Goal: Task Accomplishment & Management: Complete application form

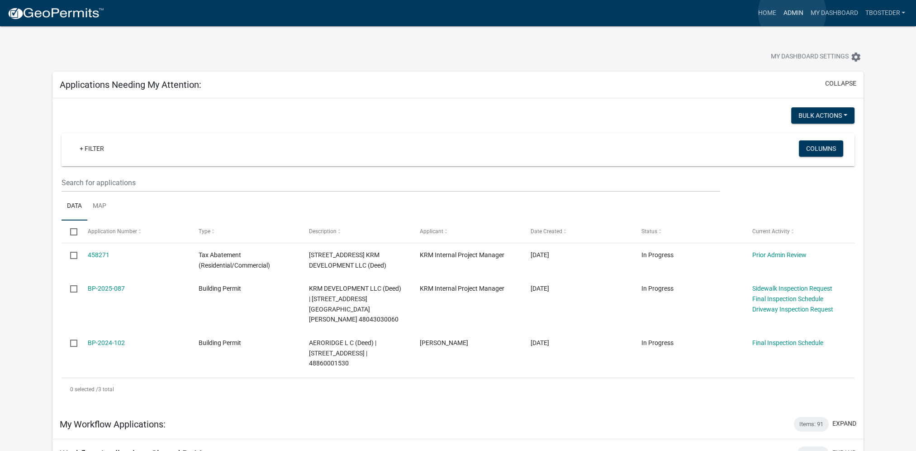
click at [792, 13] on link "Admin" at bounding box center [793, 13] width 27 height 17
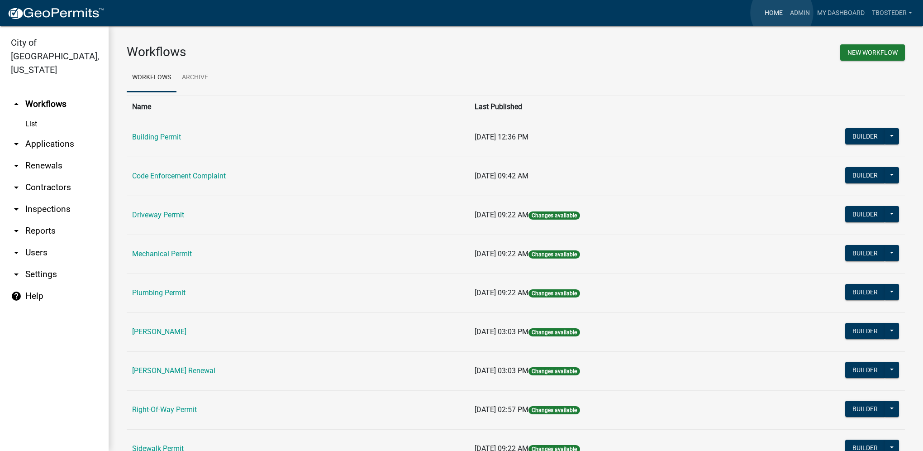
click at [782, 13] on link "Home" at bounding box center [773, 13] width 25 height 17
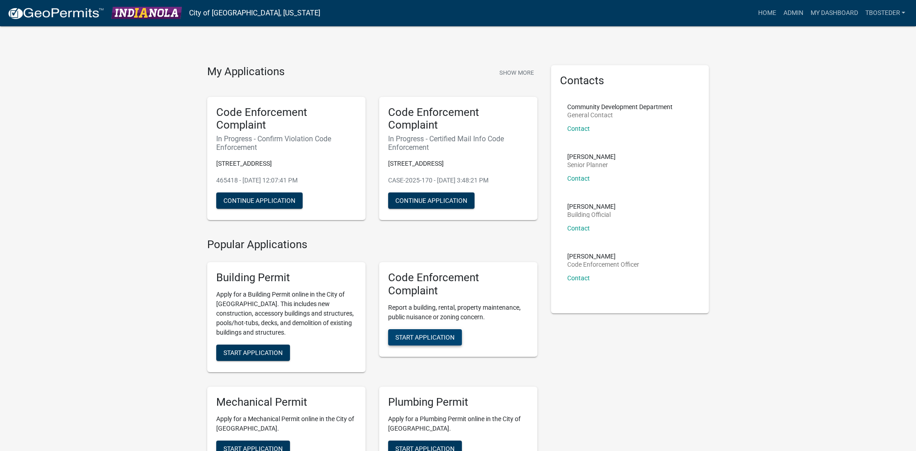
click at [424, 339] on span "Start Application" at bounding box center [425, 336] width 59 height 7
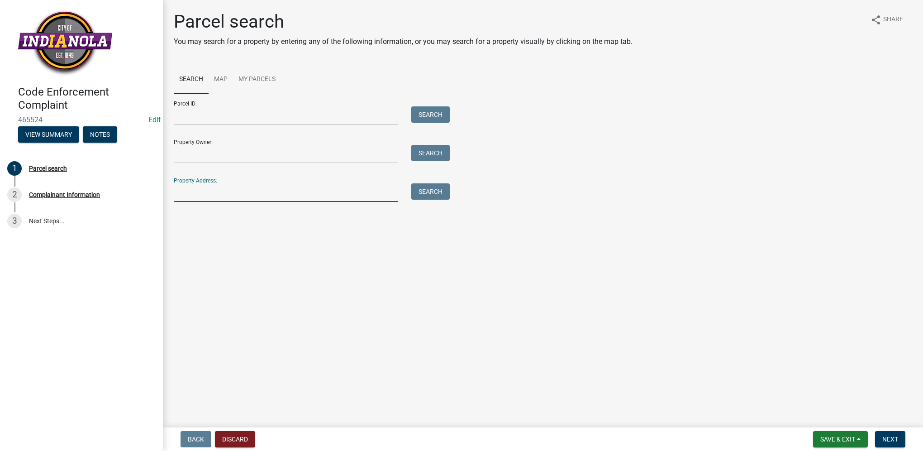
paste input "[STREET_ADDRESS]"
type input "[STREET_ADDRESS]"
click at [420, 196] on button "Search" at bounding box center [430, 191] width 38 height 16
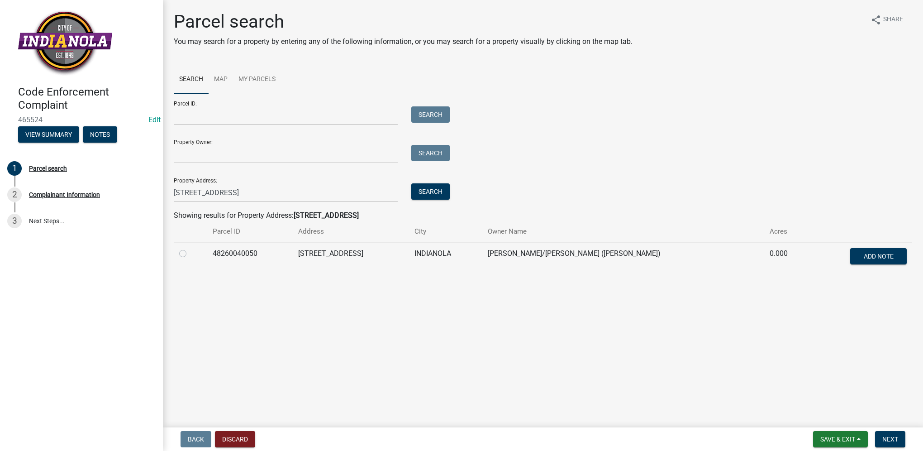
click at [190, 248] on label at bounding box center [190, 248] width 0 height 0
click at [190, 252] on input "radio" at bounding box center [193, 251] width 6 height 6
radio input "true"
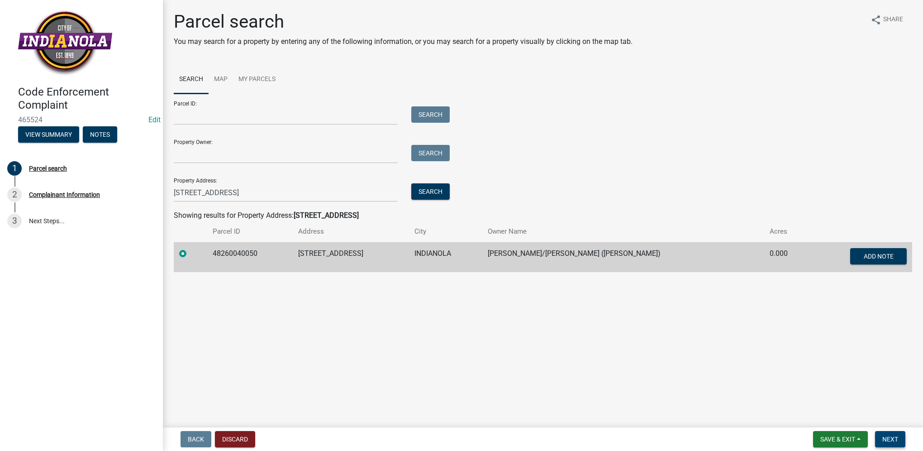
click at [891, 435] on span "Next" at bounding box center [890, 438] width 16 height 7
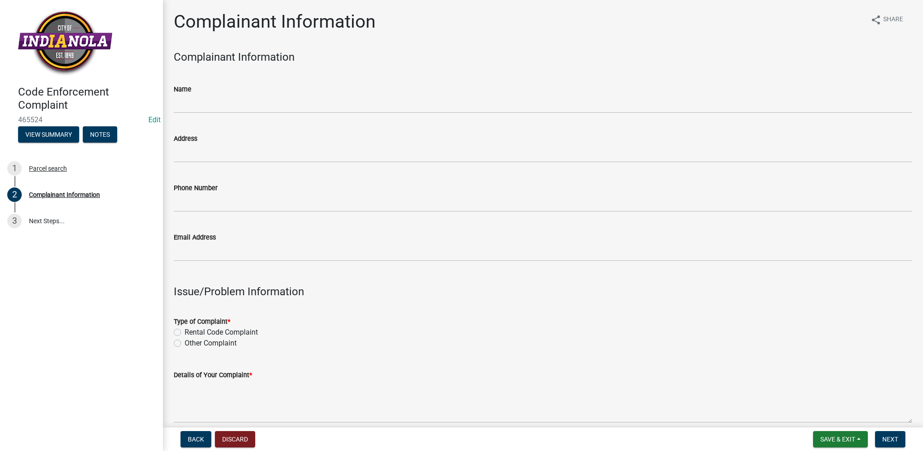
click at [217, 346] on label "Other Complaint" at bounding box center [211, 343] width 52 height 11
click at [191, 343] on input "Other Complaint" at bounding box center [188, 341] width 6 height 6
radio input "true"
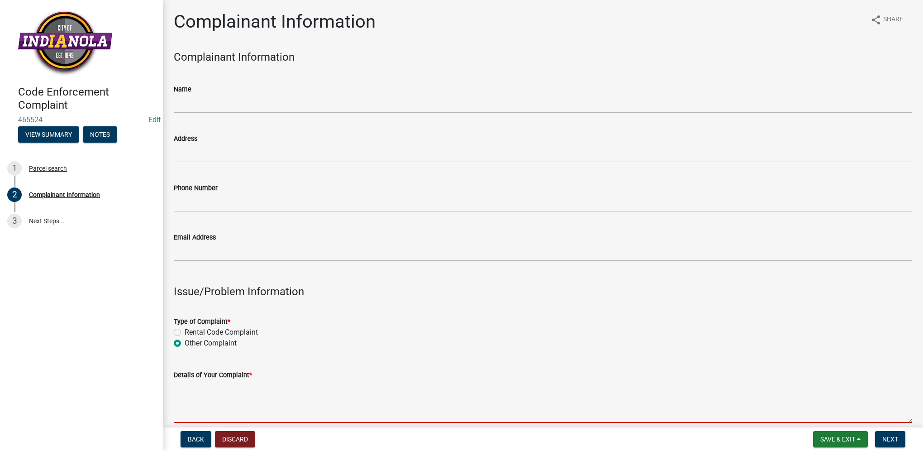
click at [244, 389] on textarea "Details of Your Complaint *" at bounding box center [543, 401] width 739 height 43
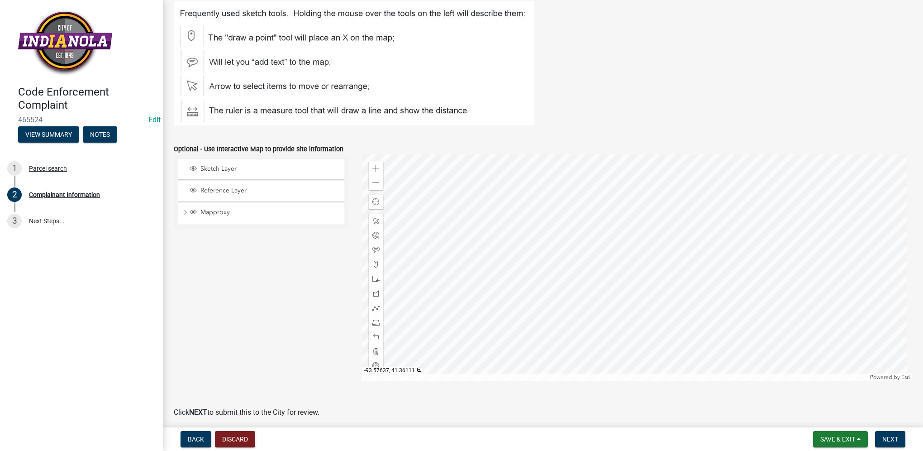
scroll to position [1031, 0]
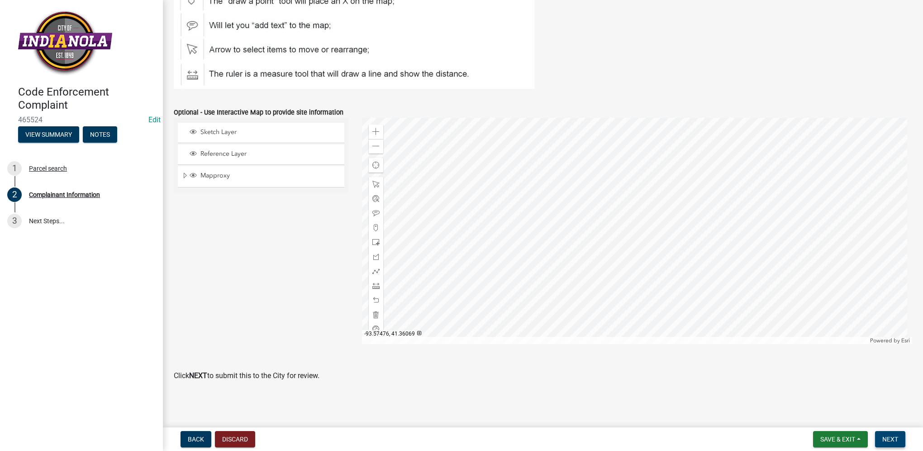
type textarea "tall grass/weeds"
click at [892, 435] on span "Next" at bounding box center [890, 438] width 16 height 7
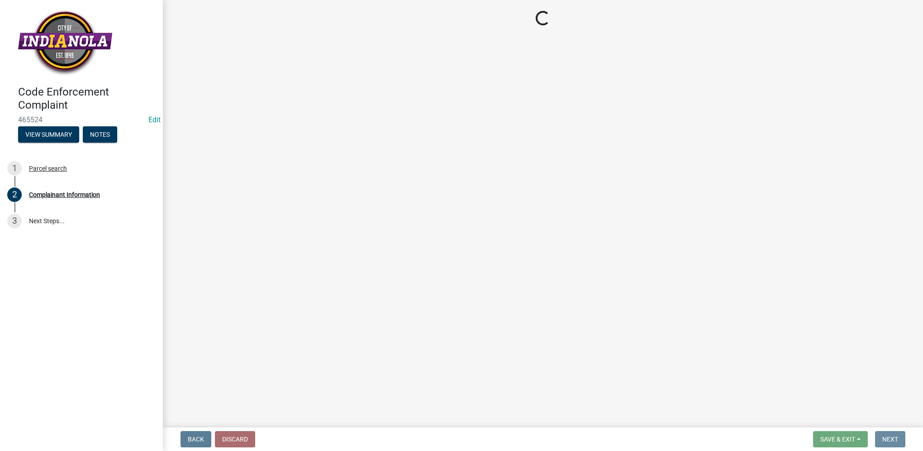
scroll to position [0, 0]
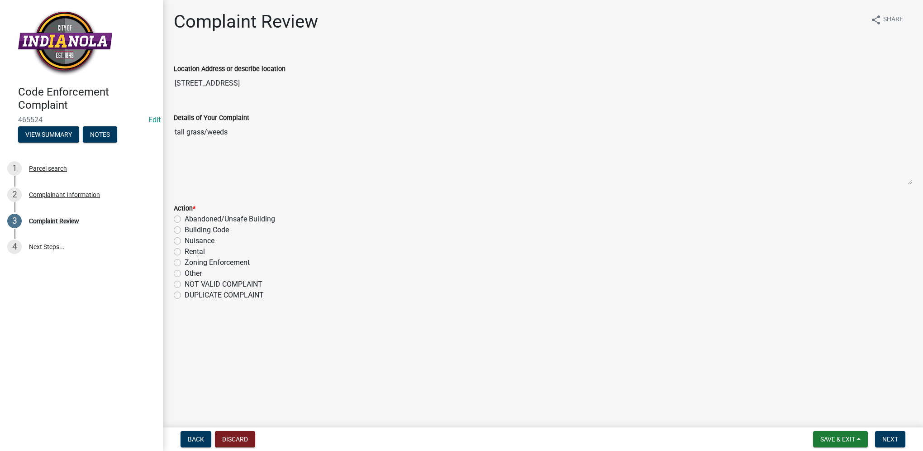
click at [185, 241] on label "Nuisance" at bounding box center [200, 240] width 30 height 11
click at [185, 241] on input "Nuisance" at bounding box center [188, 238] width 6 height 6
radio input "true"
click at [902, 436] on button "Next" at bounding box center [890, 439] width 30 height 16
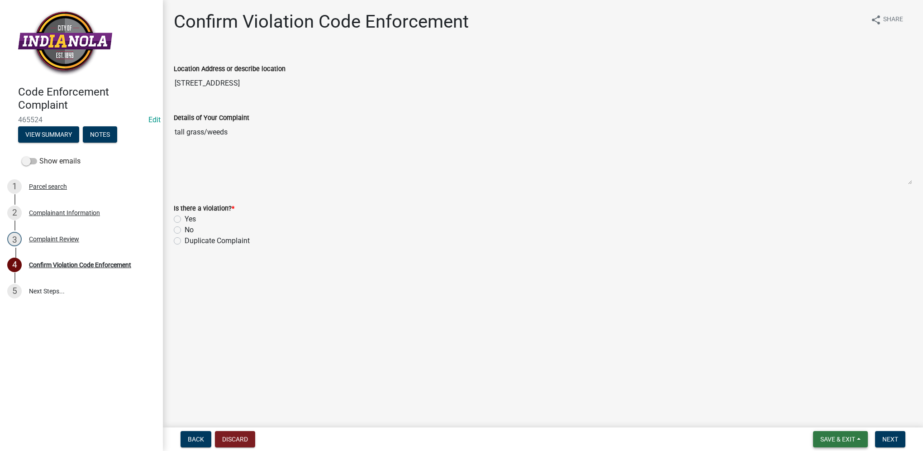
click at [858, 438] on button "Save & Exit" at bounding box center [840, 439] width 55 height 16
click at [855, 421] on button "Save & Exit" at bounding box center [832, 416] width 72 height 22
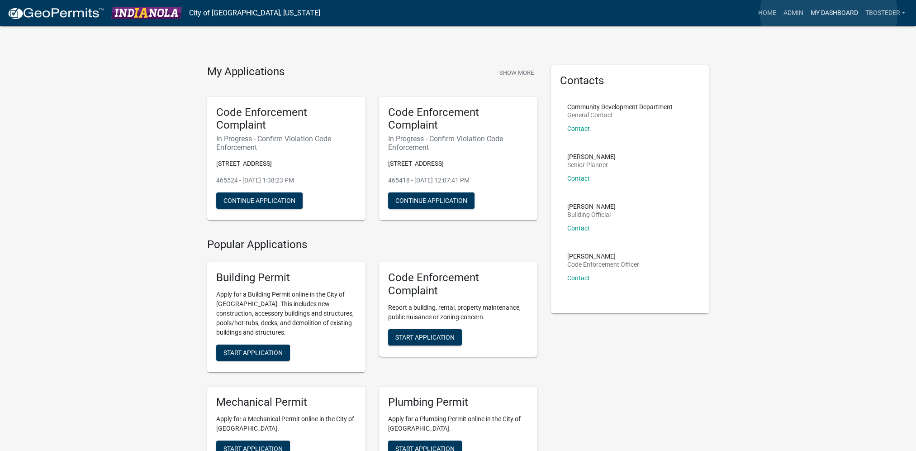
click at [829, 14] on link "My Dashboard" at bounding box center [834, 13] width 55 height 17
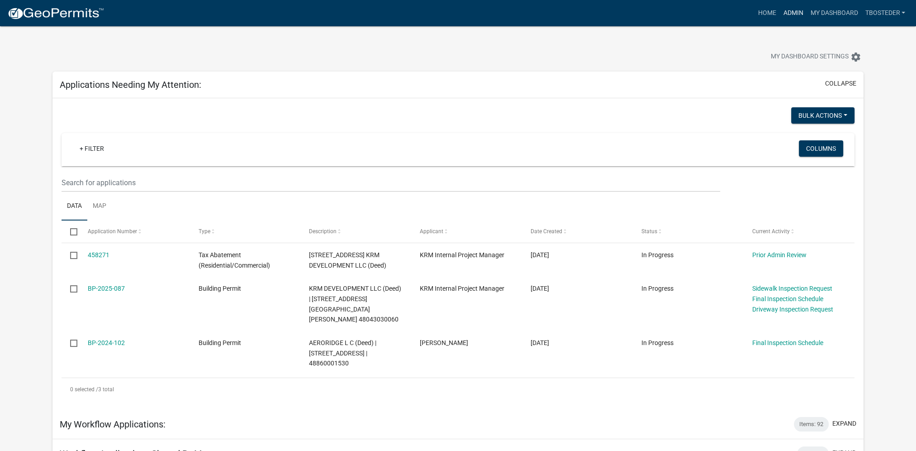
click at [786, 14] on link "Admin" at bounding box center [793, 13] width 27 height 17
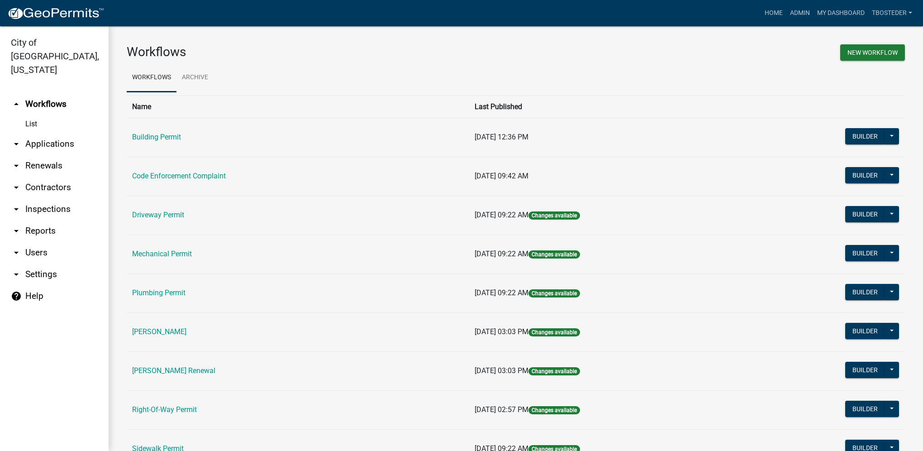
click at [174, 143] on td "Building Permit" at bounding box center [298, 137] width 343 height 39
click at [174, 139] on link "Building Permit" at bounding box center [156, 137] width 49 height 9
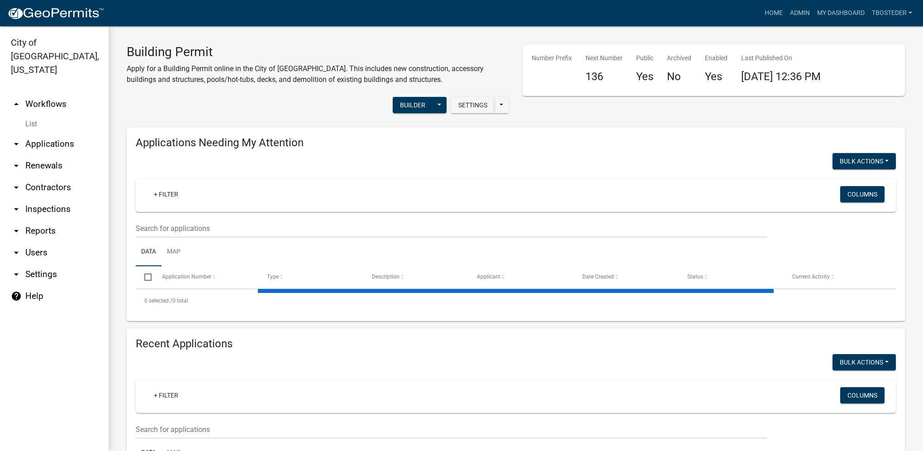
select select "1: 25"
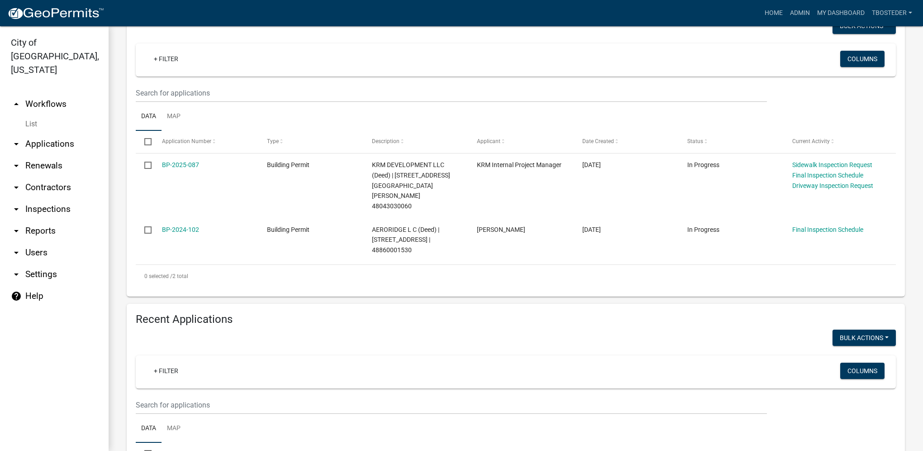
scroll to position [136, 0]
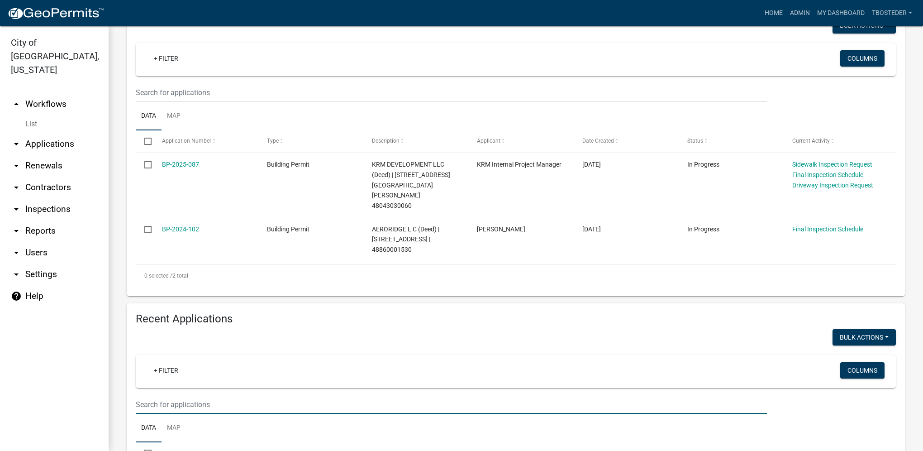
click at [187, 102] on input "text" at bounding box center [451, 92] width 631 height 19
type input "454578"
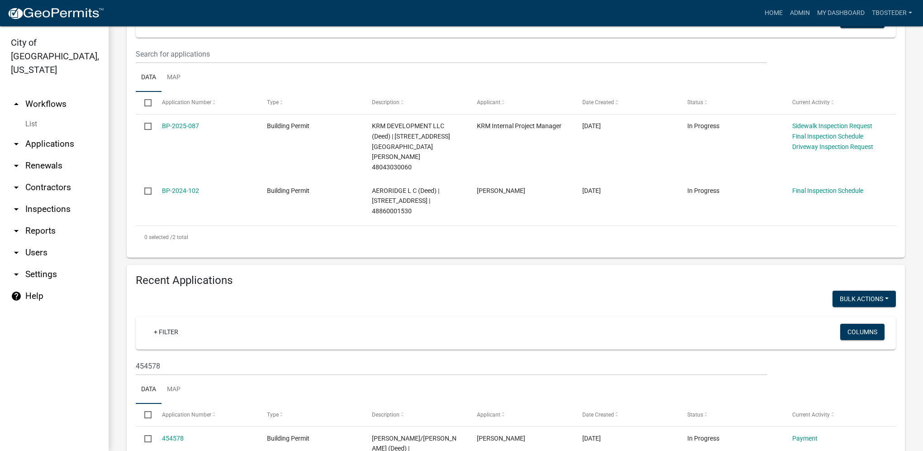
scroll to position [226, 0]
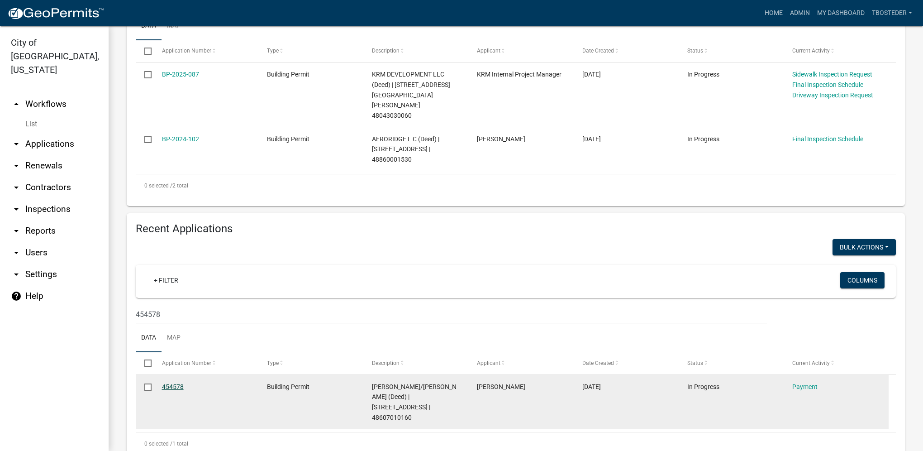
click at [172, 383] on link "454578" at bounding box center [173, 386] width 22 height 7
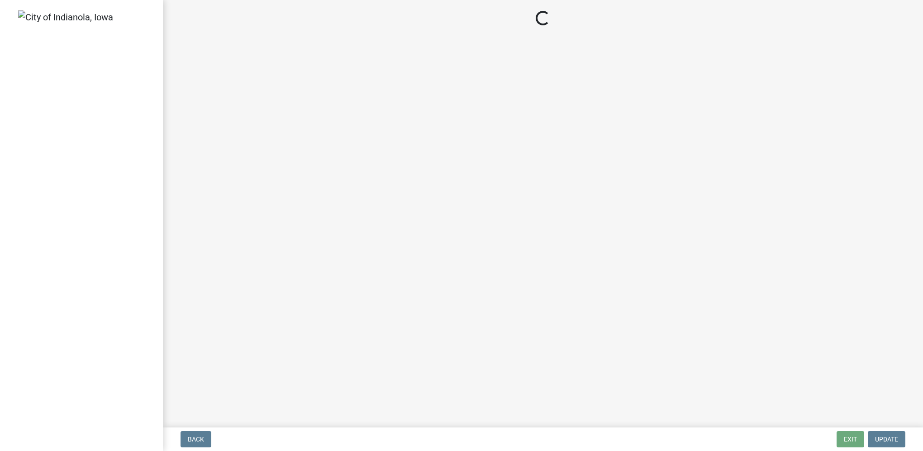
select select "3: 3"
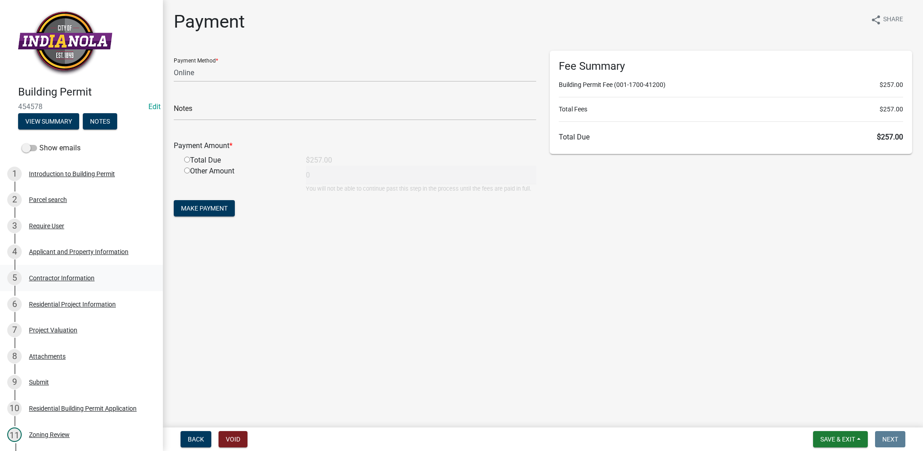
click at [88, 279] on div "Contractor Information" at bounding box center [62, 278] width 66 height 6
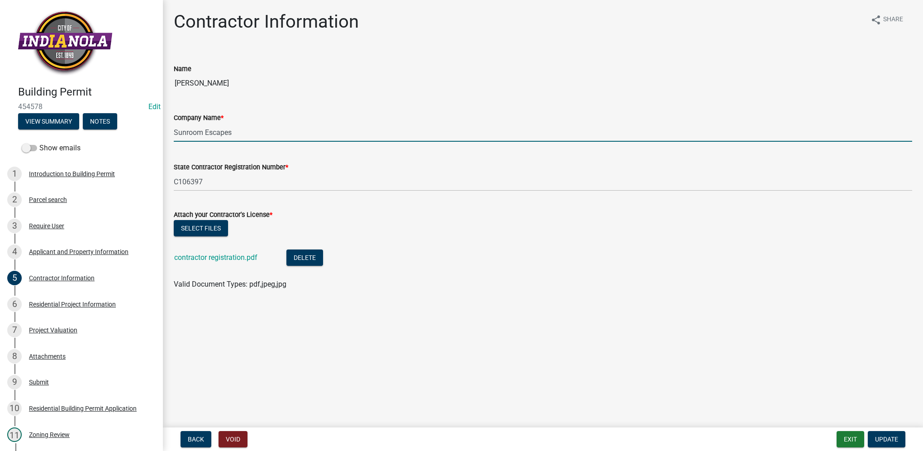
click at [255, 132] on input "Sunroom Escapes" at bounding box center [543, 132] width 739 height 19
drag, startPoint x: 255, startPoint y: 132, endPoint x: 183, endPoint y: 130, distance: 72.0
click at [183, 130] on input "Sunroom Escapes" at bounding box center [543, 132] width 739 height 19
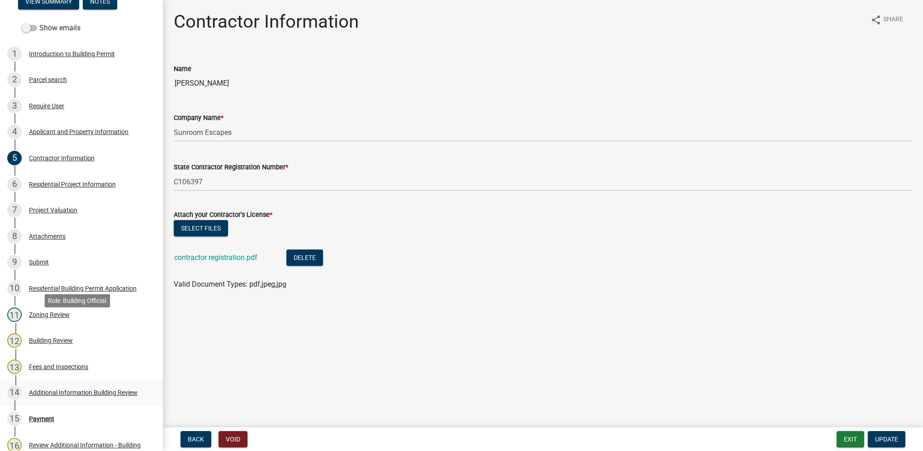
scroll to position [181, 0]
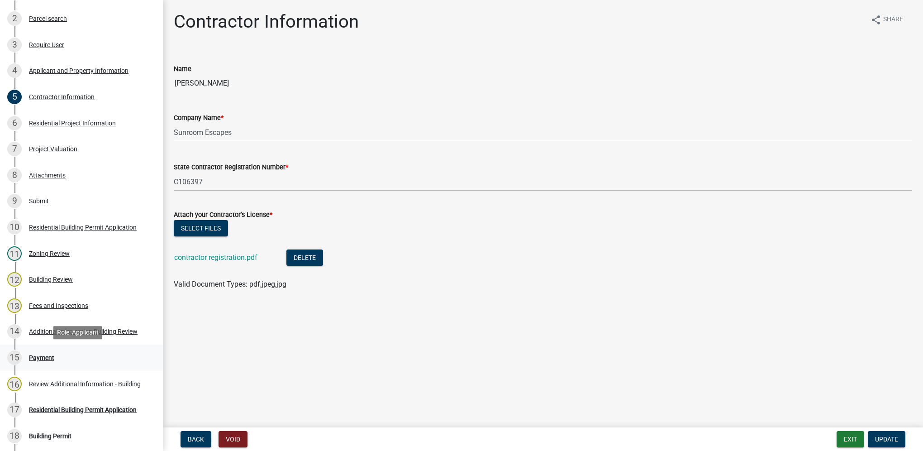
click at [69, 352] on div "15 Payment" at bounding box center [77, 357] width 141 height 14
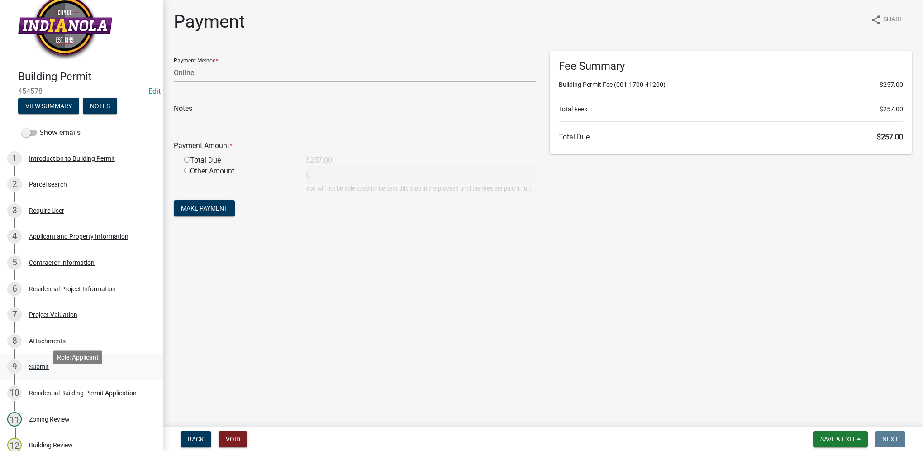
scroll to position [0, 0]
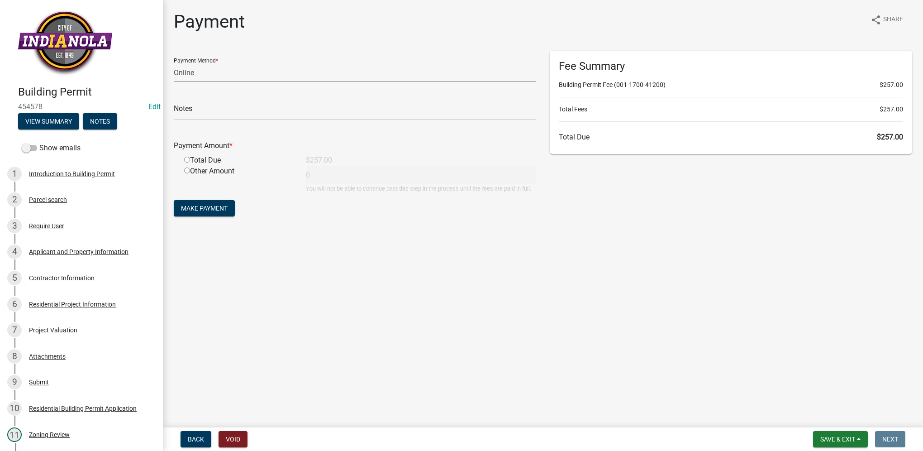
click at [252, 77] on select "Credit Card POS Check Cash Online" at bounding box center [355, 72] width 363 height 19
select select "1: 0"
click at [174, 63] on select "Credit Card POS Check Cash Online" at bounding box center [355, 72] width 363 height 19
click at [224, 110] on input "text" at bounding box center [355, 111] width 363 height 19
type input "24687"
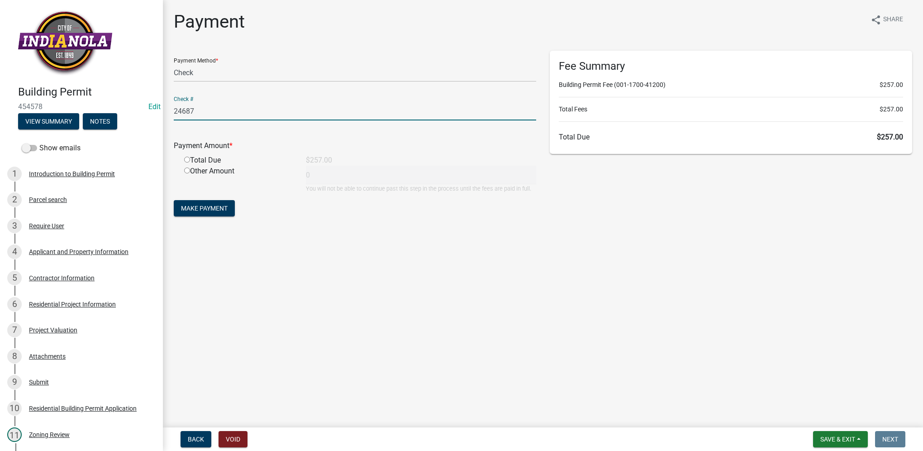
click at [189, 159] on input "radio" at bounding box center [187, 160] width 6 height 6
radio input "true"
type input "257"
click at [215, 208] on span "Make Payment" at bounding box center [204, 208] width 47 height 7
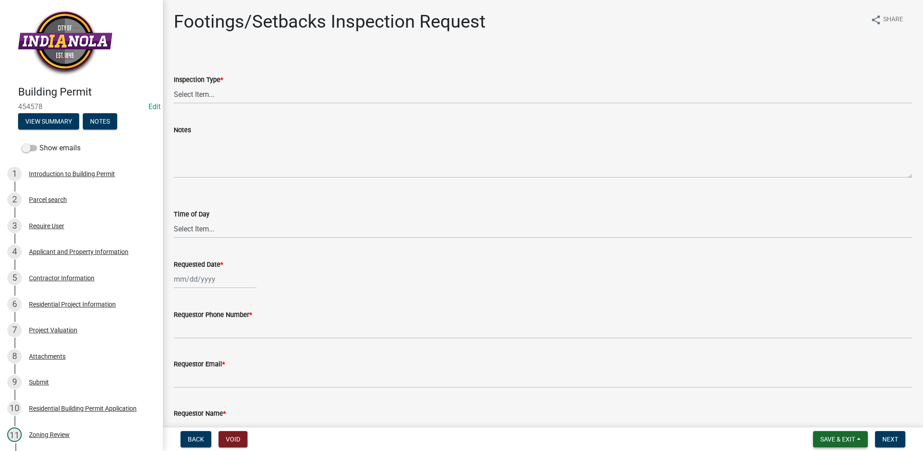
click at [820, 441] on span "Save & Exit" at bounding box center [837, 438] width 35 height 7
click at [819, 414] on button "Save & Exit" at bounding box center [832, 416] width 72 height 22
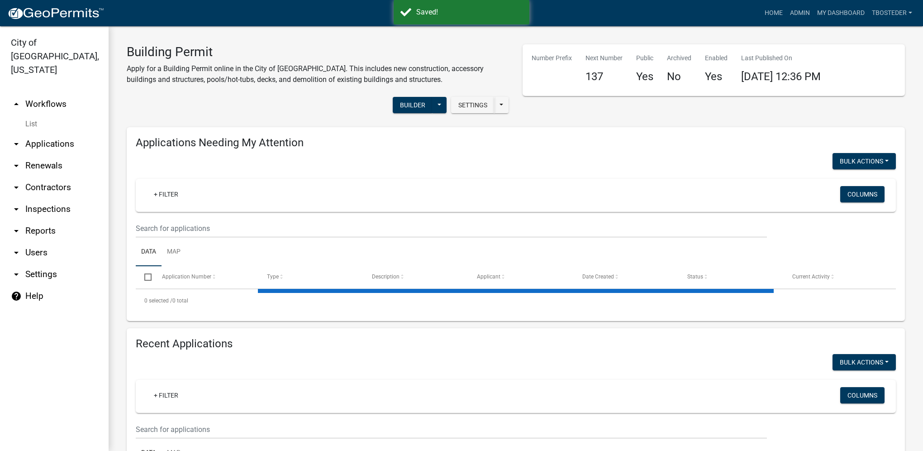
select select "1: 25"
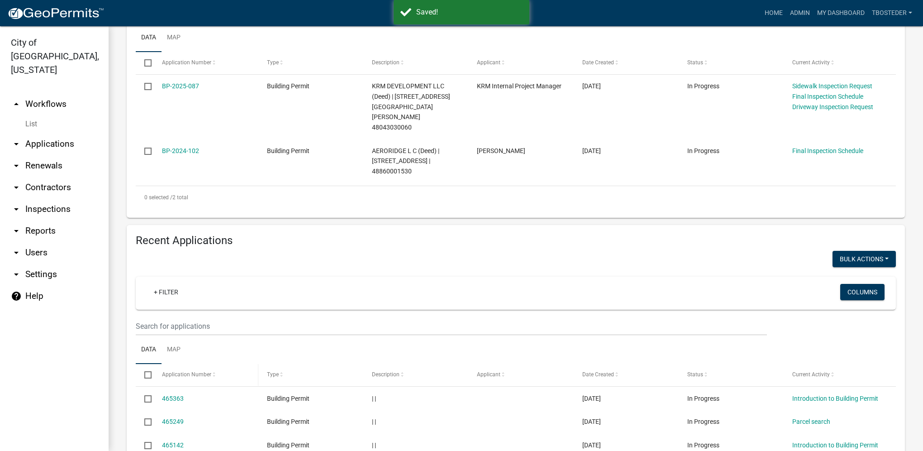
scroll to position [226, 0]
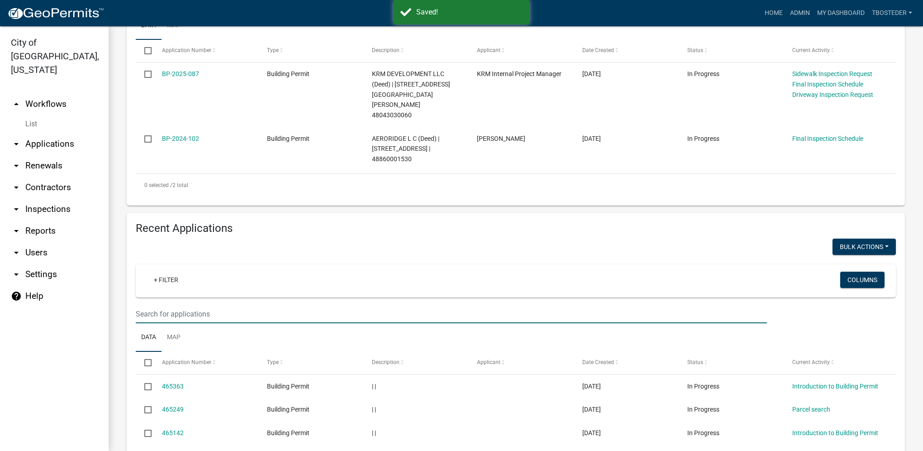
click at [187, 305] on input "text" at bounding box center [451, 314] width 631 height 19
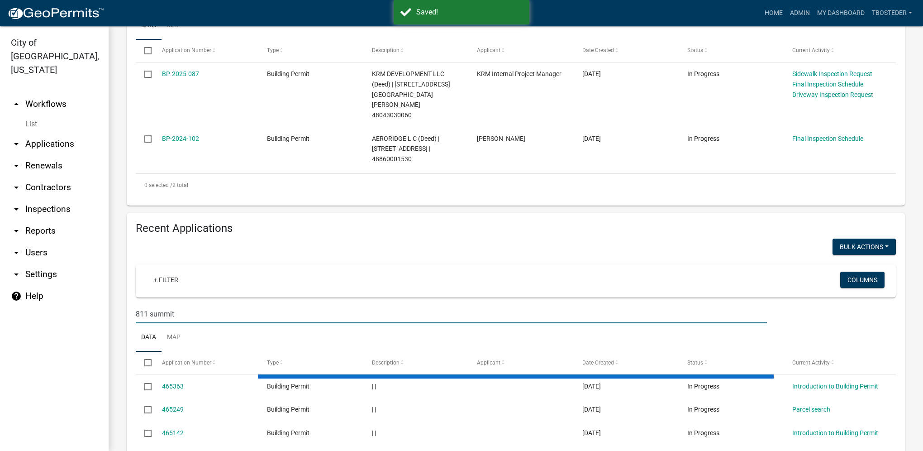
type input "811 summit"
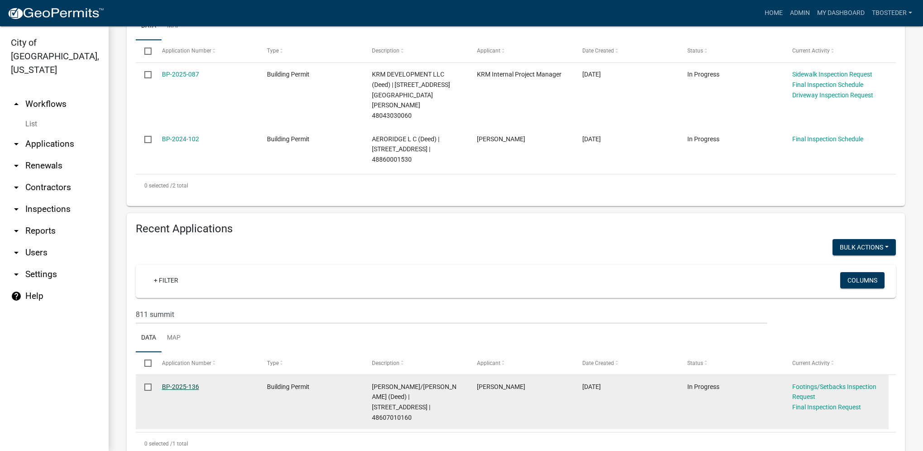
click at [186, 383] on link "BP-2025-136" at bounding box center [180, 386] width 37 height 7
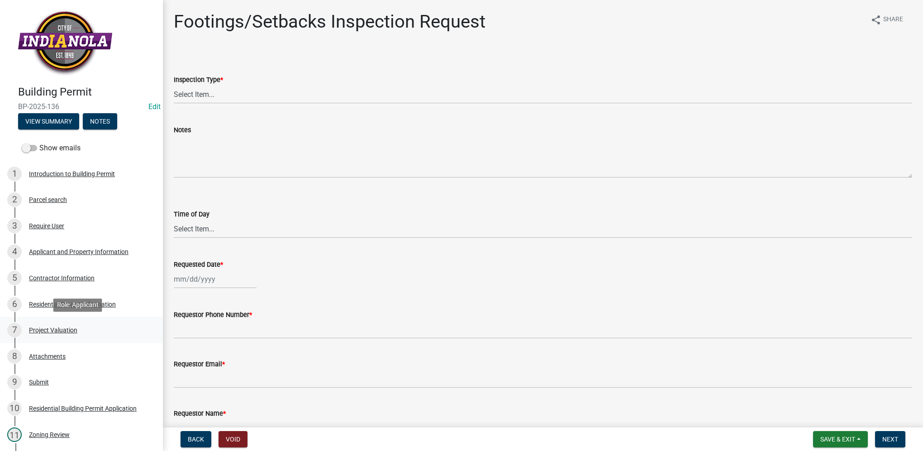
click at [41, 333] on div "Project Valuation" at bounding box center [53, 330] width 48 height 6
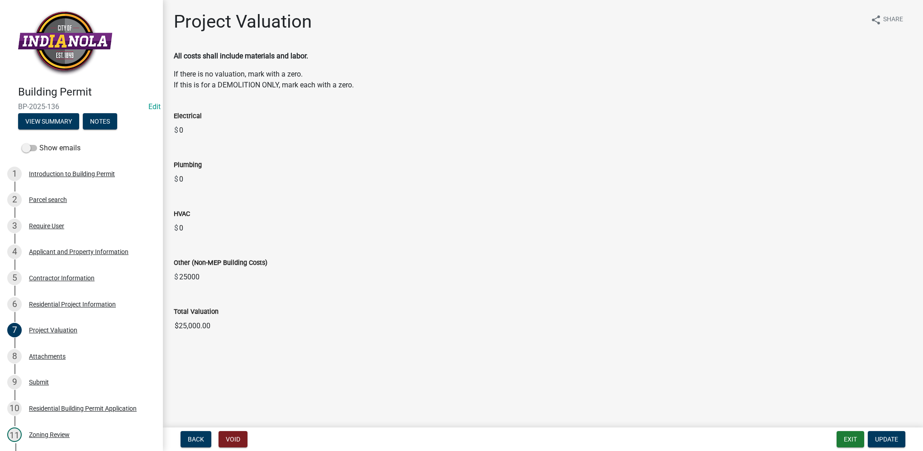
click at [208, 326] on input "$25,000.00" at bounding box center [543, 326] width 739 height 18
drag, startPoint x: 216, startPoint y: 328, endPoint x: 175, endPoint y: 321, distance: 41.7
click at [175, 321] on input "$25,000.00" at bounding box center [543, 326] width 739 height 18
click at [121, 300] on div "6 Residential Project Information" at bounding box center [77, 304] width 141 height 14
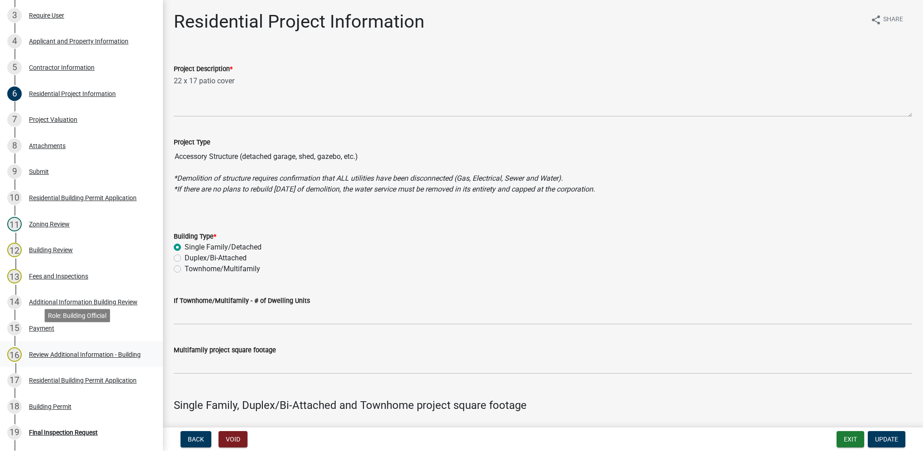
scroll to position [226, 0]
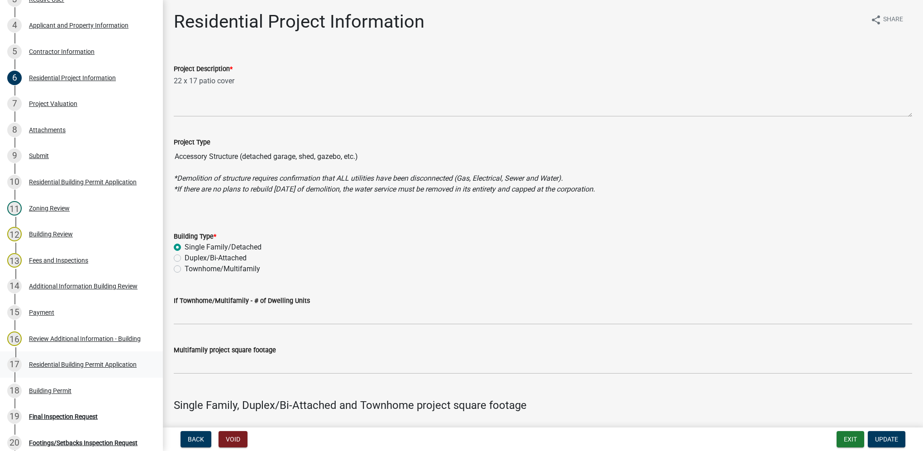
click at [88, 359] on div "17 Residential Building Permit Application" at bounding box center [77, 364] width 141 height 14
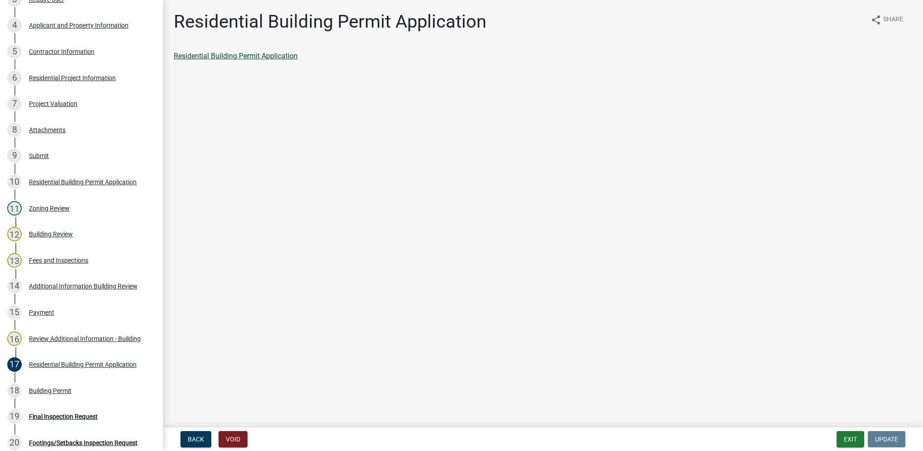
click at [262, 56] on link "Residential Building Permit Application" at bounding box center [236, 56] width 124 height 9
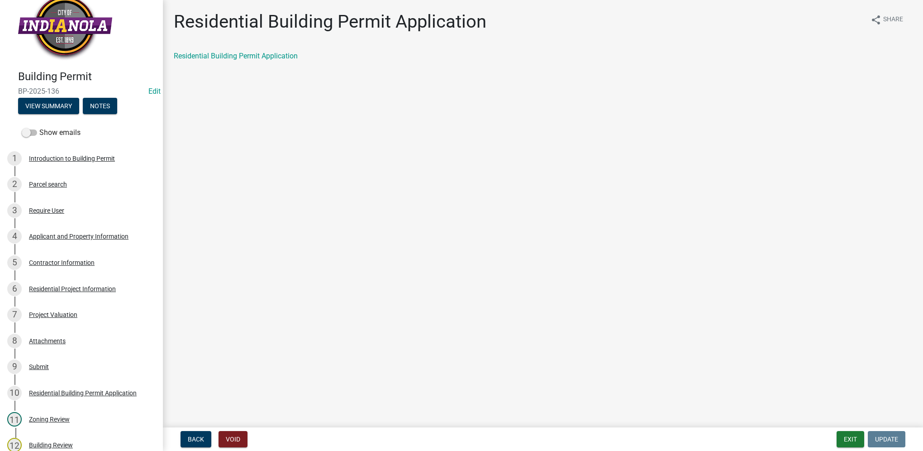
scroll to position [0, 0]
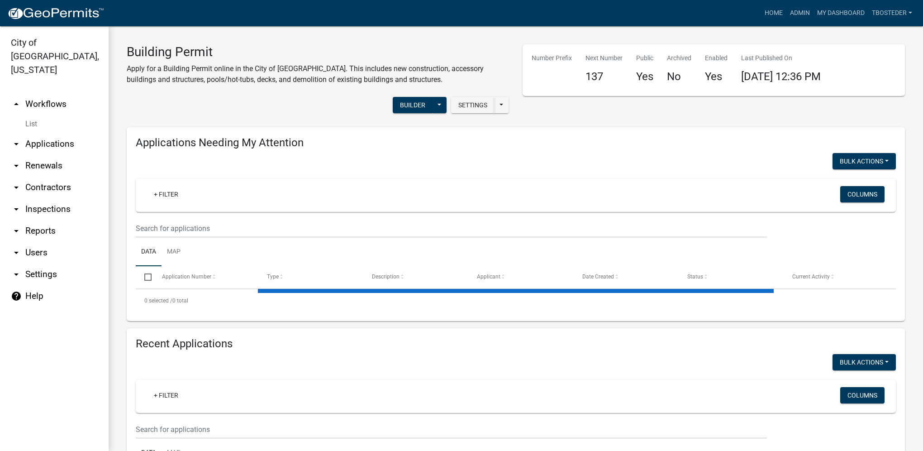
select select "1: 25"
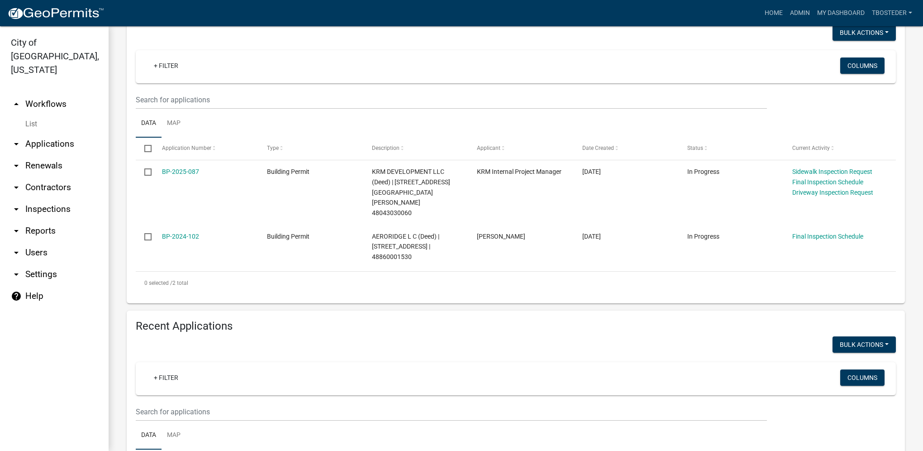
scroll to position [136, 0]
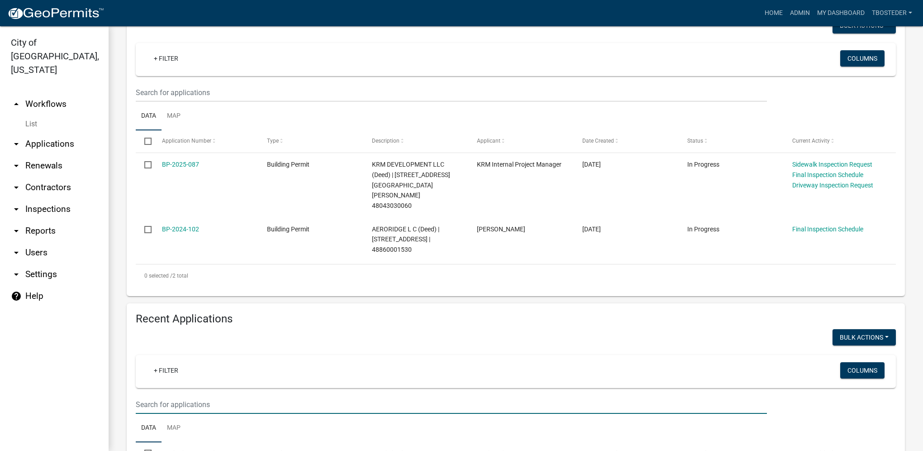
click at [165, 395] on input "text" at bounding box center [451, 404] width 631 height 19
type input "2025-135"
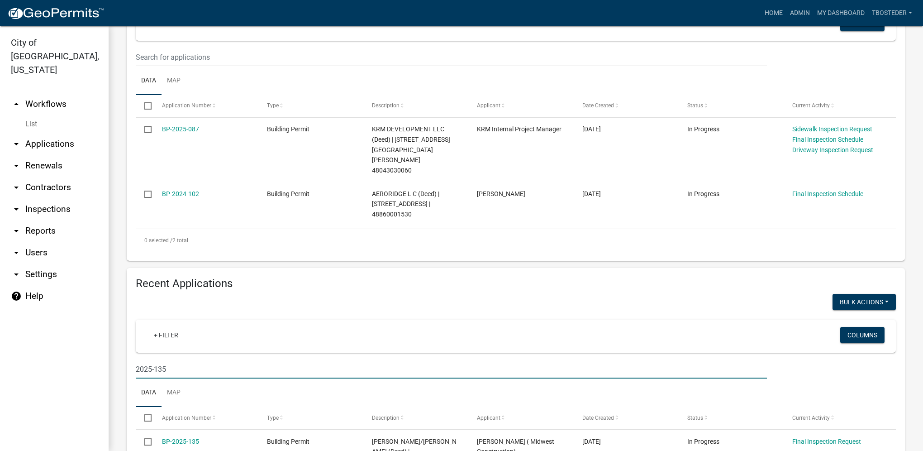
scroll to position [226, 0]
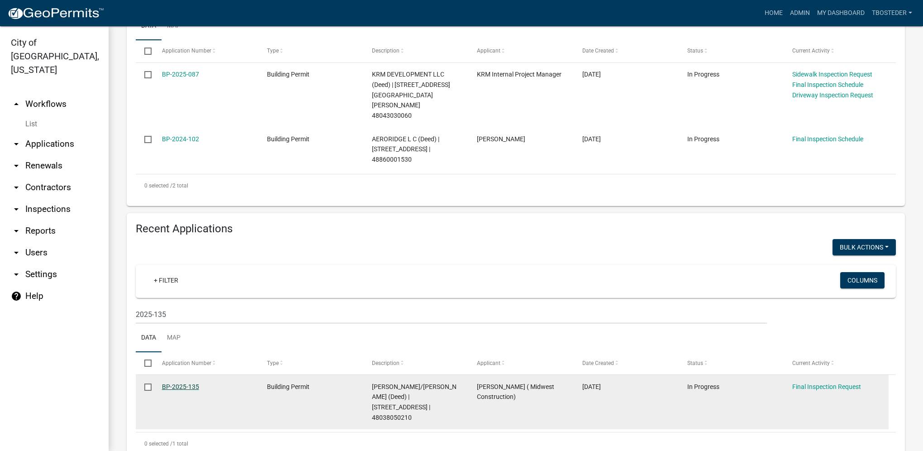
click at [189, 383] on link "BP-2025-135" at bounding box center [180, 386] width 37 height 7
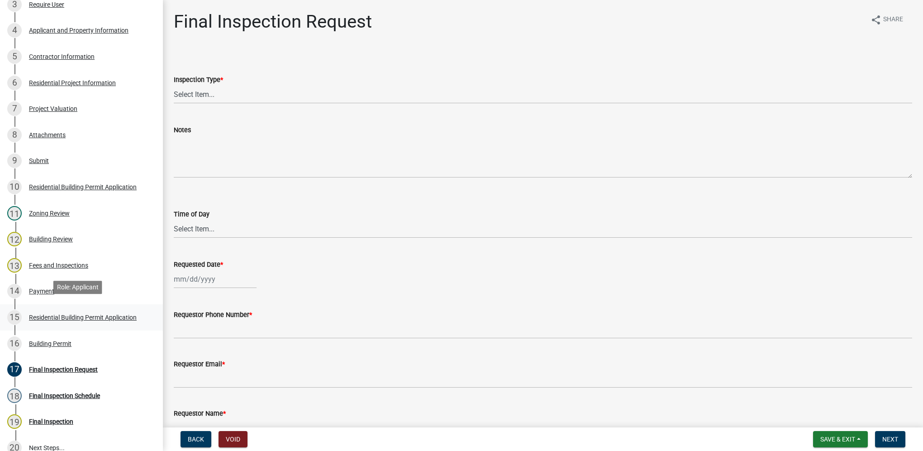
scroll to position [226, 0]
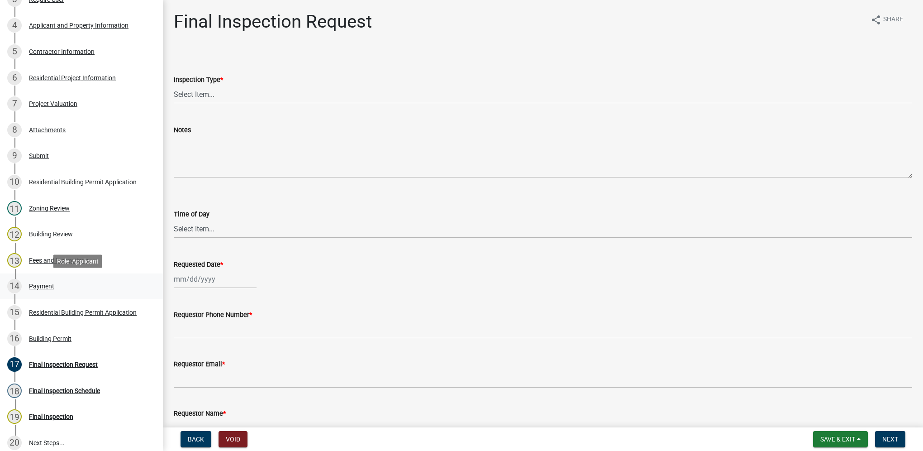
click at [38, 291] on div "14 Payment" at bounding box center [77, 286] width 141 height 14
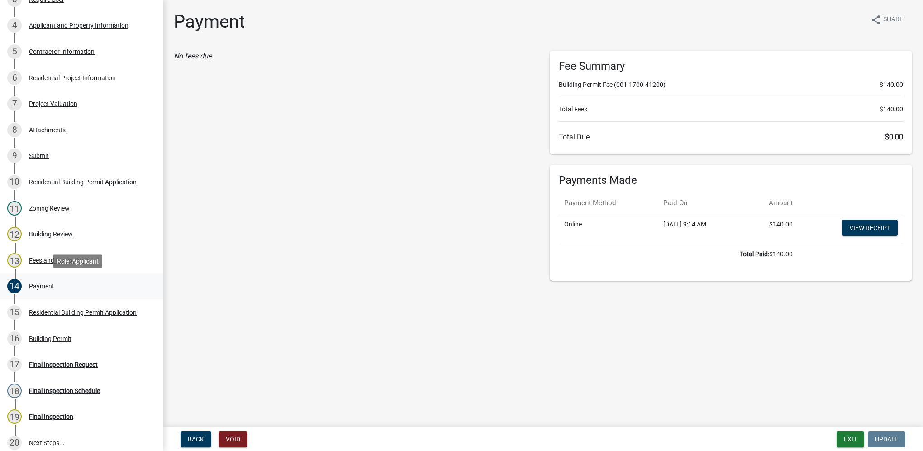
click at [43, 283] on div "Payment" at bounding box center [41, 286] width 25 height 6
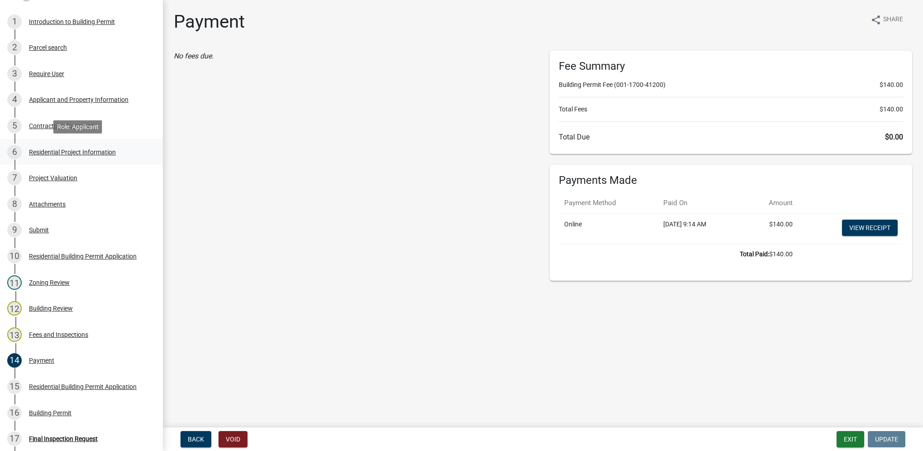
scroll to position [136, 0]
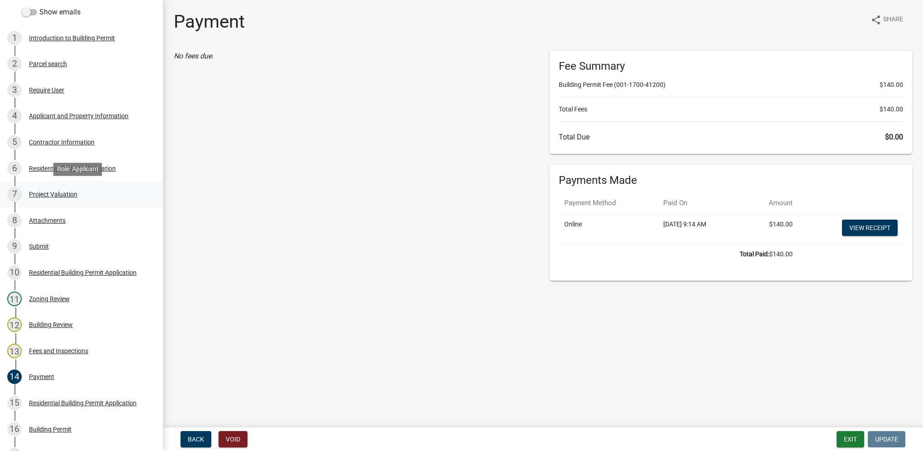
click at [71, 194] on div "Project Valuation" at bounding box center [53, 194] width 48 height 6
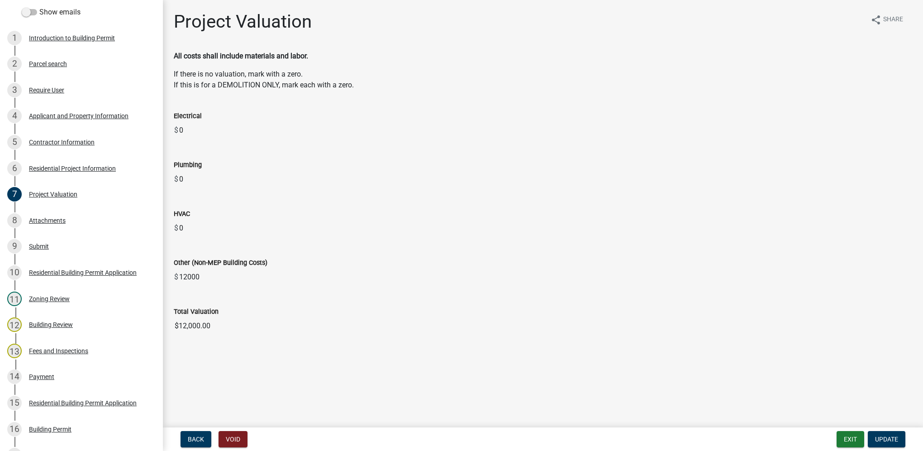
click at [239, 317] on input "$12,000.00" at bounding box center [543, 326] width 739 height 18
drag, startPoint x: 211, startPoint y: 326, endPoint x: 168, endPoint y: 328, distance: 43.1
click at [168, 328] on div "Total Valuation $12,000.00" at bounding box center [543, 314] width 752 height 42
drag, startPoint x: 168, startPoint y: 328, endPoint x: 186, endPoint y: 327, distance: 17.7
click at [83, 167] on div "Residential Project Information" at bounding box center [72, 168] width 87 height 6
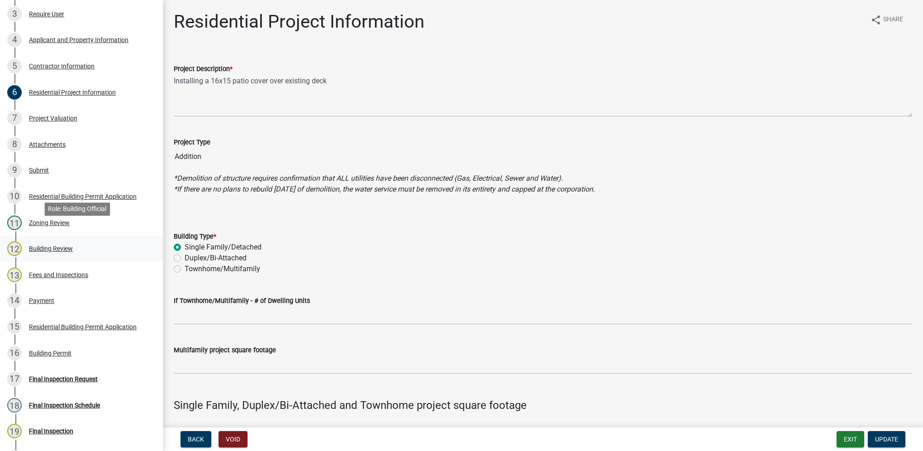
scroll to position [226, 0]
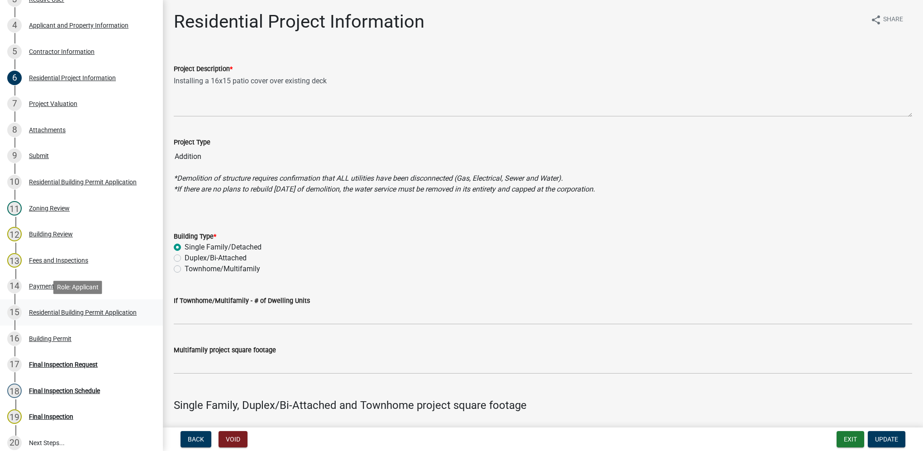
click at [73, 313] on div "Residential Building Permit Application" at bounding box center [83, 312] width 108 height 6
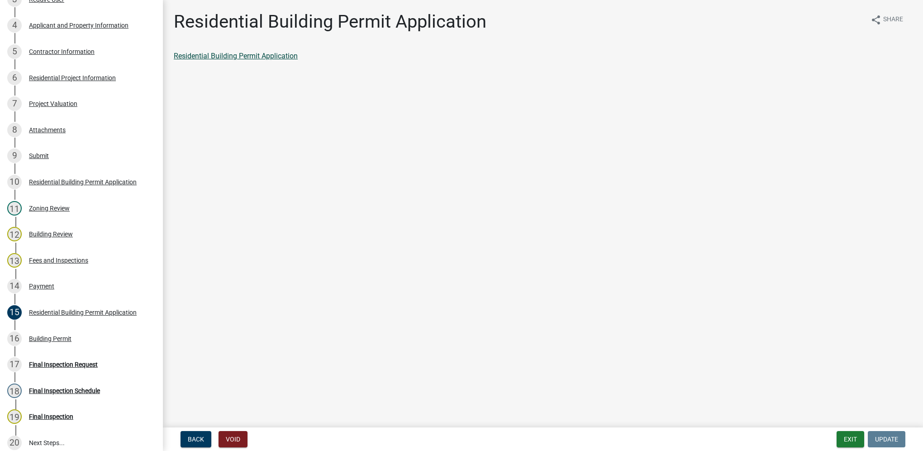
click at [266, 59] on link "Residential Building Permit Application" at bounding box center [236, 56] width 124 height 9
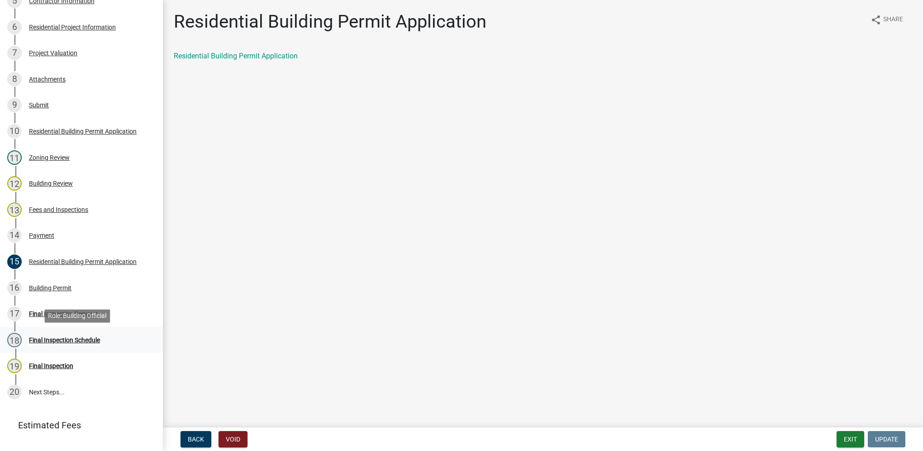
scroll to position [321, 0]
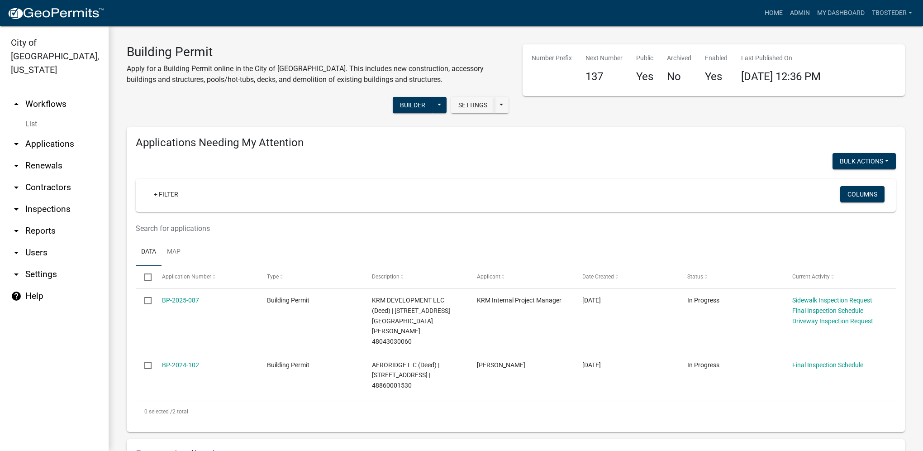
select select "1: 25"
click at [20, 225] on icon "arrow_drop_down" at bounding box center [16, 230] width 11 height 11
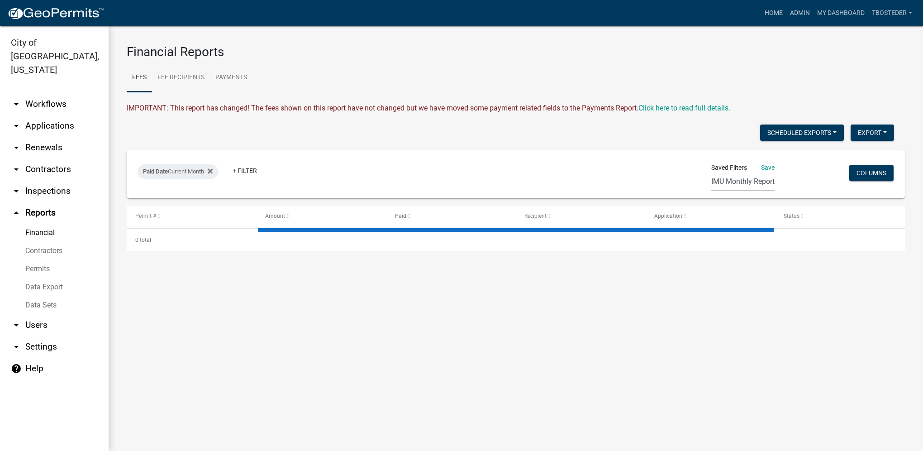
click at [53, 224] on link "Financial" at bounding box center [54, 233] width 109 height 18
select select "2: 50"
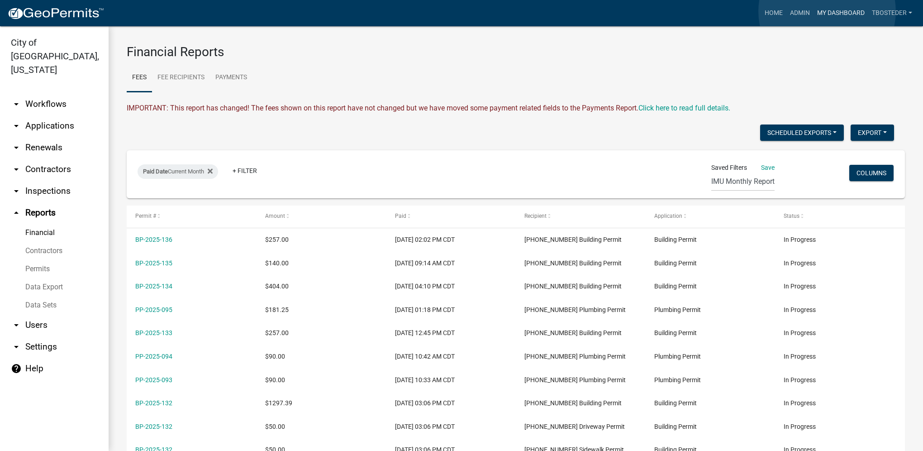
click at [827, 11] on link "My Dashboard" at bounding box center [841, 13] width 55 height 17
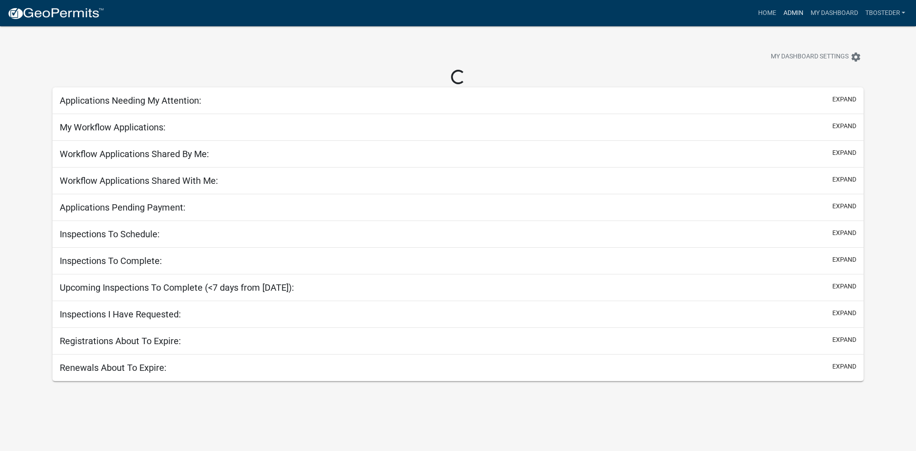
click at [783, 9] on link "Admin" at bounding box center [793, 13] width 27 height 17
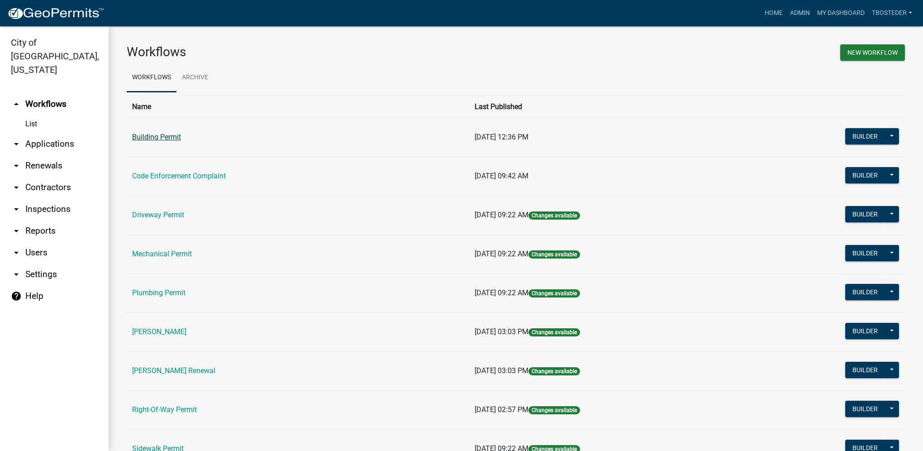
click at [143, 141] on link "Building Permit" at bounding box center [156, 137] width 49 height 9
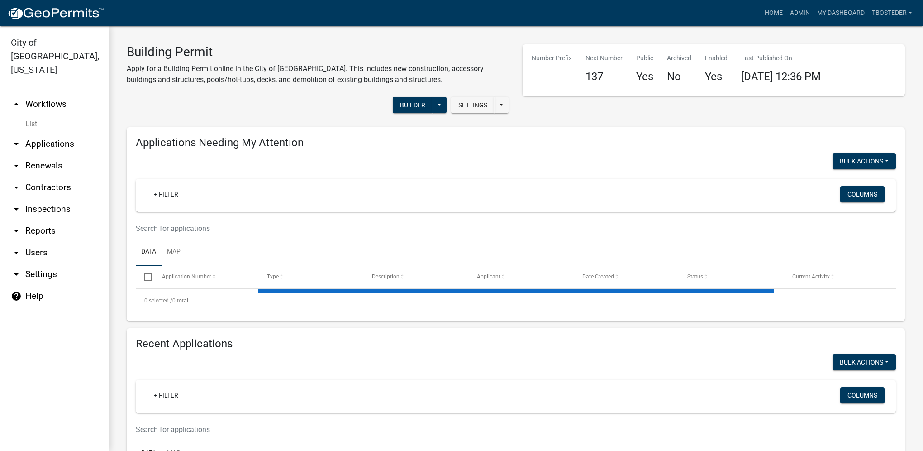
select select "1: 25"
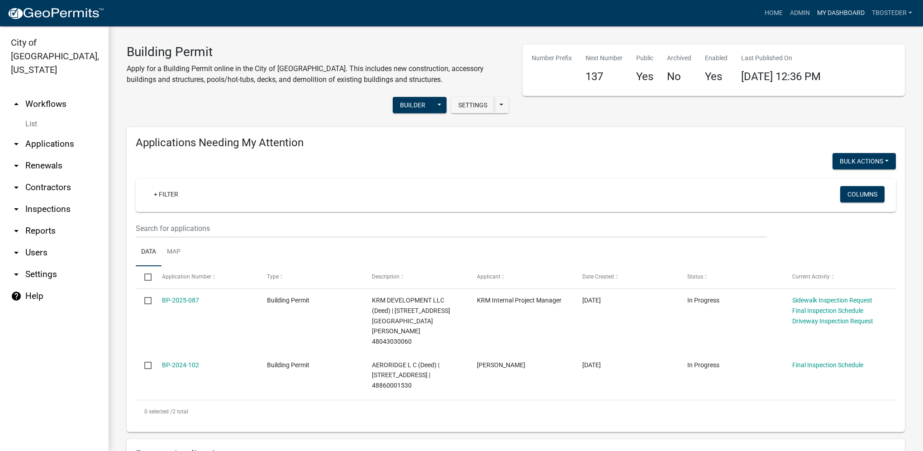
click at [856, 14] on link "My Dashboard" at bounding box center [841, 13] width 55 height 17
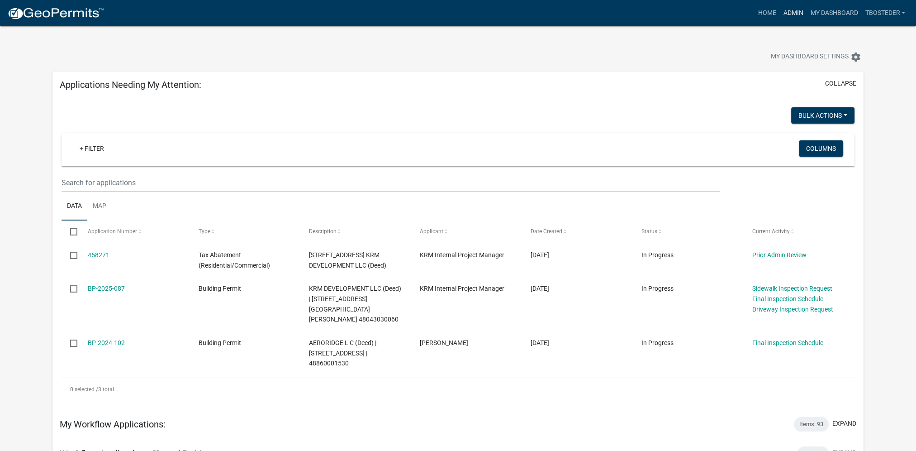
click at [803, 14] on link "Admin" at bounding box center [793, 13] width 27 height 17
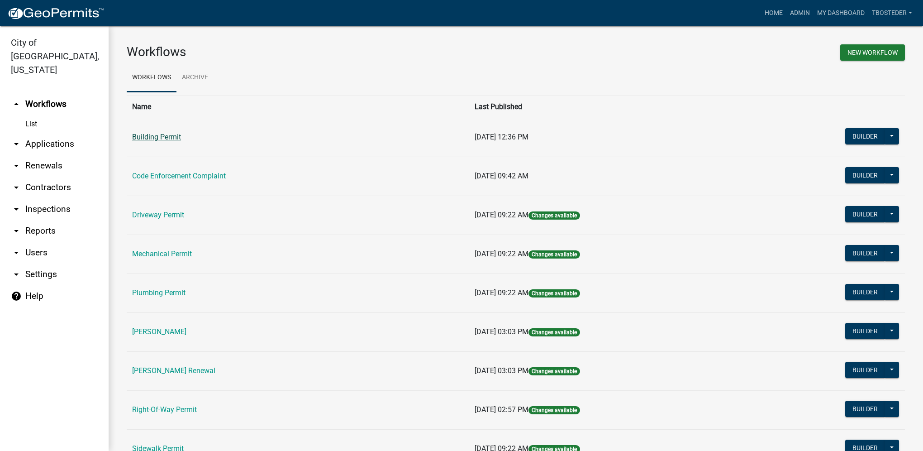
click at [149, 139] on link "Building Permit" at bounding box center [156, 137] width 49 height 9
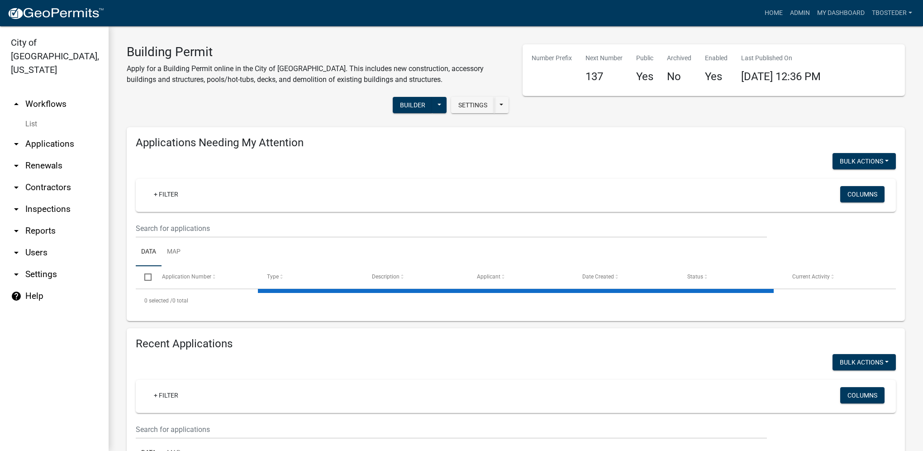
select select "1: 25"
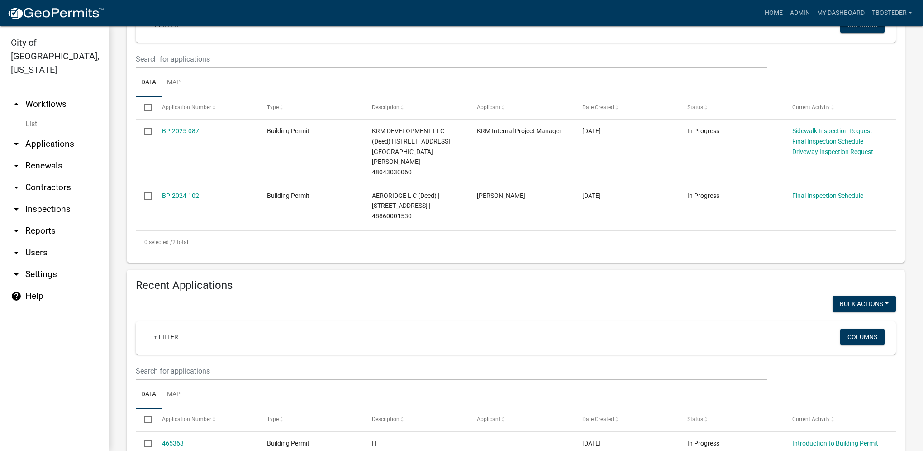
scroll to position [226, 0]
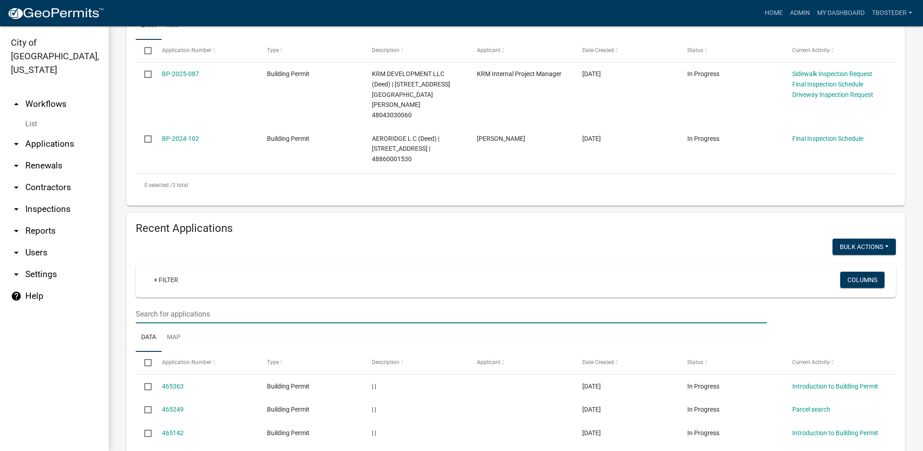
click at [242, 305] on input "text" at bounding box center [451, 314] width 631 height 19
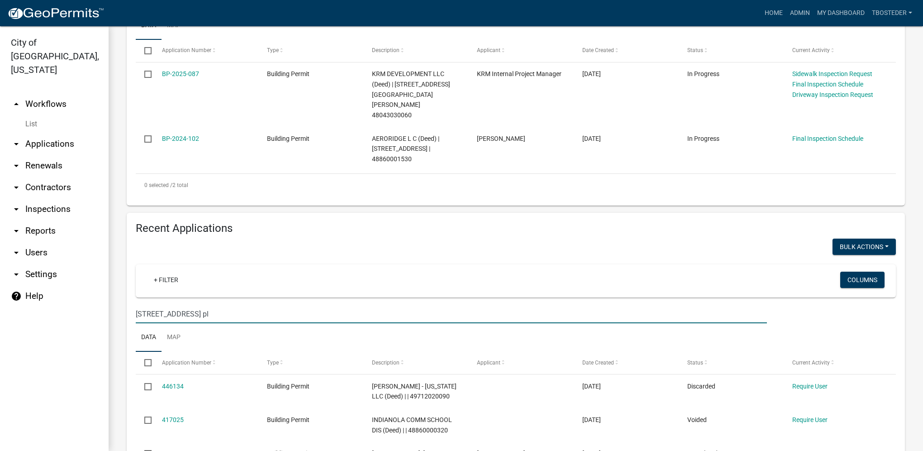
type input "[STREET_ADDRESS] pl"
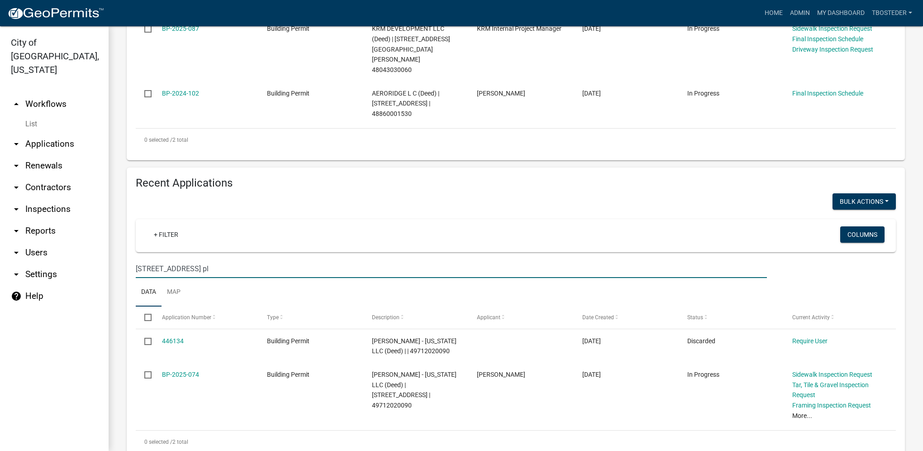
scroll to position [280, 0]
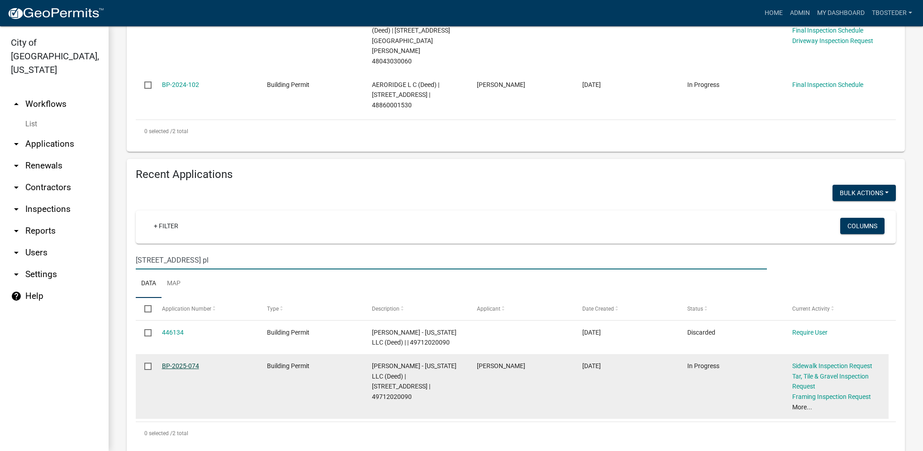
click at [188, 362] on link "BP-2025-074" at bounding box center [180, 365] width 37 height 7
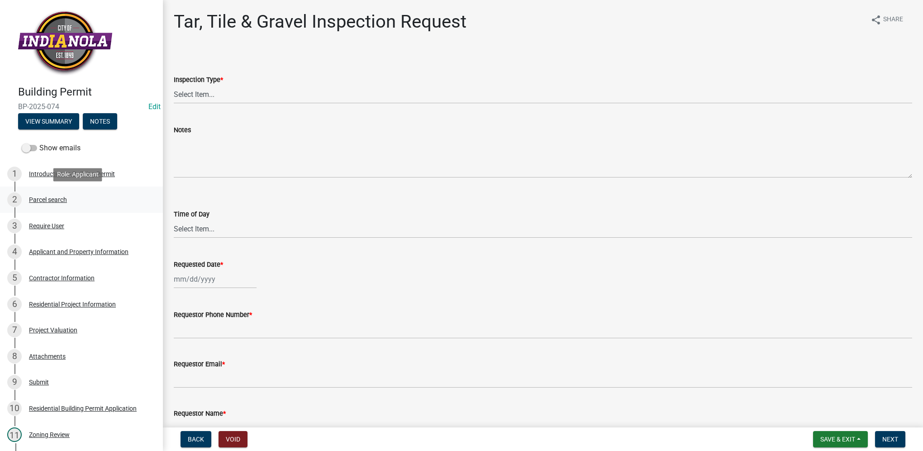
click at [101, 199] on div "2 Parcel search" at bounding box center [77, 199] width 141 height 14
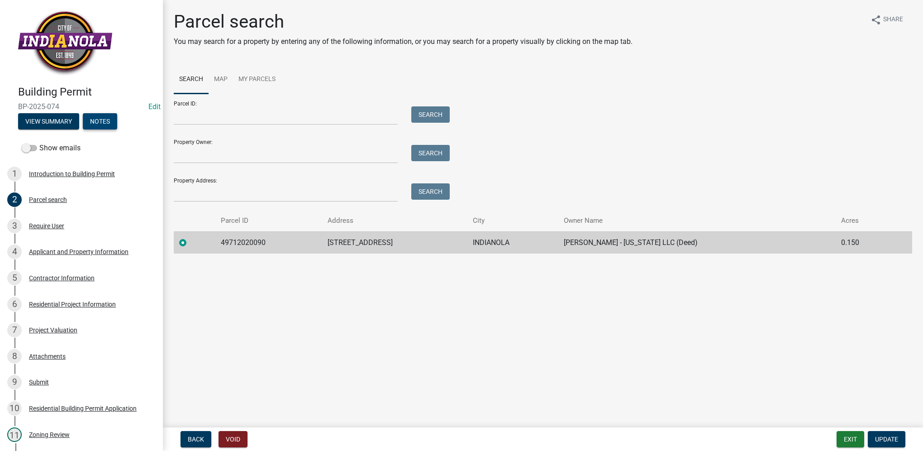
click at [90, 123] on button "Notes" at bounding box center [100, 121] width 34 height 16
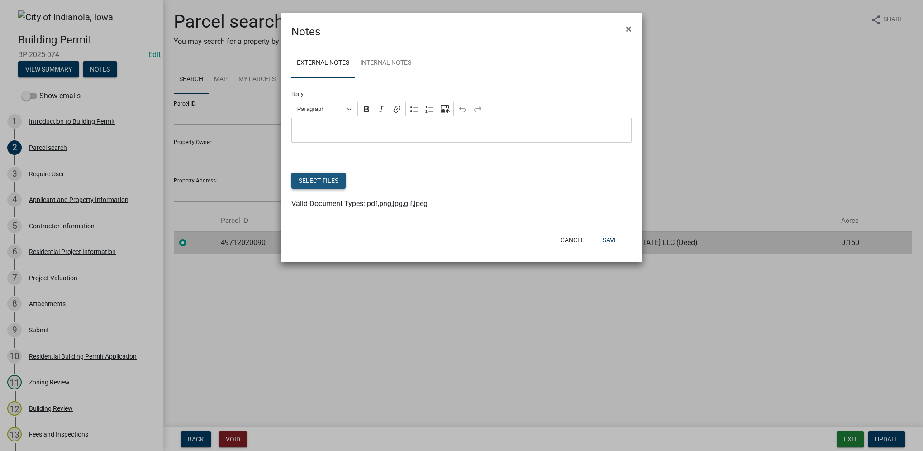
click at [327, 183] on button "Select files" at bounding box center [318, 180] width 54 height 16
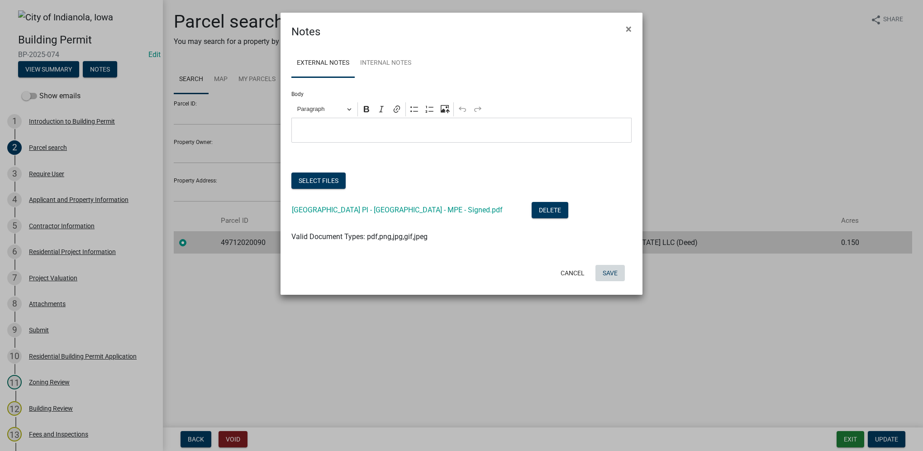
click at [615, 274] on button "Save" at bounding box center [610, 273] width 29 height 16
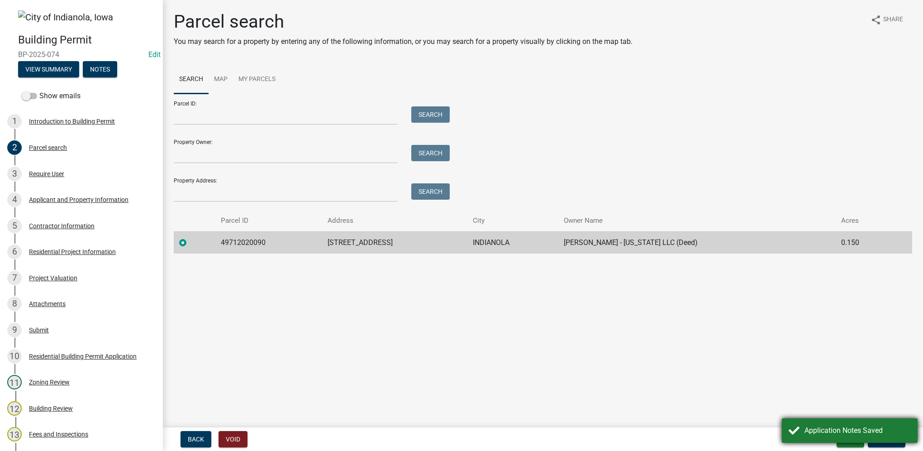
click at [824, 425] on div "Application Notes Saved" at bounding box center [858, 430] width 106 height 11
click at [844, 433] on button "Exit" at bounding box center [851, 439] width 28 height 16
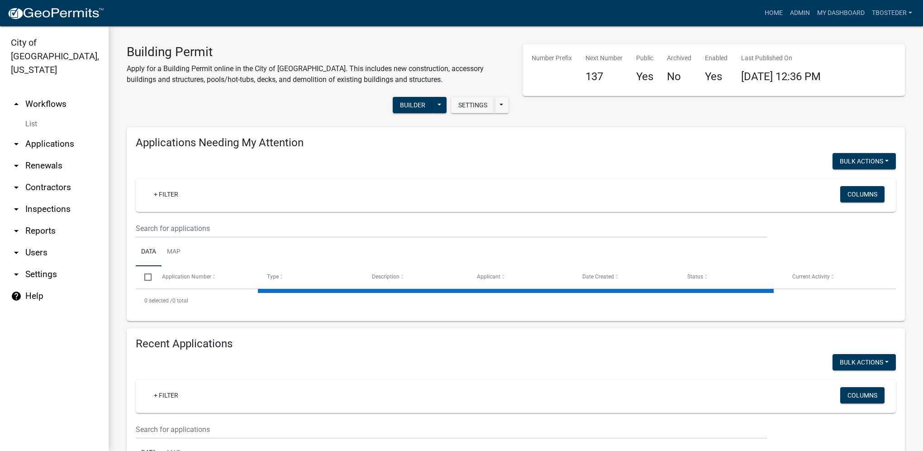
select select "1: 25"
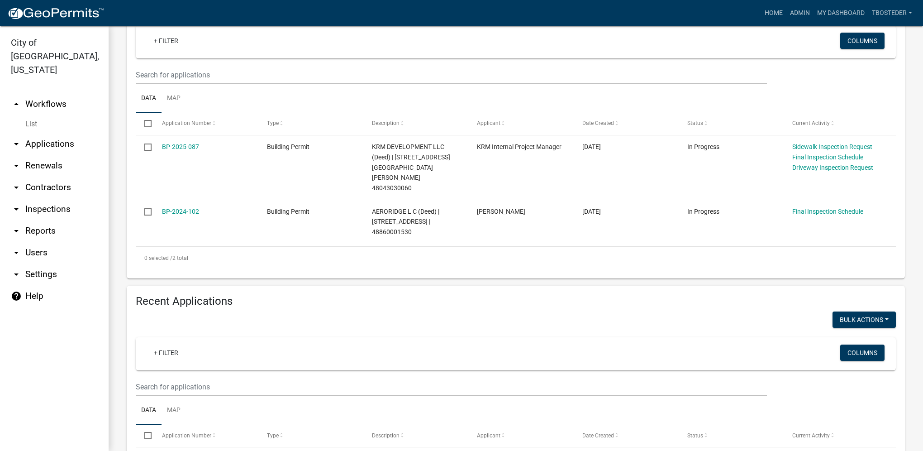
scroll to position [226, 0]
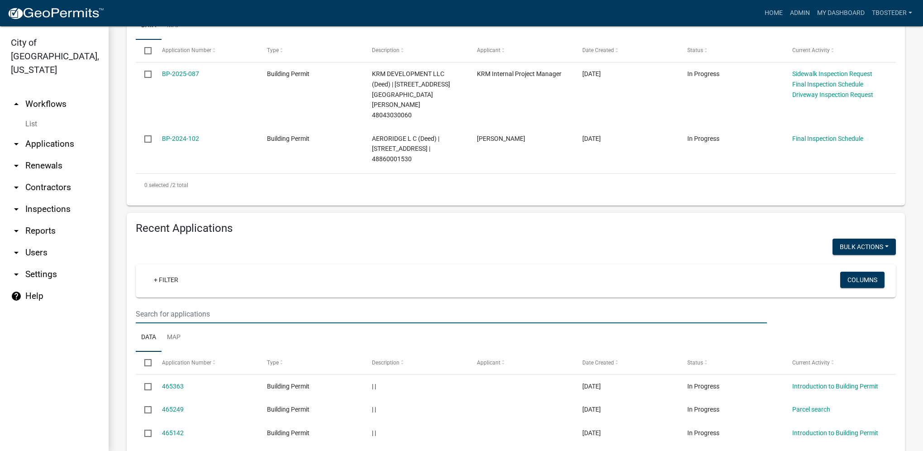
click at [187, 11] on input "text" at bounding box center [451, 2] width 631 height 19
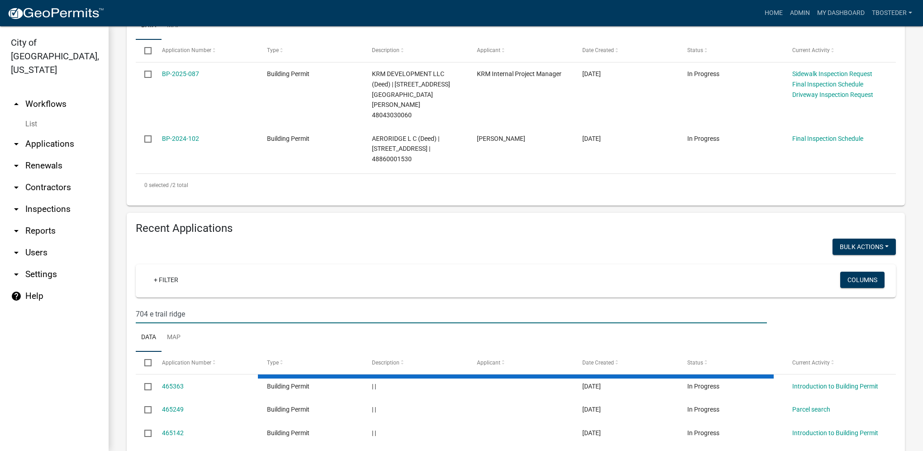
type input "704 e trail ridge"
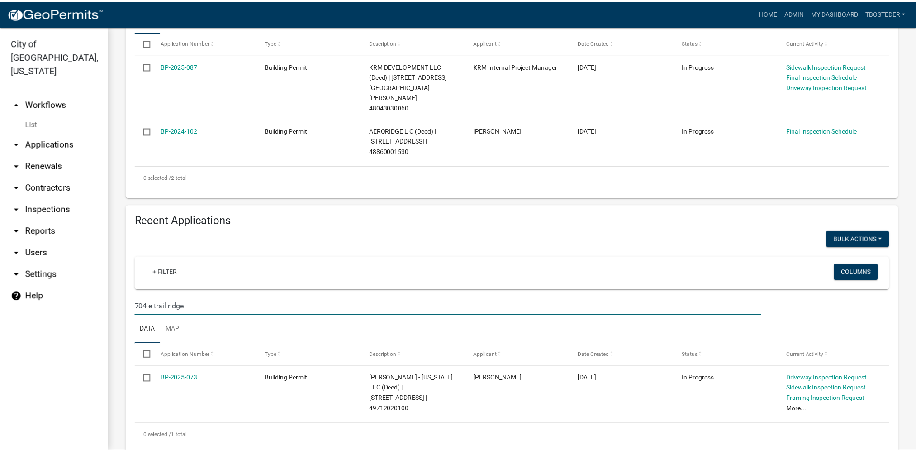
scroll to position [236, 0]
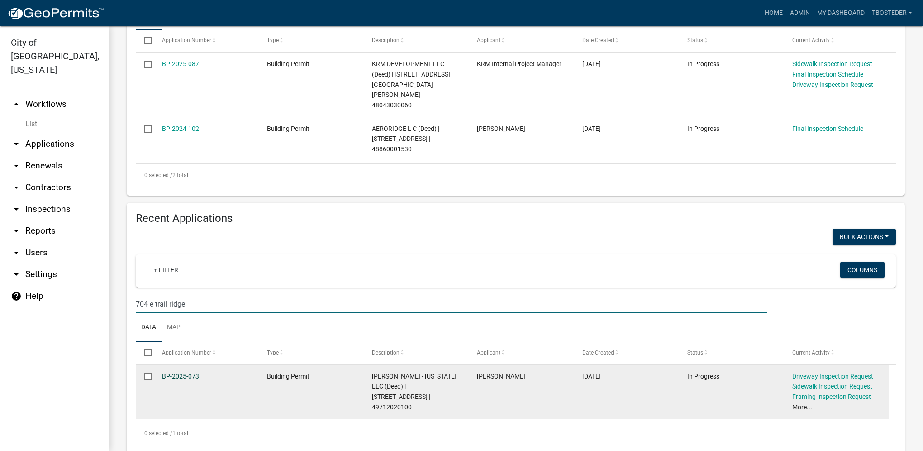
click at [196, 372] on link "BP-2025-073" at bounding box center [180, 375] width 37 height 7
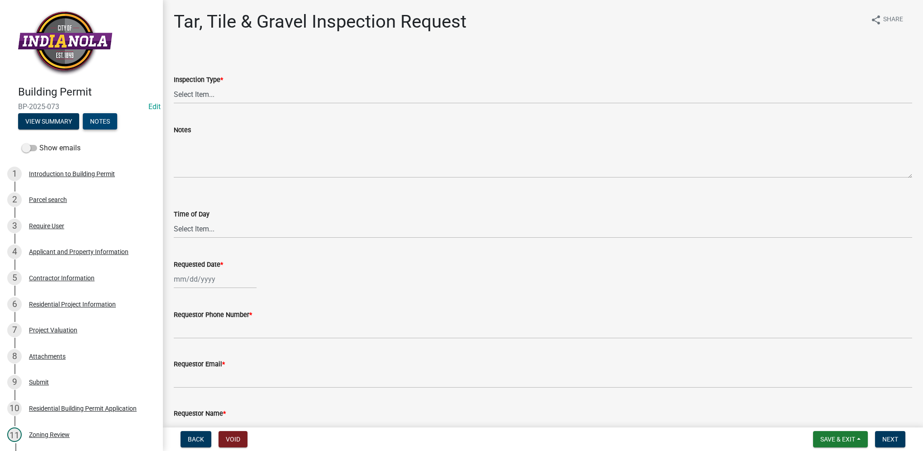
click at [94, 121] on button "Notes" at bounding box center [100, 121] width 34 height 16
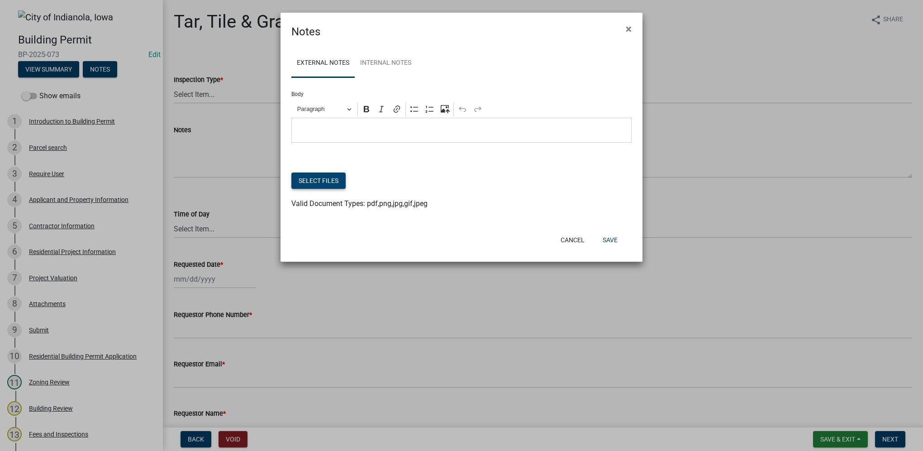
click at [316, 180] on button "Select files" at bounding box center [318, 180] width 54 height 16
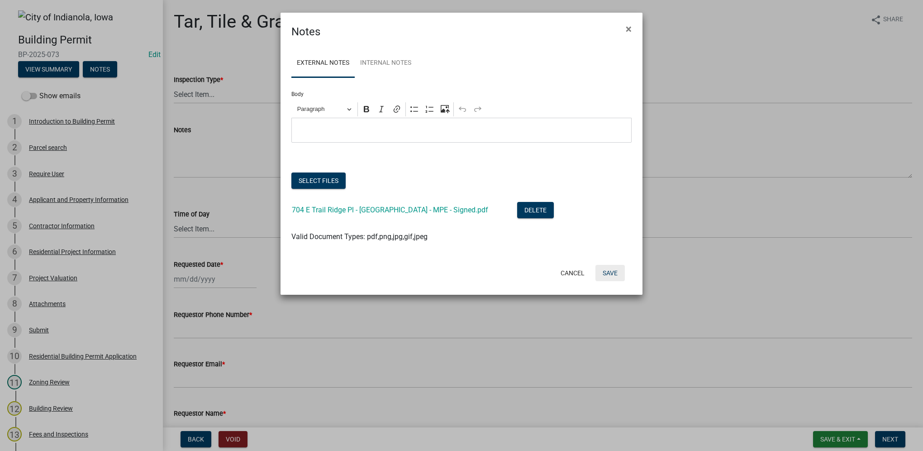
click at [608, 273] on button "Save" at bounding box center [610, 273] width 29 height 16
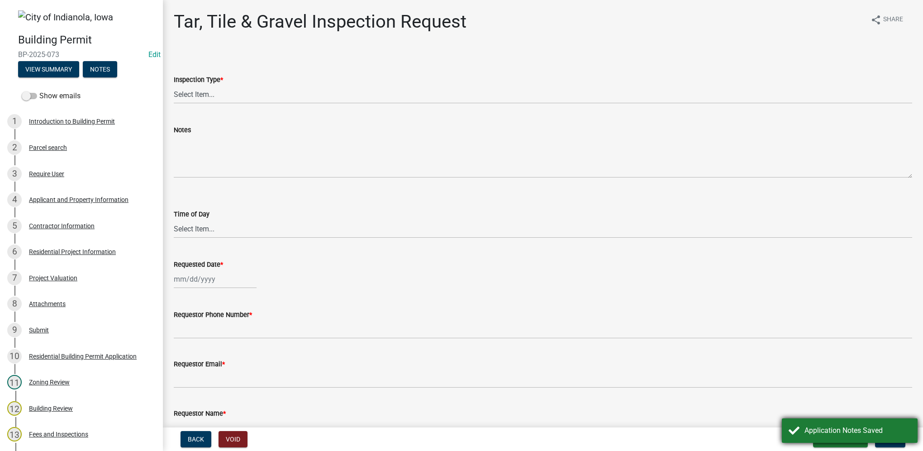
click at [863, 428] on div "Application Notes Saved" at bounding box center [858, 430] width 106 height 11
click at [828, 444] on button "Save & Exit" at bounding box center [840, 439] width 55 height 16
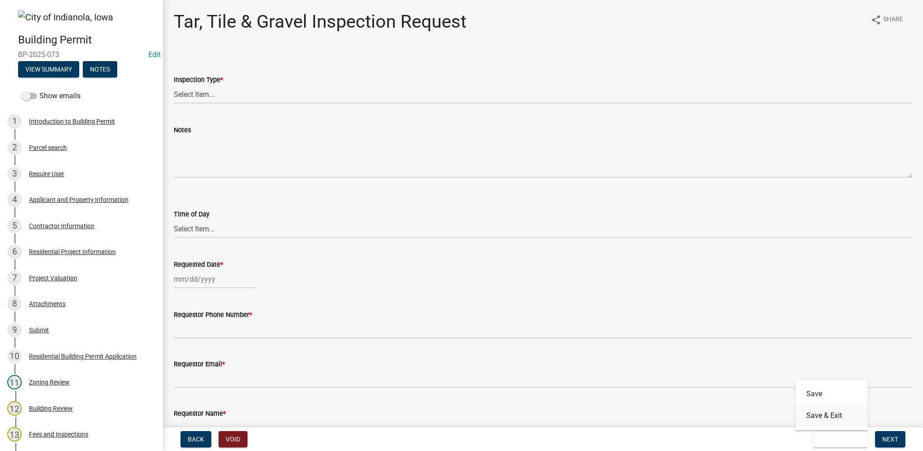
click at [825, 417] on button "Save & Exit" at bounding box center [832, 416] width 72 height 22
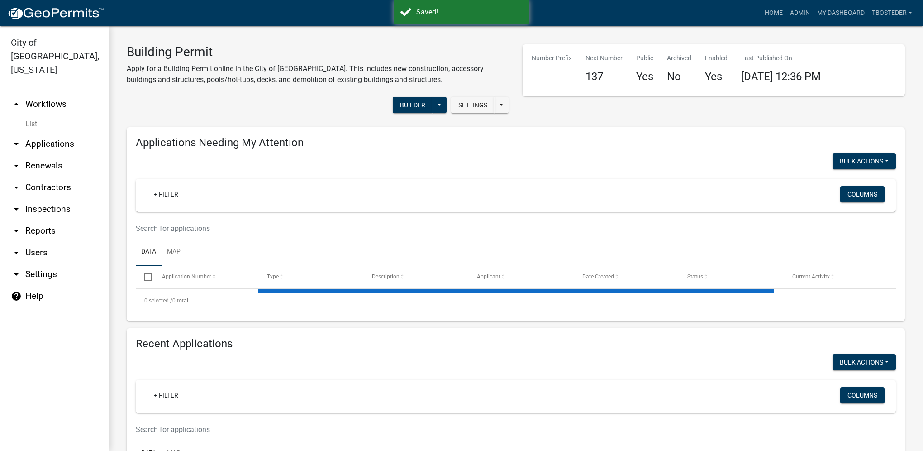
select select "1: 25"
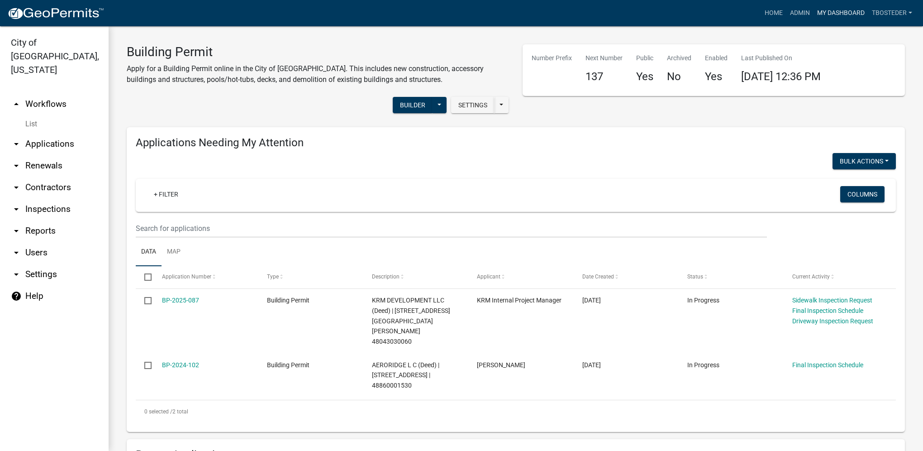
click at [850, 17] on link "My Dashboard" at bounding box center [841, 13] width 55 height 17
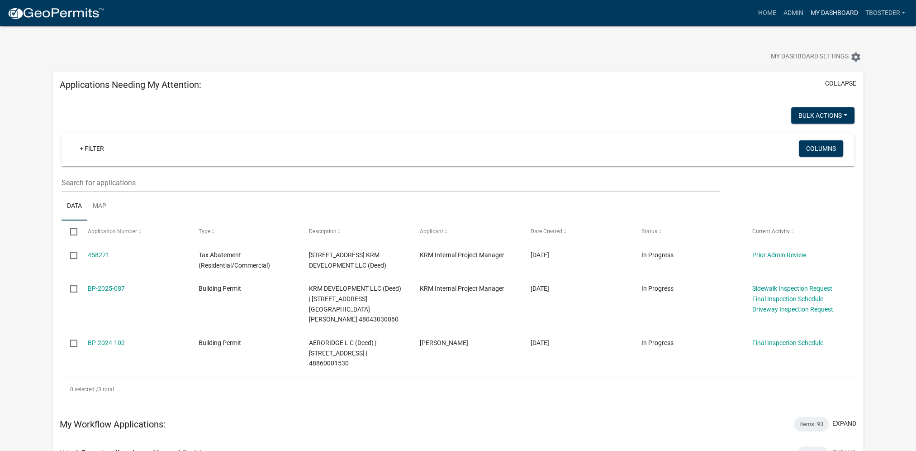
click at [818, 13] on link "My Dashboard" at bounding box center [834, 13] width 55 height 17
click at [818, 19] on link "My Dashboard" at bounding box center [834, 13] width 55 height 17
click at [792, 19] on link "Admin" at bounding box center [793, 13] width 27 height 17
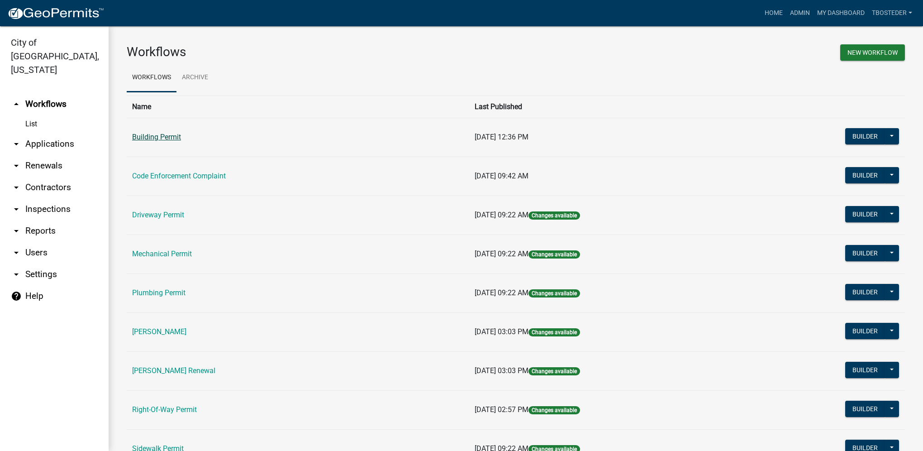
click at [178, 139] on link "Building Permit" at bounding box center [156, 137] width 49 height 9
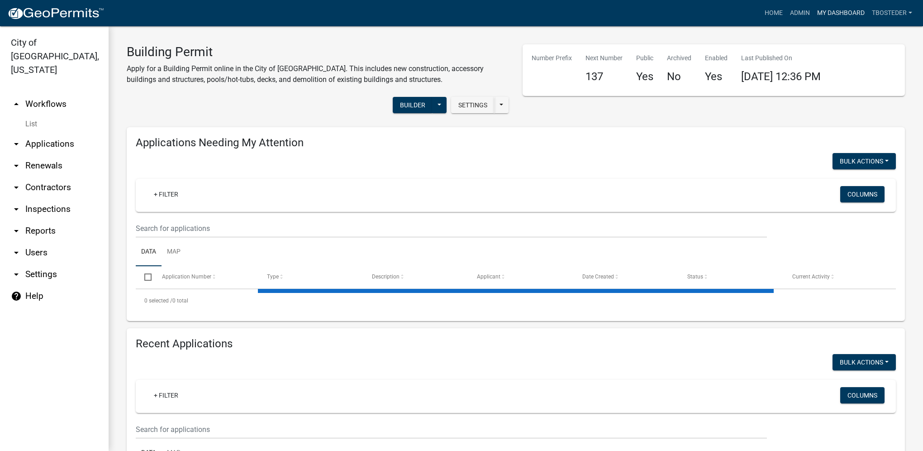
select select "1: 25"
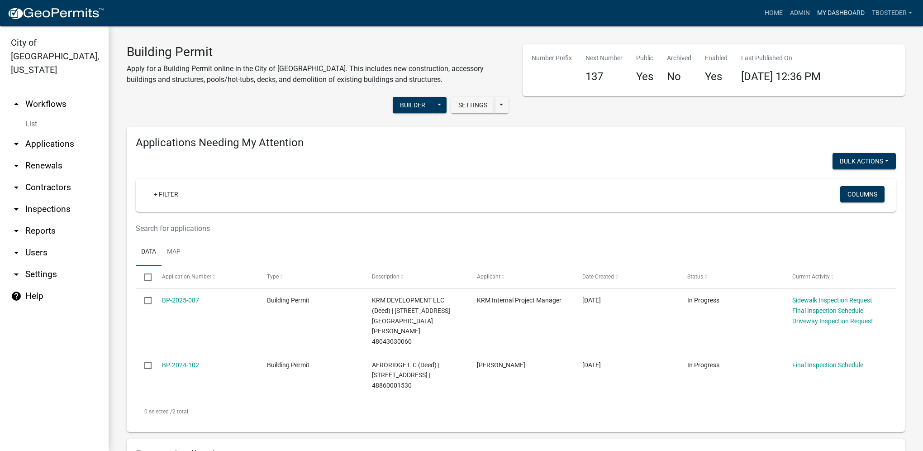
click at [844, 14] on link "My Dashboard" at bounding box center [841, 13] width 55 height 17
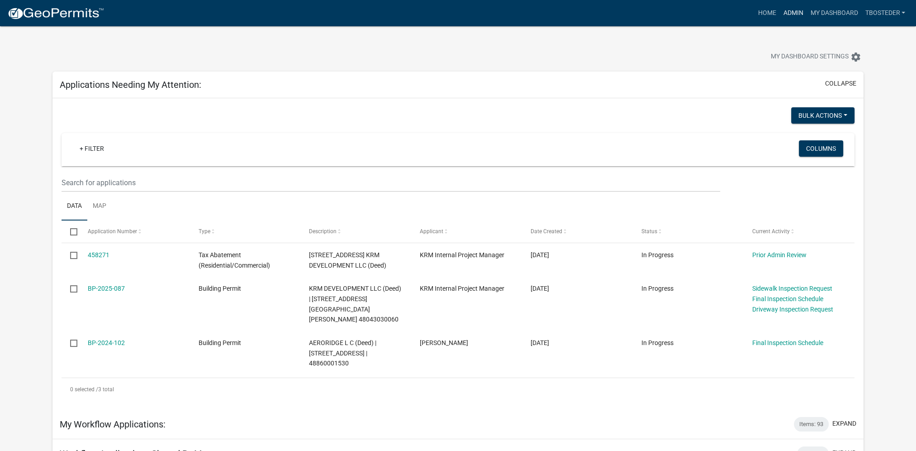
click at [792, 11] on link "Admin" at bounding box center [793, 13] width 27 height 17
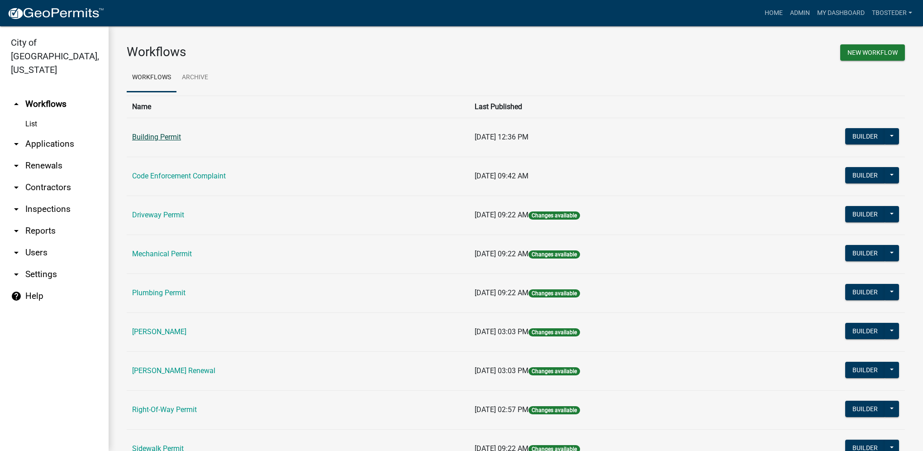
click at [179, 135] on link "Building Permit" at bounding box center [156, 137] width 49 height 9
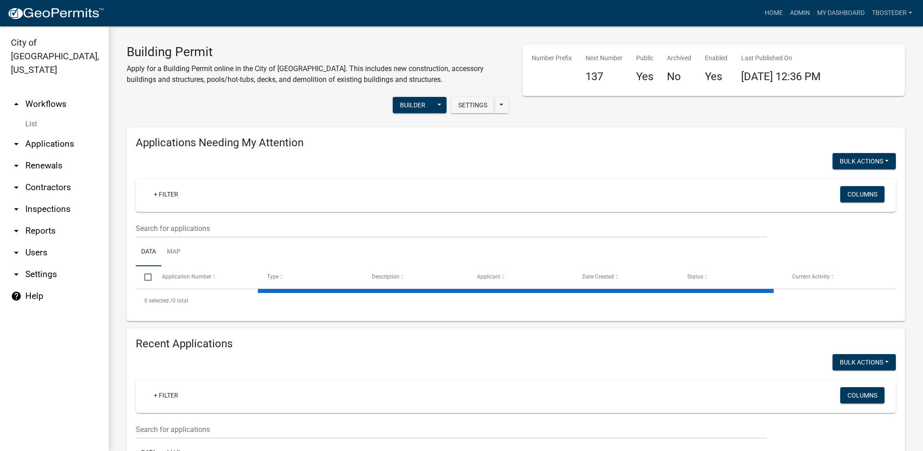
select select "1: 25"
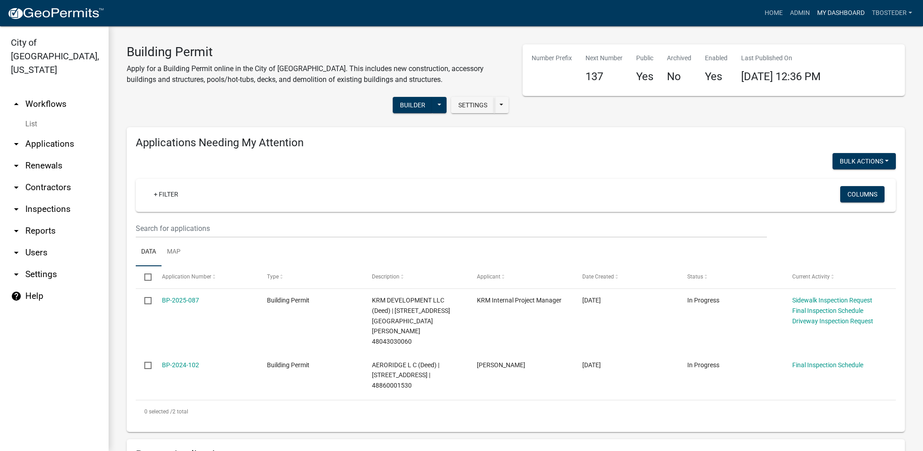
click at [830, 17] on link "My Dashboard" at bounding box center [841, 13] width 55 height 17
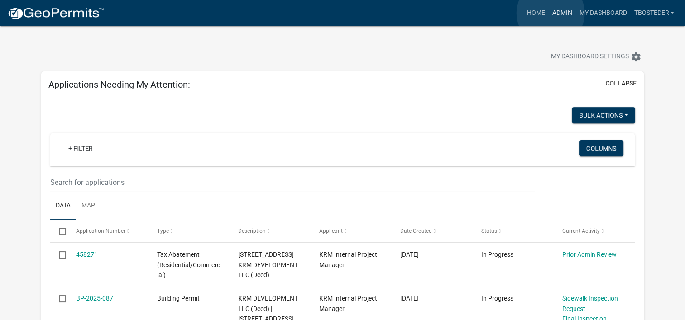
click at [550, 13] on link "Admin" at bounding box center [561, 13] width 27 height 17
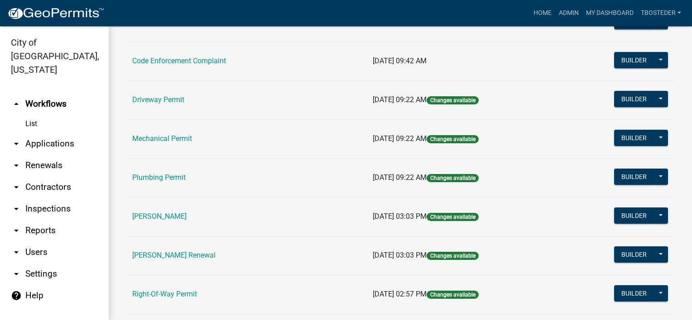
scroll to position [116, 0]
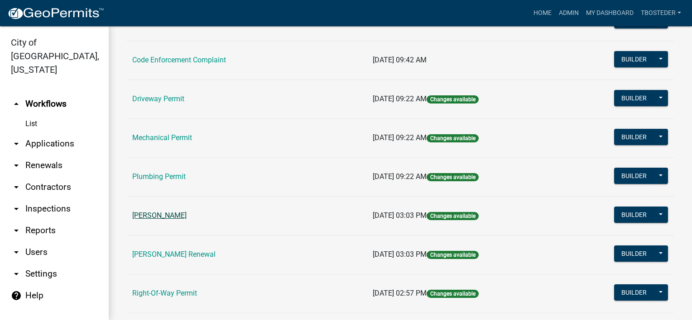
click at [177, 212] on link "[PERSON_NAME]" at bounding box center [159, 215] width 54 height 9
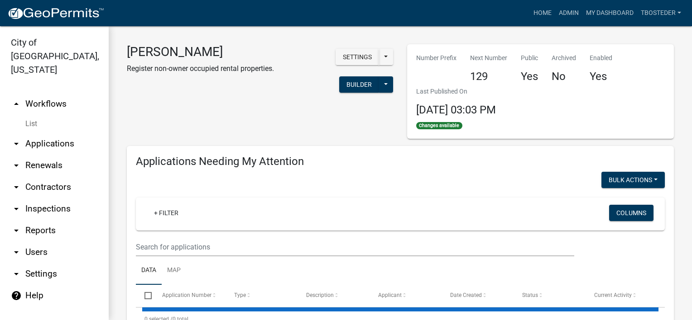
select select "1: 25"
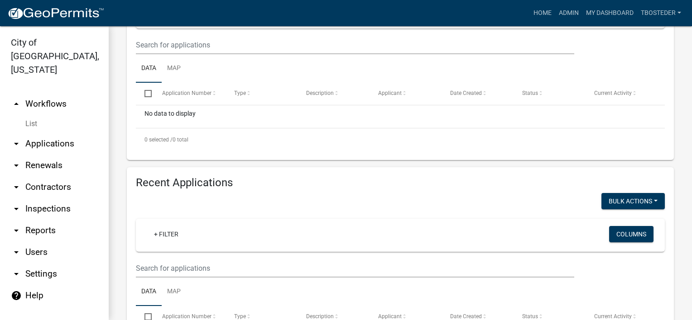
scroll to position [283, 0]
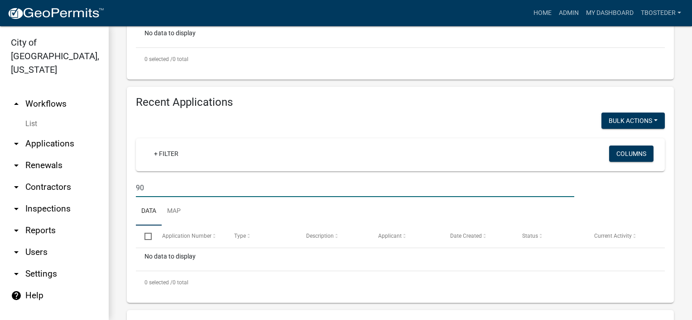
type input "9"
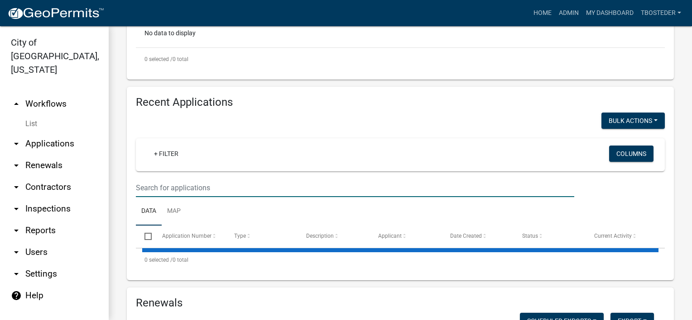
select select "1: 25"
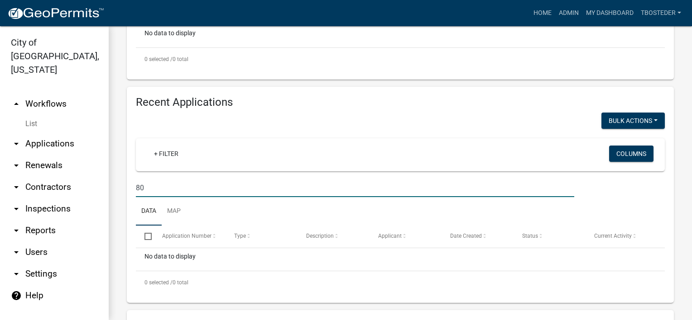
type input "8"
select select "1: 25"
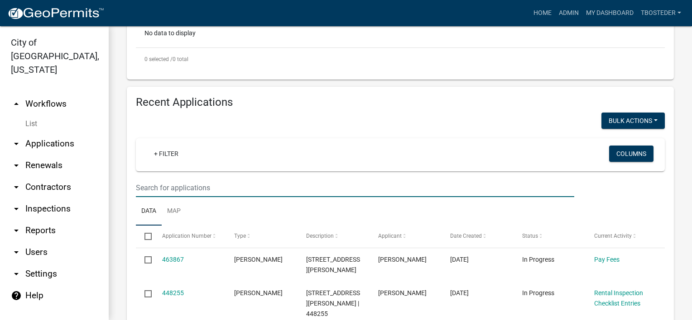
click at [209, 187] on input "text" at bounding box center [355, 188] width 438 height 19
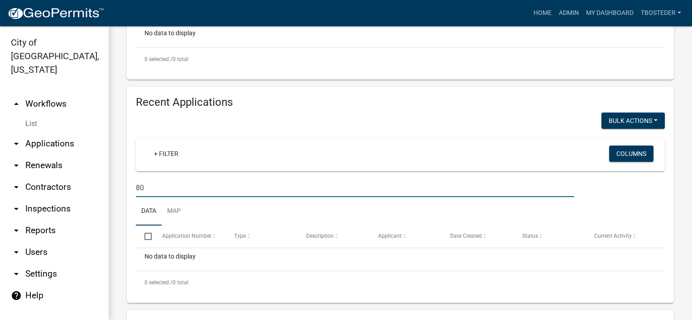
type input "8"
select select "1: 25"
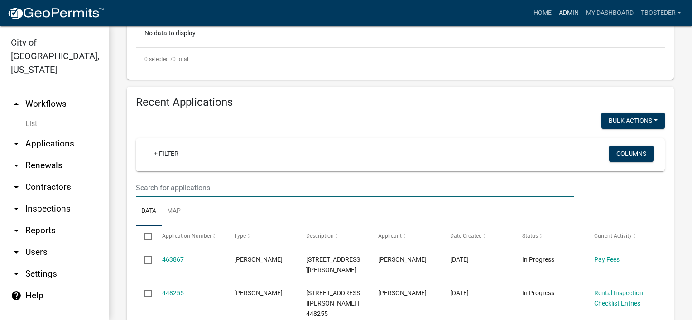
click at [579, 14] on link "Admin" at bounding box center [568, 13] width 27 height 17
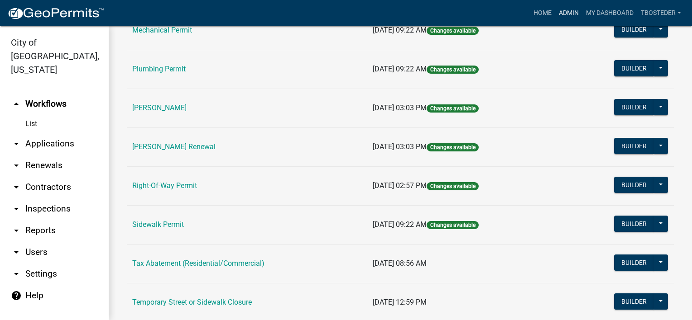
scroll to position [226, 0]
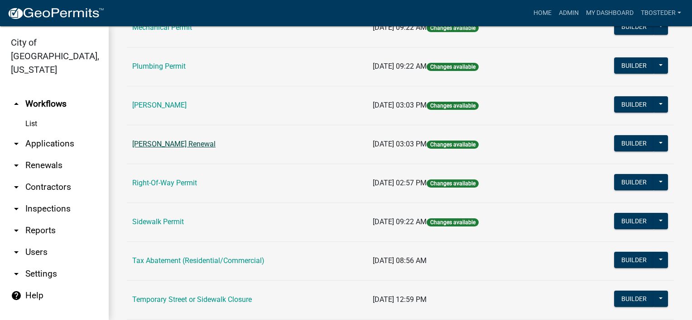
click at [210, 144] on link "[PERSON_NAME] Renewal" at bounding box center [173, 144] width 83 height 9
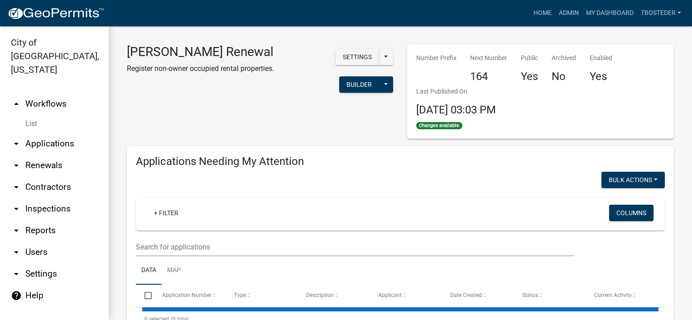
select select "1: 25"
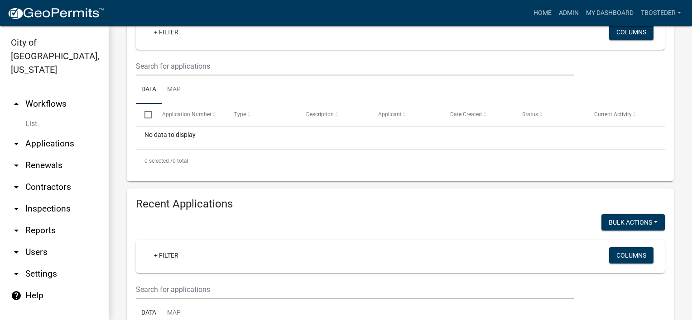
scroll to position [226, 0]
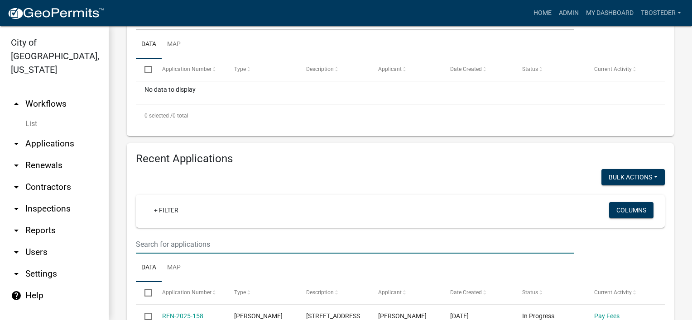
click at [215, 30] on input "text" at bounding box center [355, 21] width 438 height 19
type input "305 s [PERSON_NAME]"
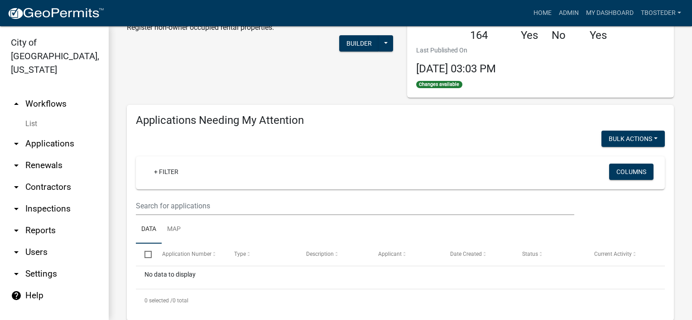
scroll to position [0, 0]
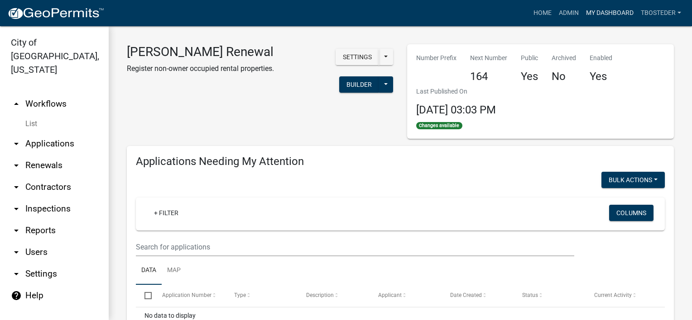
click at [586, 16] on link "My Dashboard" at bounding box center [609, 13] width 55 height 17
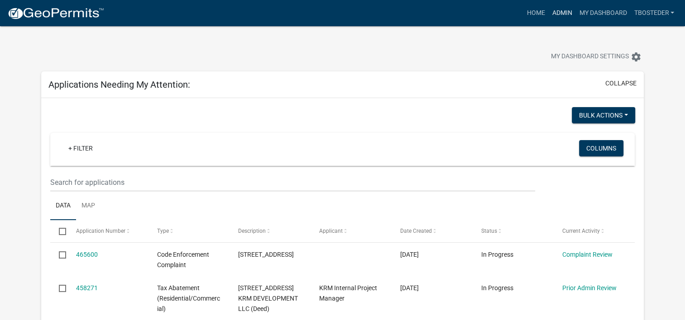
click at [550, 17] on link "Admin" at bounding box center [561, 13] width 27 height 17
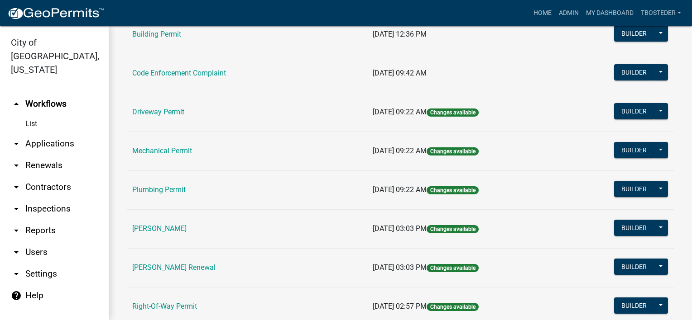
scroll to position [181, 0]
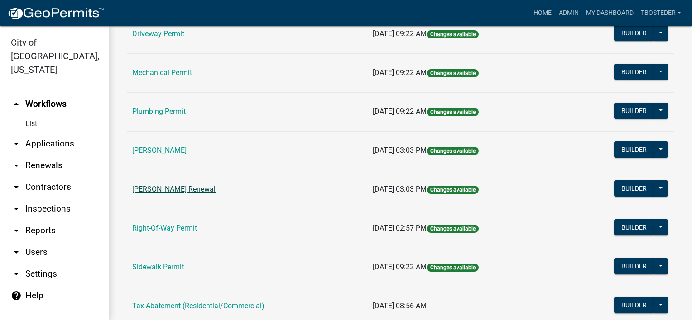
click at [205, 190] on link "[PERSON_NAME] Renewal" at bounding box center [173, 189] width 83 height 9
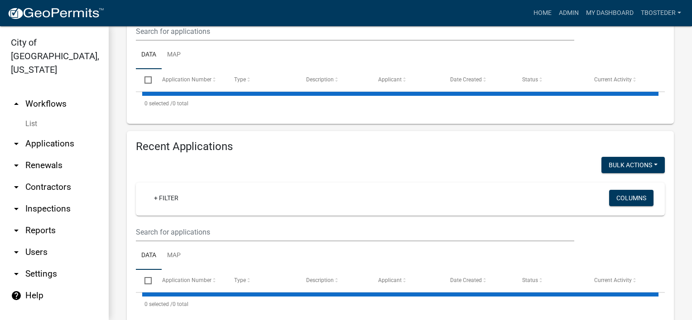
select select "1: 25"
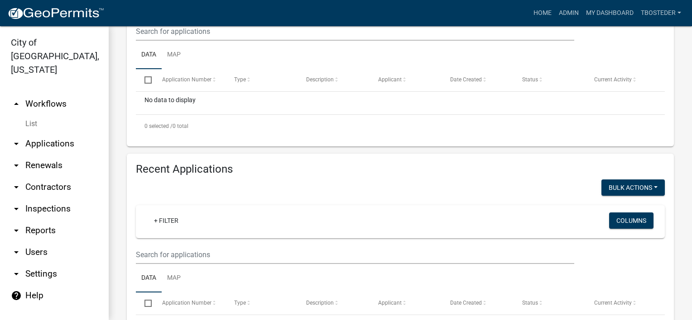
scroll to position [226, 0]
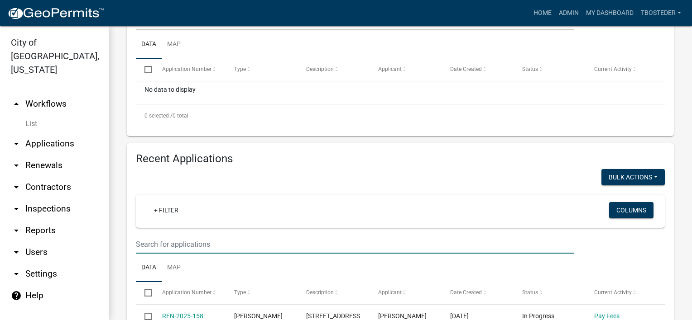
click at [227, 30] on input "text" at bounding box center [355, 21] width 438 height 19
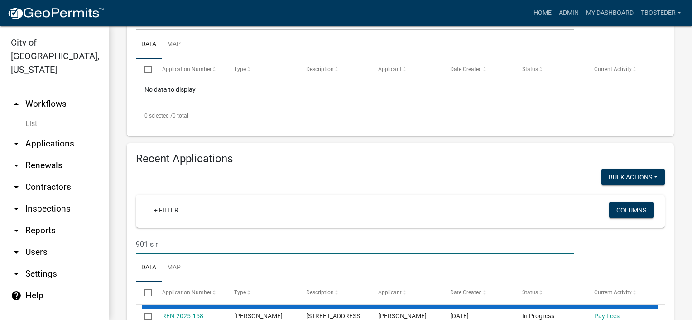
type input "901 s r"
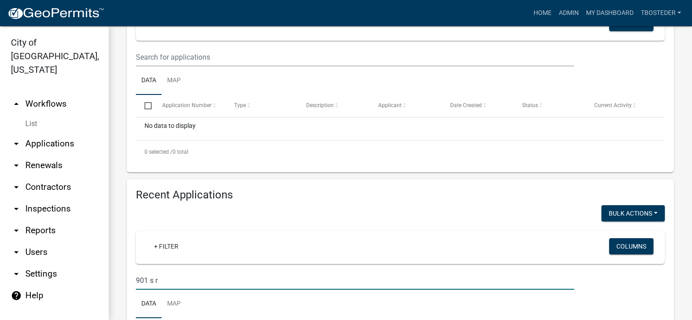
scroll to position [272, 0]
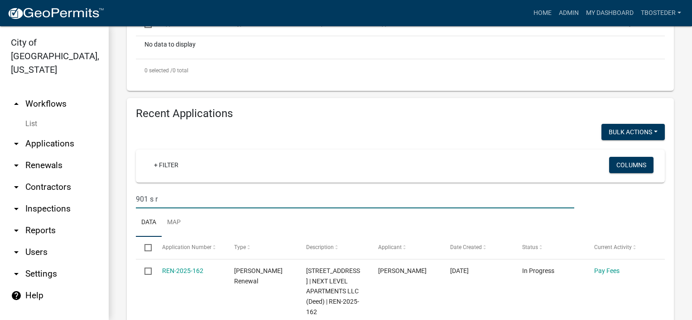
drag, startPoint x: 184, startPoint y: 200, endPoint x: 106, endPoint y: 190, distance: 78.6
click at [106, 190] on div "City of [GEOGRAPHIC_DATA], [US_STATE] arrow_drop_up Workflows List arrow_drop_d…" at bounding box center [346, 173] width 692 height 294
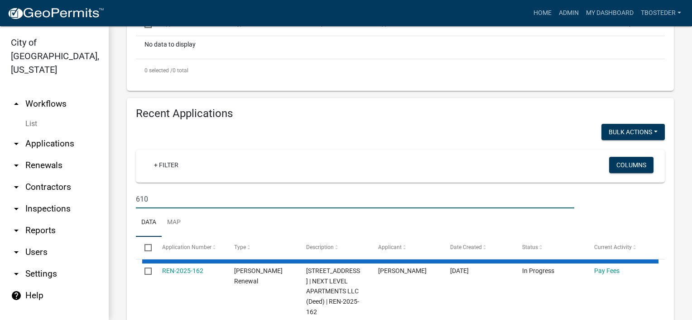
type input "610 e"
select select "1: 25"
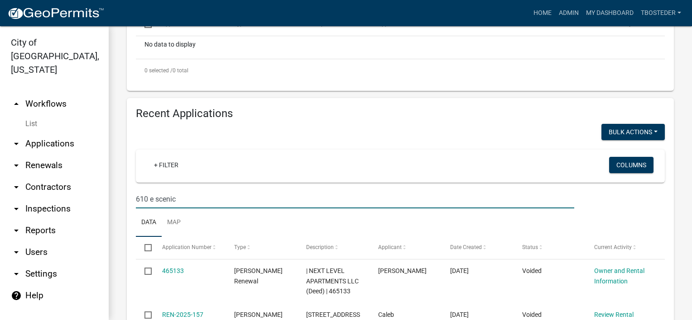
type input "610 e scenic"
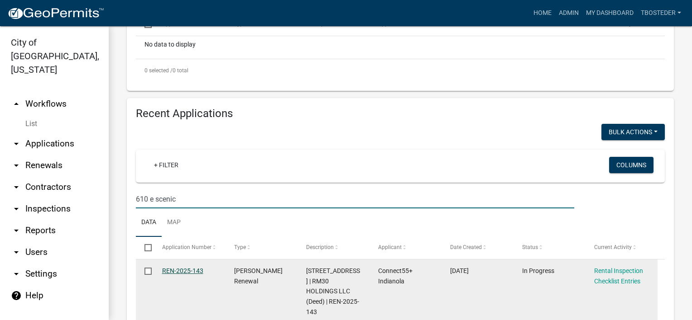
click at [191, 273] on link "REN-2025-143" at bounding box center [182, 270] width 41 height 7
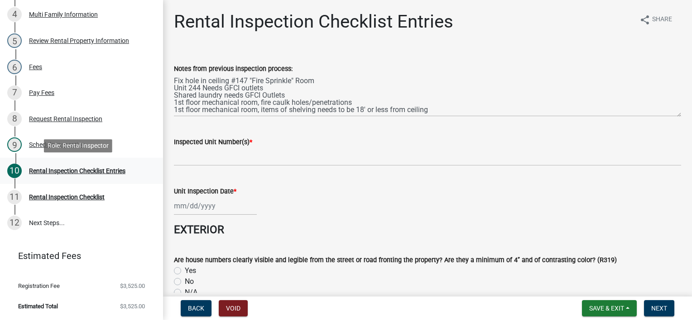
scroll to position [250, 0]
click at [95, 154] on link "9 Schedule Inspection" at bounding box center [81, 145] width 163 height 26
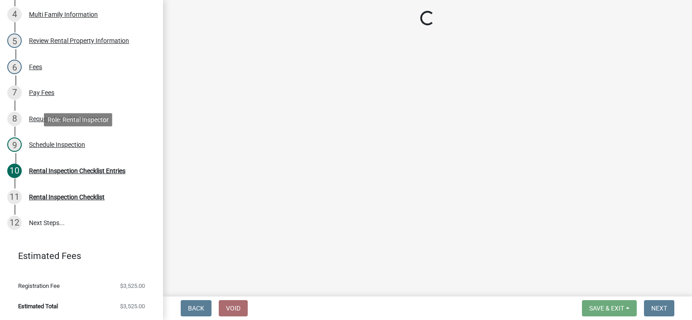
select select "252c9b68-f941-49e4-9705-8f6b19d23831"
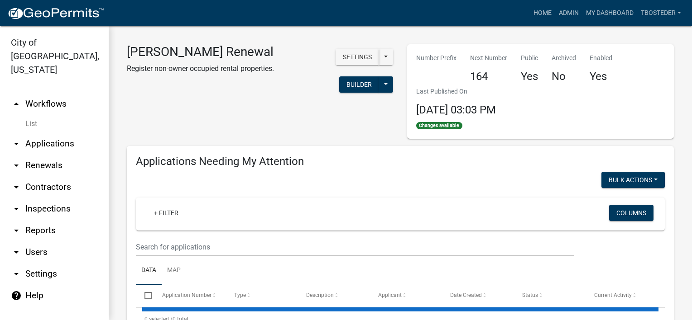
select select "1: 25"
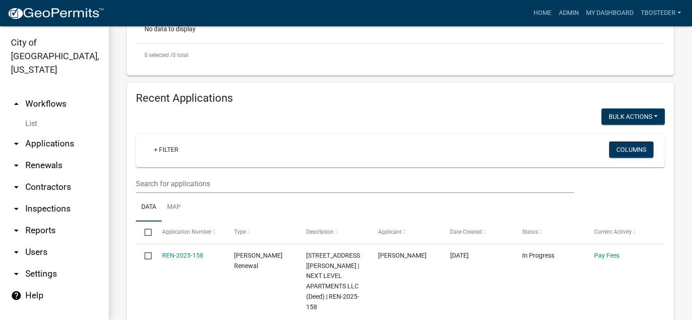
scroll to position [272, 0]
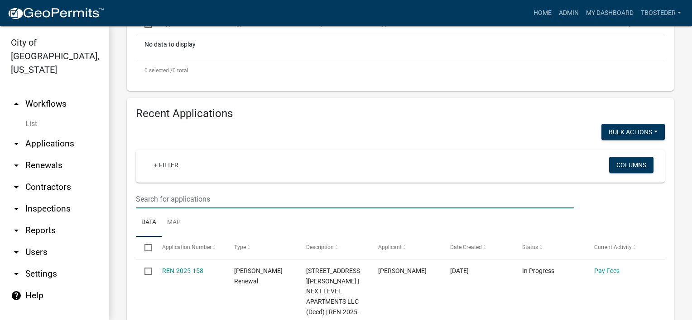
type input "301 n 15th"
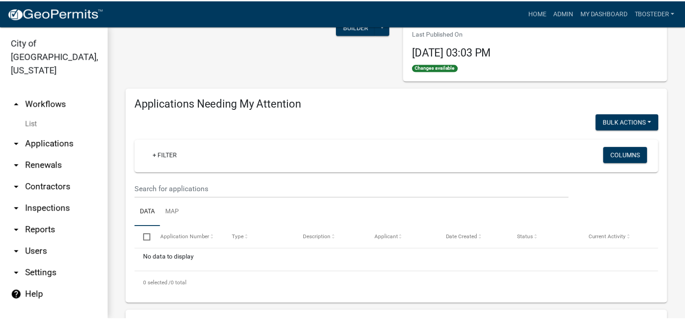
scroll to position [45, 0]
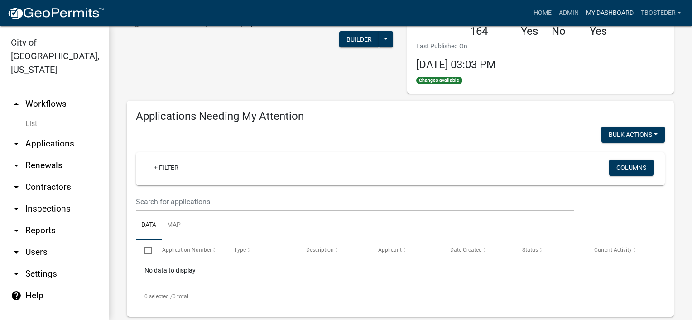
click at [602, 14] on link "My Dashboard" at bounding box center [609, 13] width 55 height 17
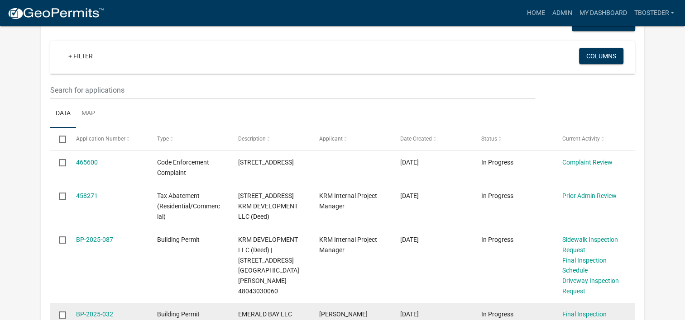
scroll to position [91, 0]
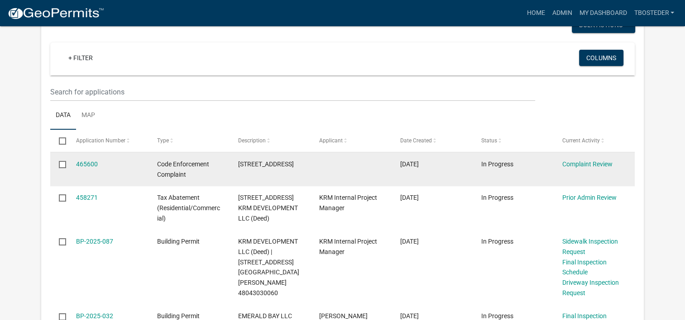
drag, startPoint x: 236, startPoint y: 164, endPoint x: 294, endPoint y: 159, distance: 58.1
click at [294, 159] on datatable-body-cell "[STREET_ADDRESS]" at bounding box center [269, 169] width 81 height 33
drag, startPoint x: 294, startPoint y: 159, endPoint x: 291, endPoint y: 162, distance: 4.8
copy span "[STREET_ADDRESS]"
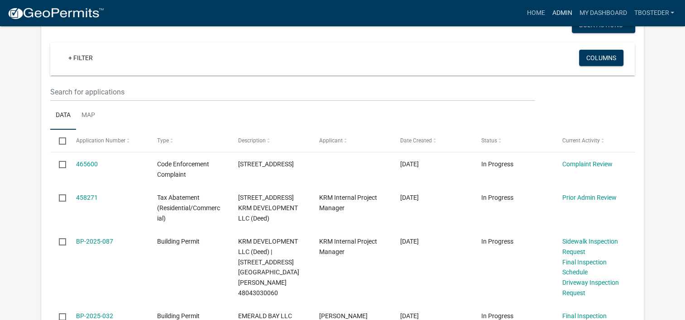
click at [561, 13] on link "Admin" at bounding box center [561, 13] width 27 height 17
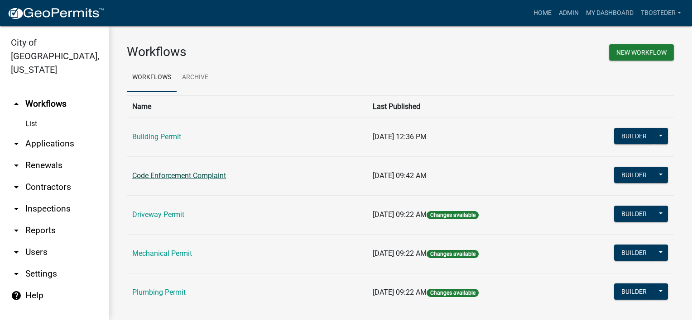
click at [224, 172] on link "Code Enforcement Complaint" at bounding box center [179, 176] width 94 height 9
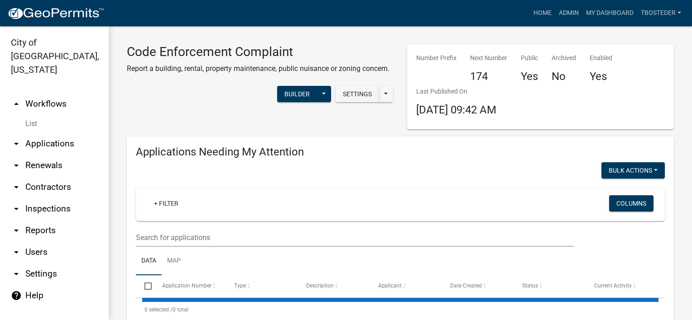
select select "1: 25"
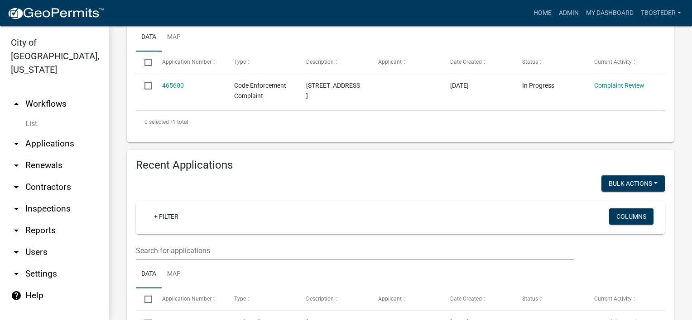
scroll to position [226, 0]
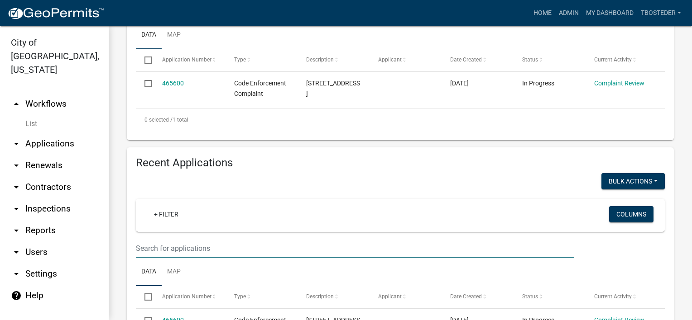
paste input "[STREET_ADDRESS]"
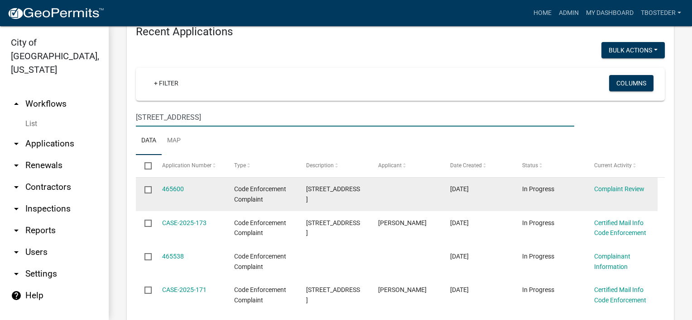
scroll to position [362, 0]
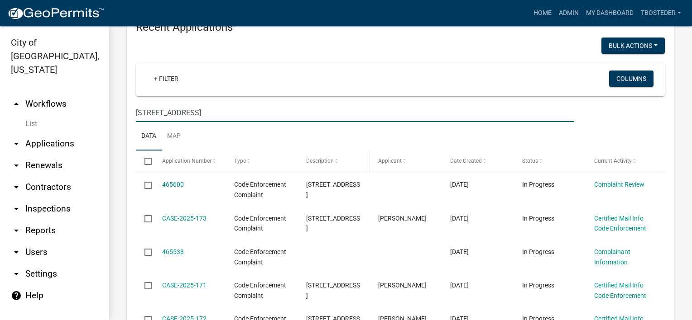
type input "[STREET_ADDRESS]"
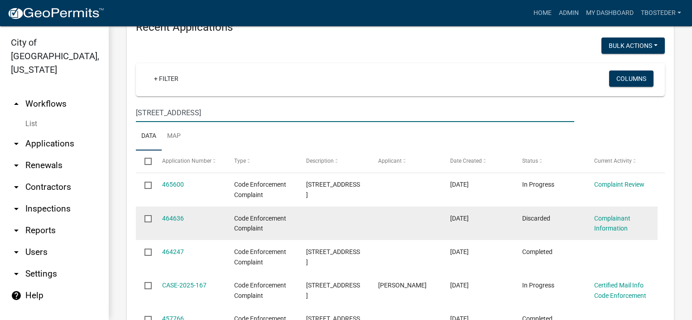
scroll to position [407, 0]
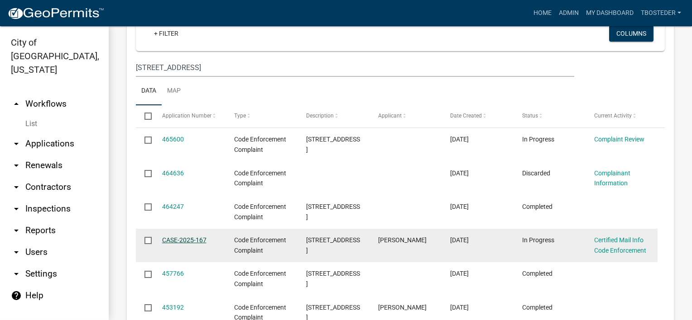
click at [201, 240] on link "CASE-2025-167" at bounding box center [184, 240] width 44 height 7
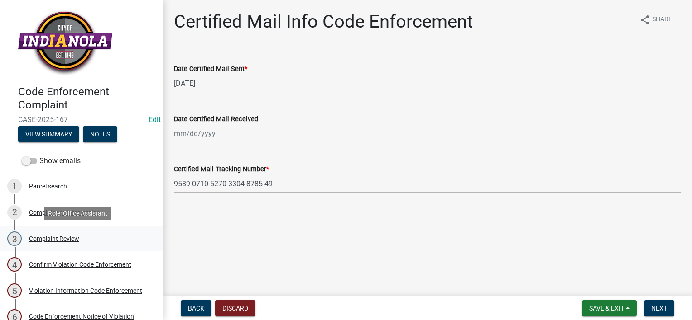
click at [93, 236] on div "3 Complaint Review" at bounding box center [77, 239] width 141 height 14
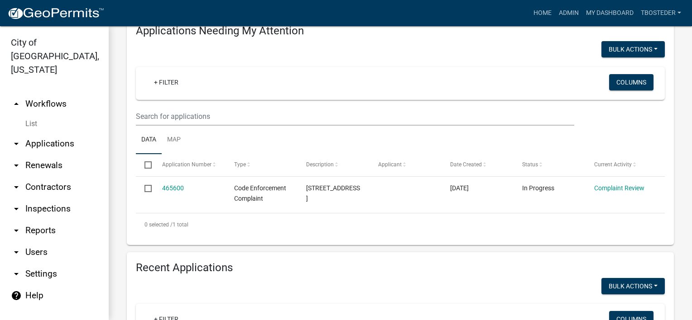
select select "1: 25"
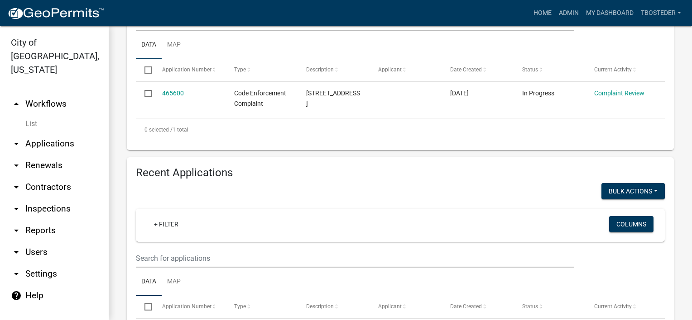
scroll to position [226, 0]
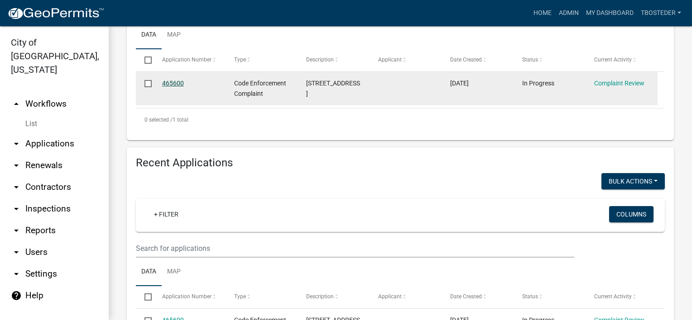
click at [179, 82] on link "465600" at bounding box center [173, 83] width 22 height 7
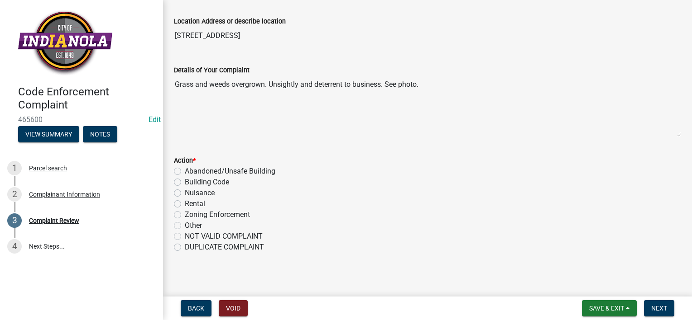
scroll to position [50, 0]
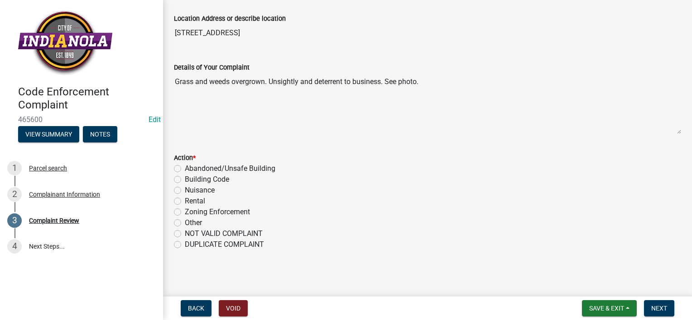
click at [185, 241] on label "DUPLICATE COMPLAINT" at bounding box center [224, 244] width 79 height 11
click at [185, 241] on input "DUPLICATE COMPLAINT" at bounding box center [188, 242] width 6 height 6
radio input "true"
click at [652, 301] on button "Next" at bounding box center [659, 309] width 30 height 16
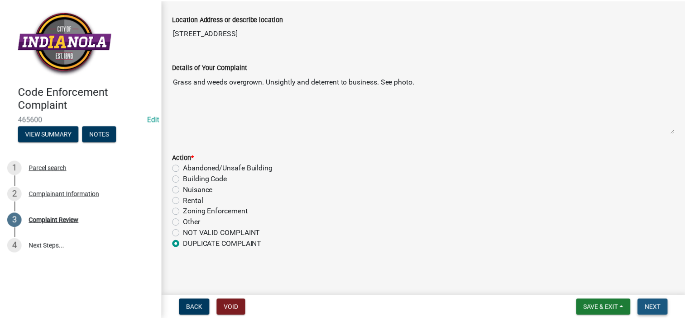
scroll to position [0, 0]
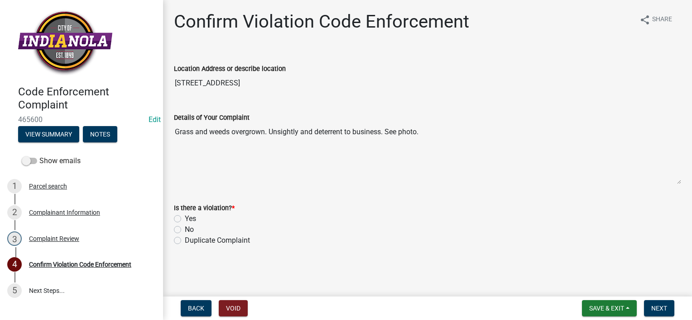
click at [185, 238] on label "Duplicate Complaint" at bounding box center [217, 240] width 65 height 11
click at [185, 238] on input "Duplicate Complaint" at bounding box center [188, 238] width 6 height 6
radio input "true"
click at [666, 310] on span "Next" at bounding box center [659, 308] width 16 height 7
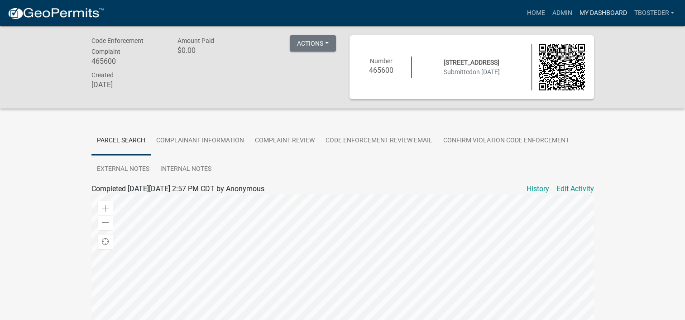
click at [579, 11] on link "My Dashboard" at bounding box center [602, 13] width 55 height 17
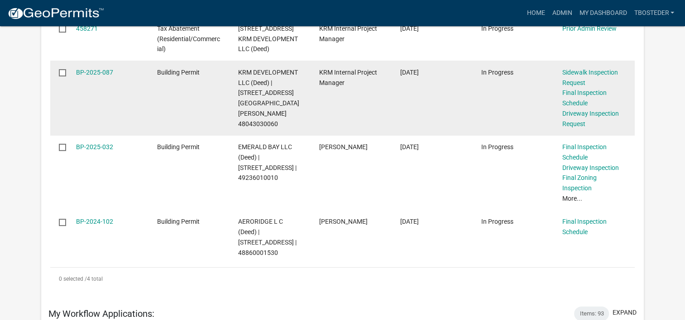
scroll to position [272, 0]
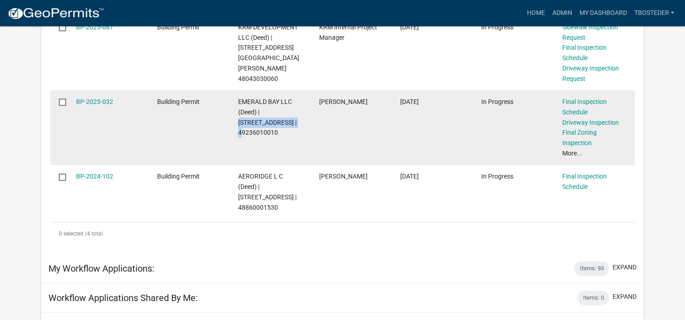
drag, startPoint x: 262, startPoint y: 112, endPoint x: 288, endPoint y: 123, distance: 28.2
click at [288, 123] on span "EMERALD BAY LLC (Deed) | [STREET_ADDRESS] | 49236010010" at bounding box center [267, 117] width 58 height 38
copy span "[STREET_ADDRESS]"
click at [91, 102] on link "BP-2025-032" at bounding box center [94, 101] width 37 height 7
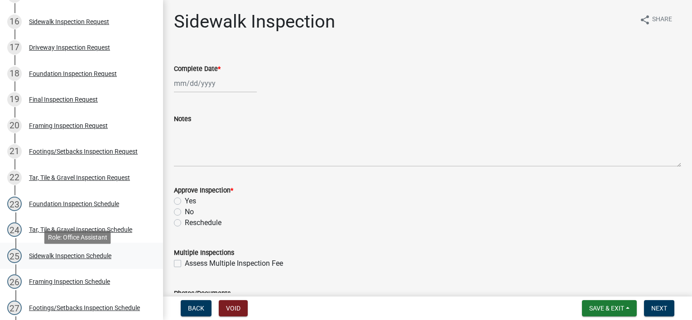
scroll to position [498, 0]
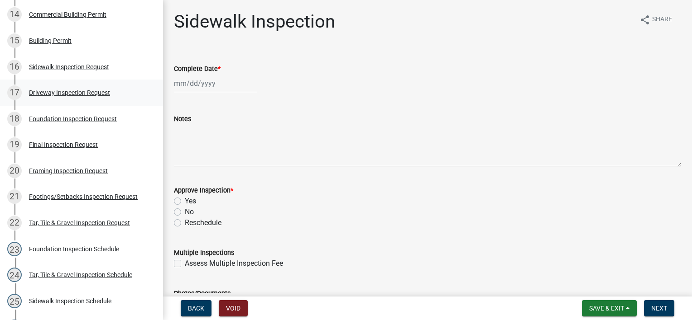
click at [99, 96] on div "Driveway Inspection Request" at bounding box center [69, 93] width 81 height 6
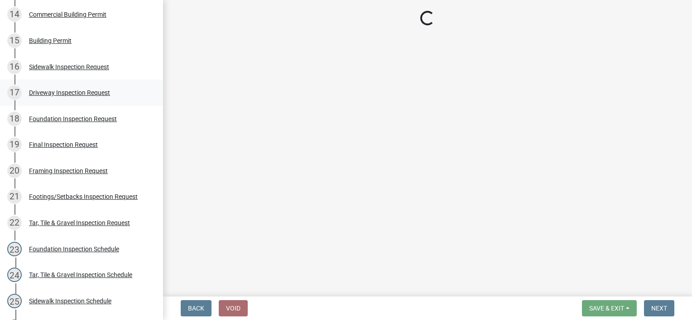
select select "31d1f77b-2535-448a-860d-f15fb204707d"
select select "88af556d-fdf1-454b-b933-61cadeae1443"
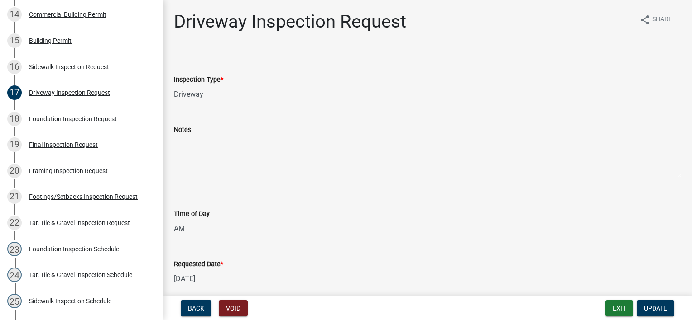
scroll to position [45, 0]
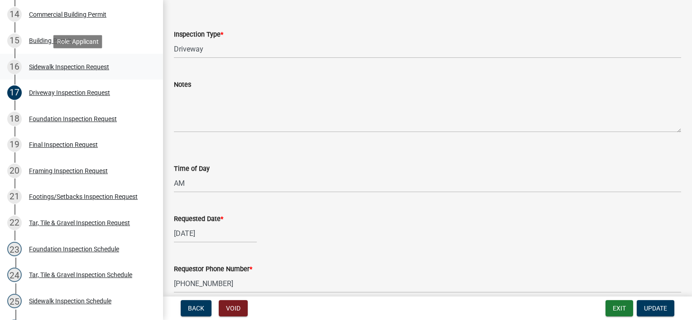
click at [39, 62] on div "16 Sidewalk Inspection Request" at bounding box center [77, 67] width 141 height 14
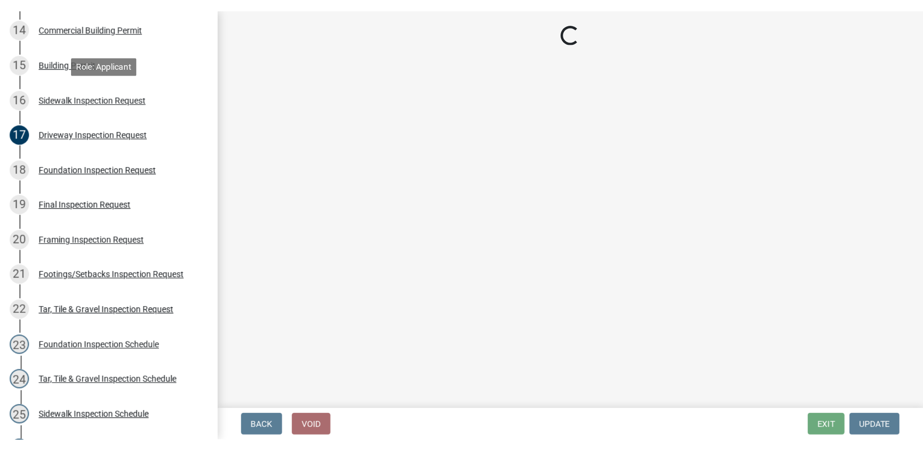
scroll to position [0, 0]
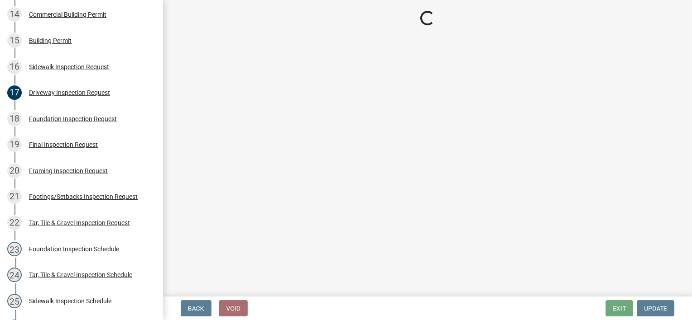
select select "31d1f77b-2535-448a-860d-f15fb204707d"
select select "88af556d-fdf1-454b-b933-61cadeae1443"
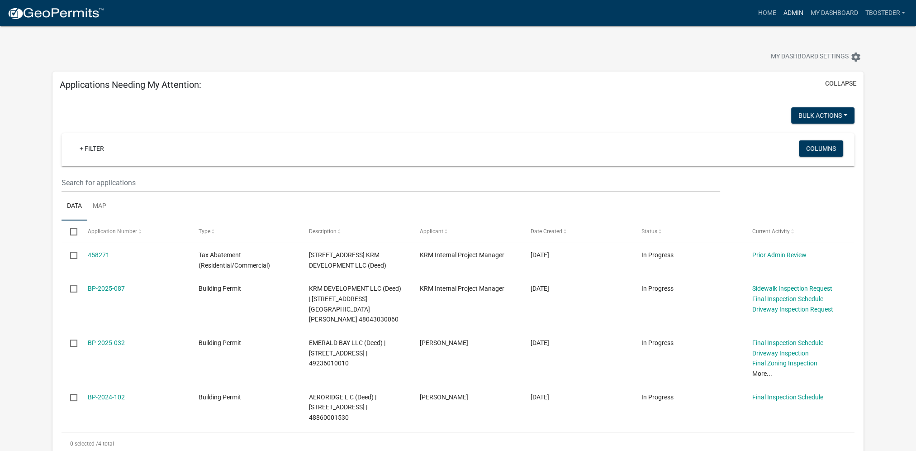
click at [798, 16] on link "Admin" at bounding box center [793, 13] width 27 height 17
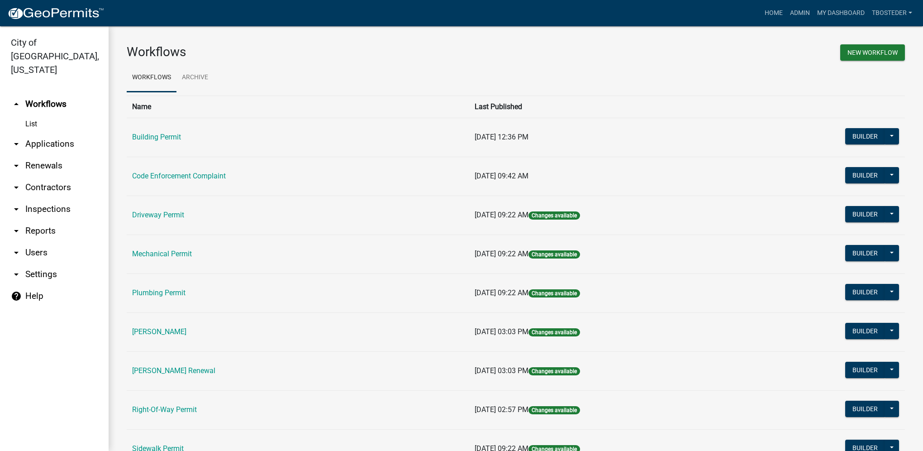
click at [160, 336] on td "[PERSON_NAME]" at bounding box center [298, 331] width 343 height 39
click at [160, 334] on link "[PERSON_NAME]" at bounding box center [159, 331] width 54 height 9
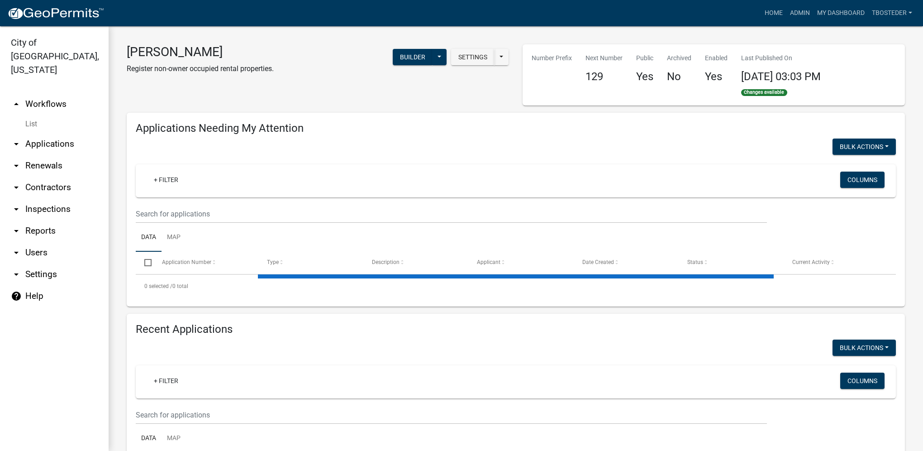
select select "1: 25"
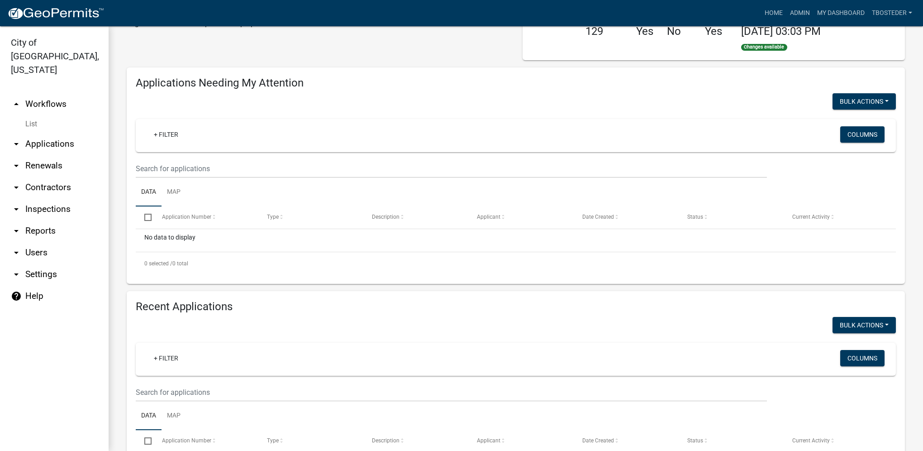
scroll to position [91, 0]
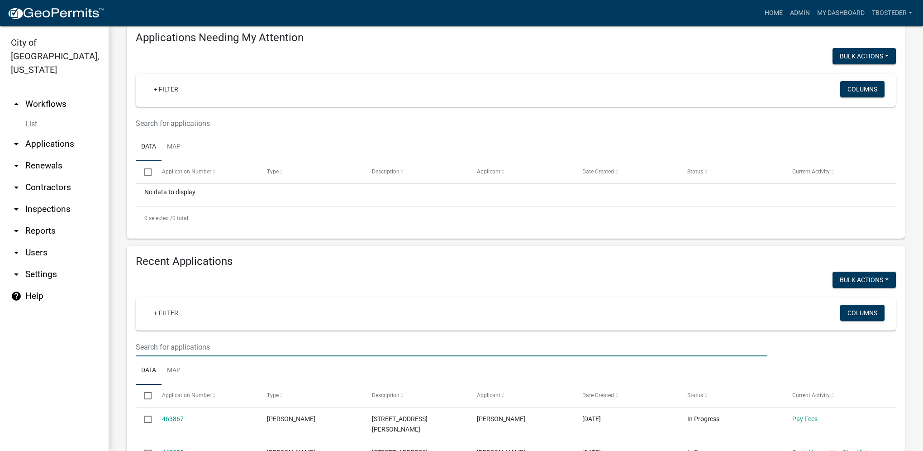
click at [270, 133] on input "text" at bounding box center [451, 123] width 631 height 19
paste input "[PERSON_NAME] A/[PERSON_NAME] L [STREET_ADDRESS]"
drag, startPoint x: 351, startPoint y: 345, endPoint x: 123, endPoint y: 318, distance: 229.3
click at [123, 318] on div "Recent Applications Bulk Actions Void + Filter Columns [PERSON_NAME] A/[PERSON_…" at bounding box center [516, 354] width 792 height 216
type input "[STREET_ADDRESS]"
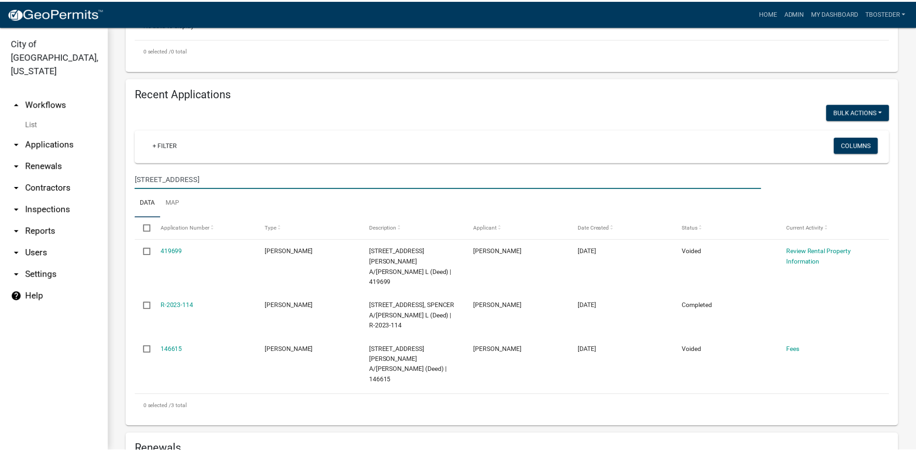
scroll to position [272, 0]
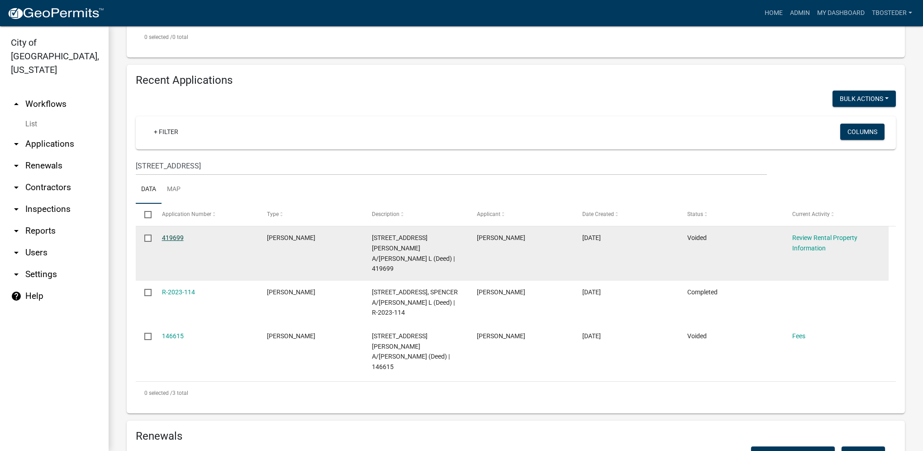
click at [178, 234] on link "419699" at bounding box center [173, 237] width 22 height 7
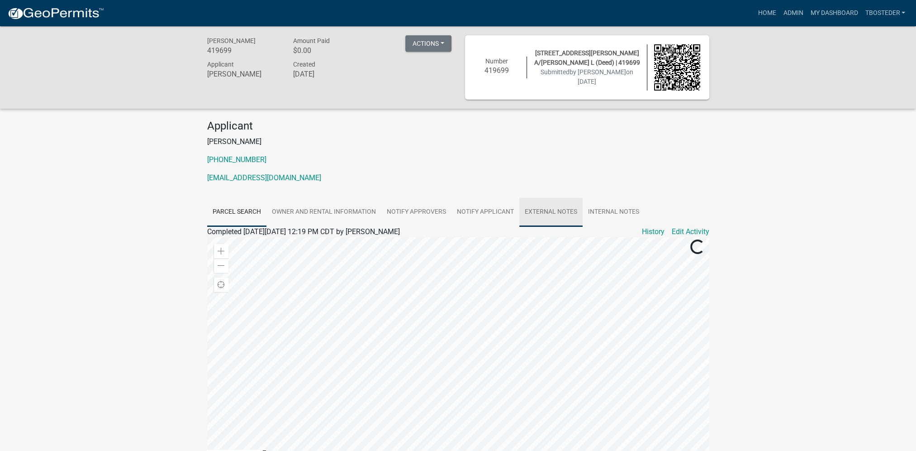
click at [562, 200] on link "External Notes" at bounding box center [551, 212] width 63 height 29
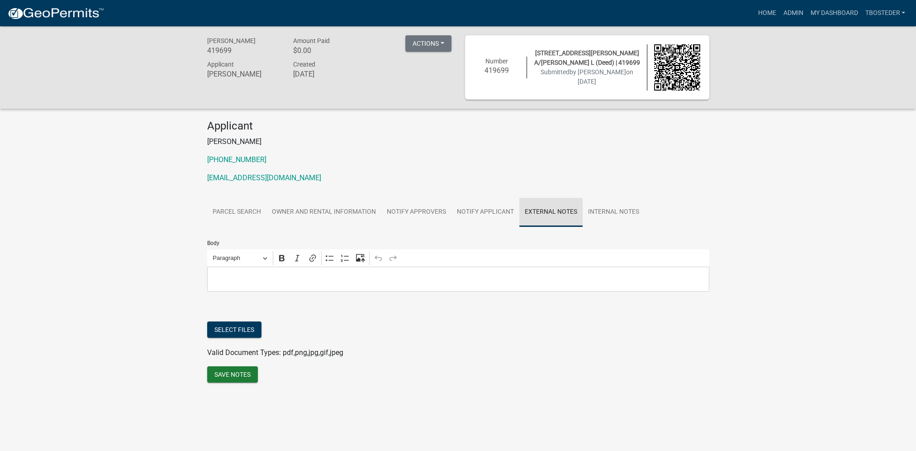
click at [579, 223] on link "External Notes" at bounding box center [551, 212] width 63 height 29
click at [627, 208] on link "Internal Notes" at bounding box center [614, 212] width 62 height 29
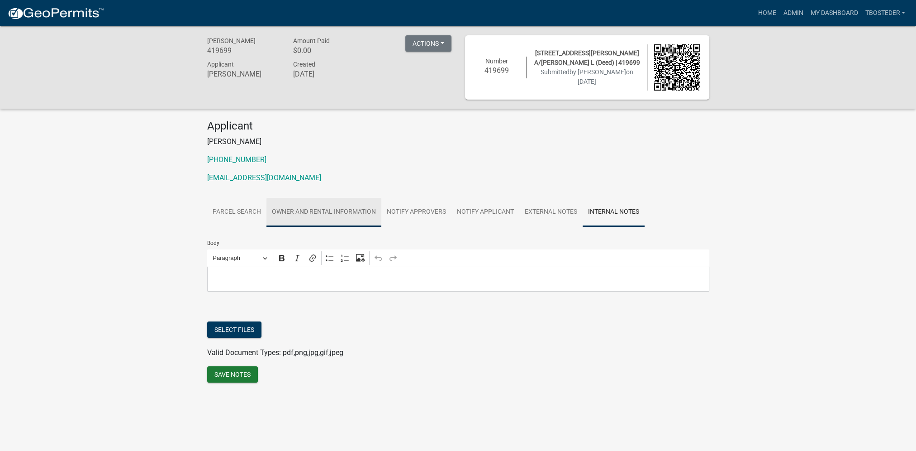
click at [344, 214] on link "Owner and Rental Information" at bounding box center [324, 212] width 115 height 29
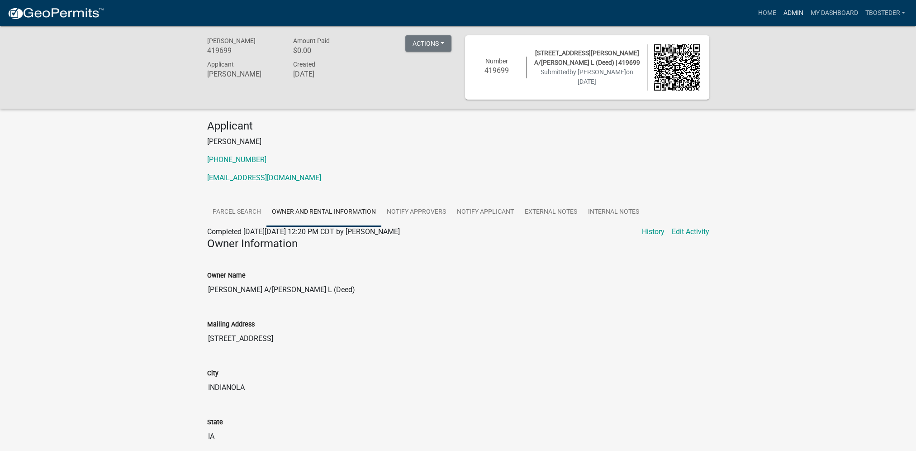
click at [792, 16] on link "Admin" at bounding box center [793, 13] width 27 height 17
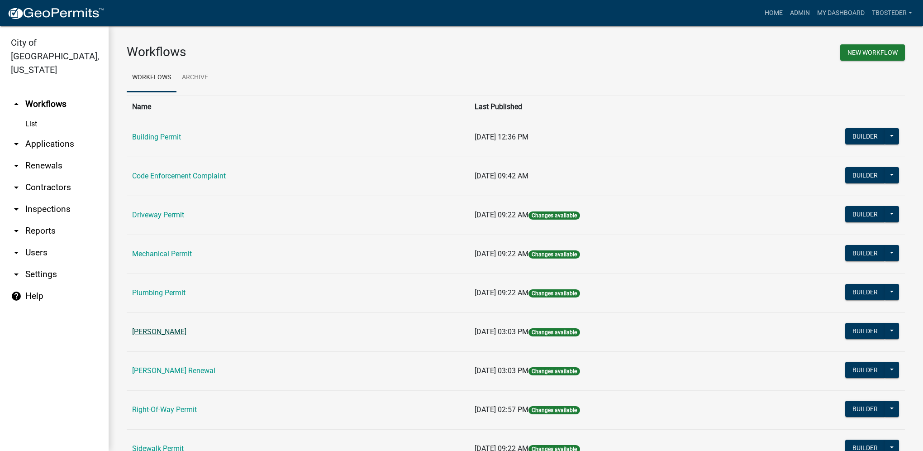
click at [153, 331] on link "[PERSON_NAME]" at bounding box center [159, 331] width 54 height 9
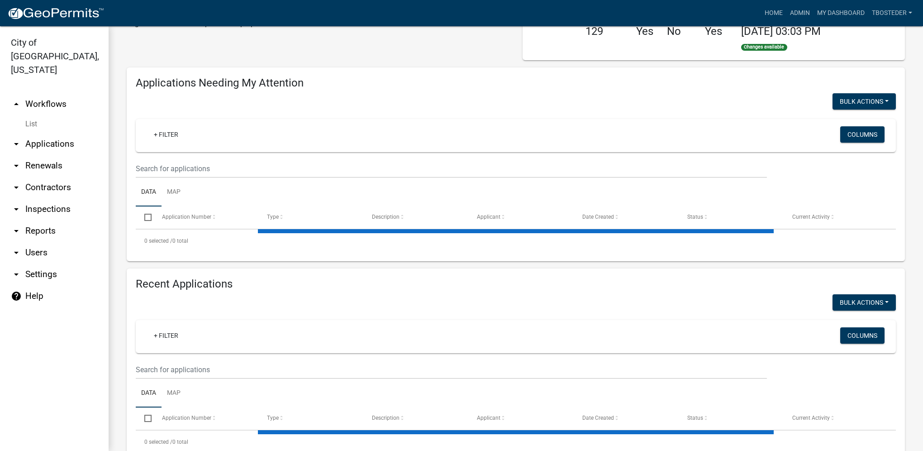
select select "1: 25"
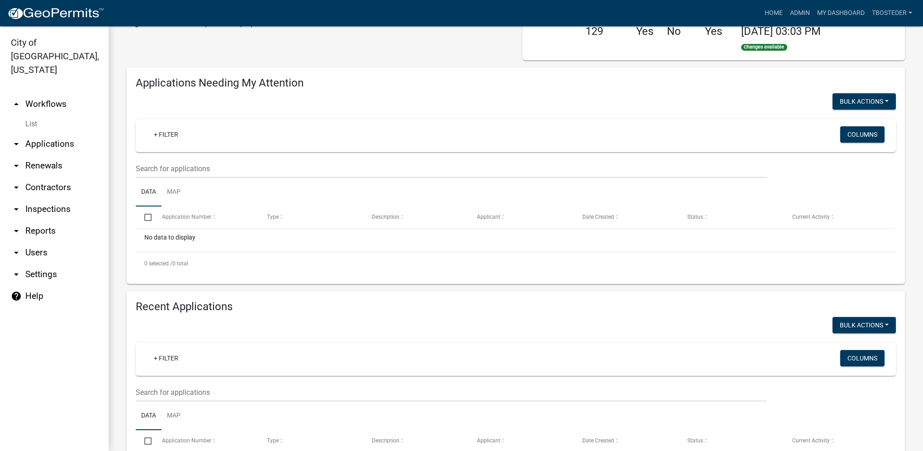
scroll to position [181, 0]
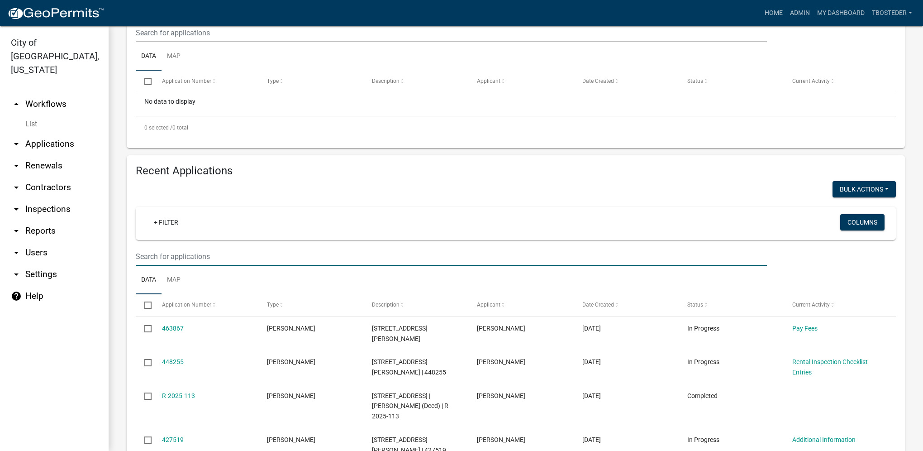
click at [194, 42] on input "text" at bounding box center [451, 33] width 631 height 19
type input "[STREET_ADDRESS]"
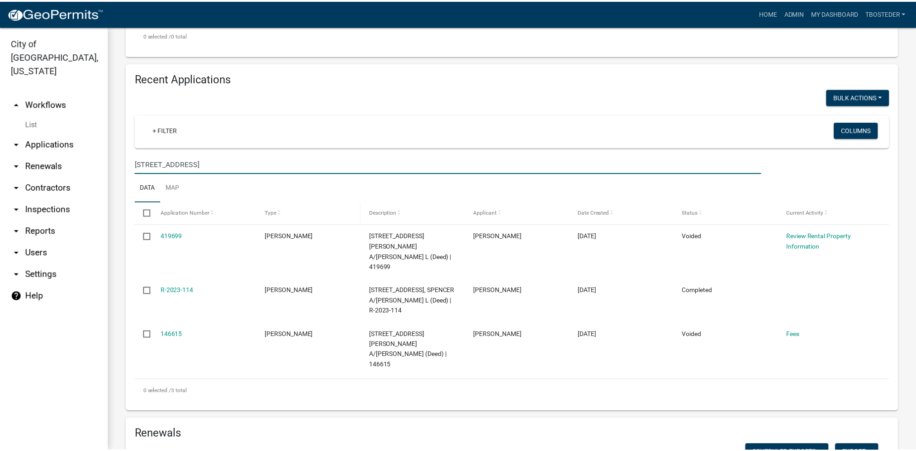
scroll to position [317, 0]
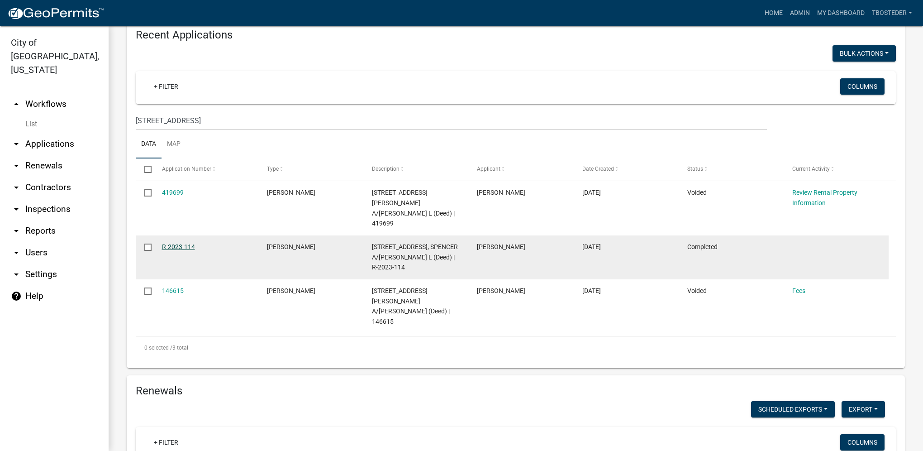
click at [169, 243] on link "R-2023-114" at bounding box center [178, 246] width 33 height 7
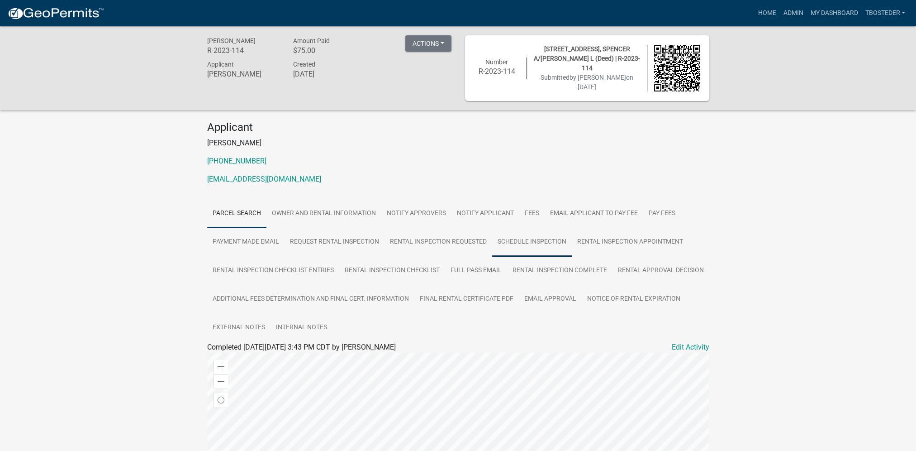
click at [525, 250] on link "Schedule Inspection" at bounding box center [532, 242] width 80 height 29
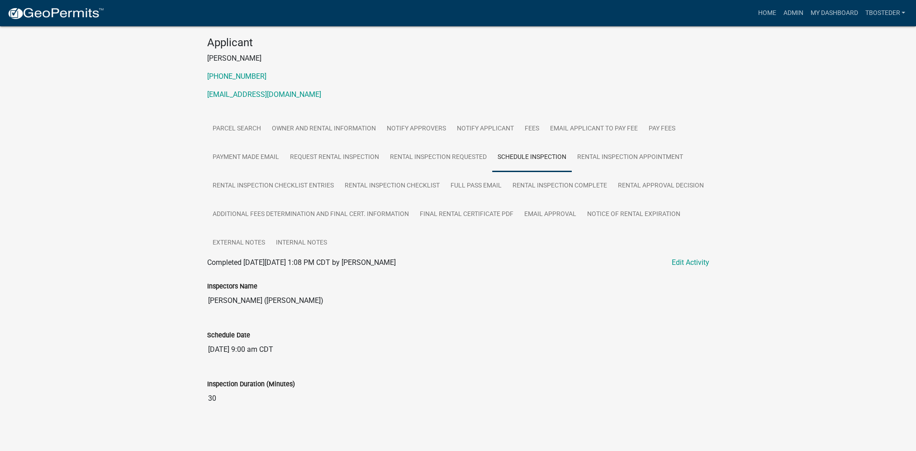
scroll to position [85, 0]
click at [313, 124] on link "Owner and Rental Information" at bounding box center [324, 128] width 115 height 29
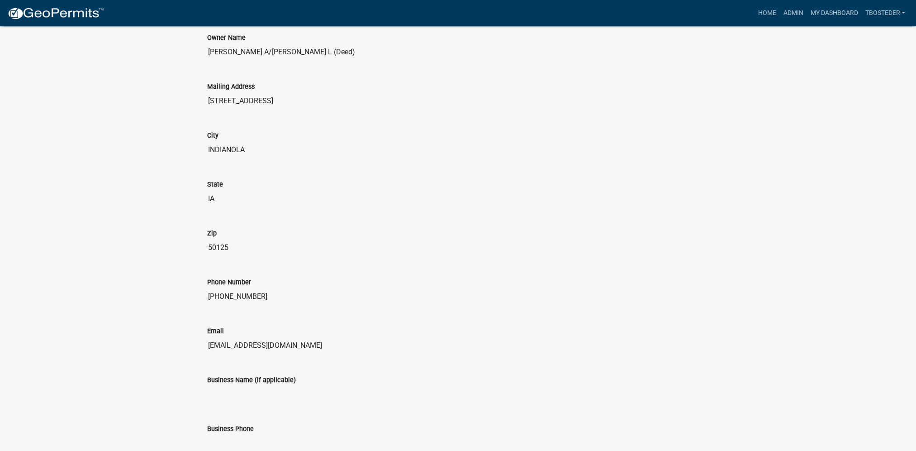
scroll to position [0, 0]
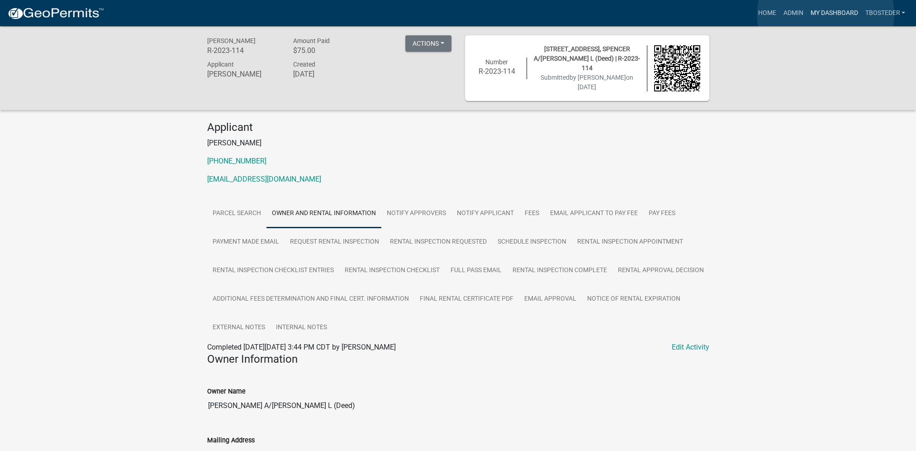
click at [826, 14] on link "My Dashboard" at bounding box center [834, 13] width 55 height 17
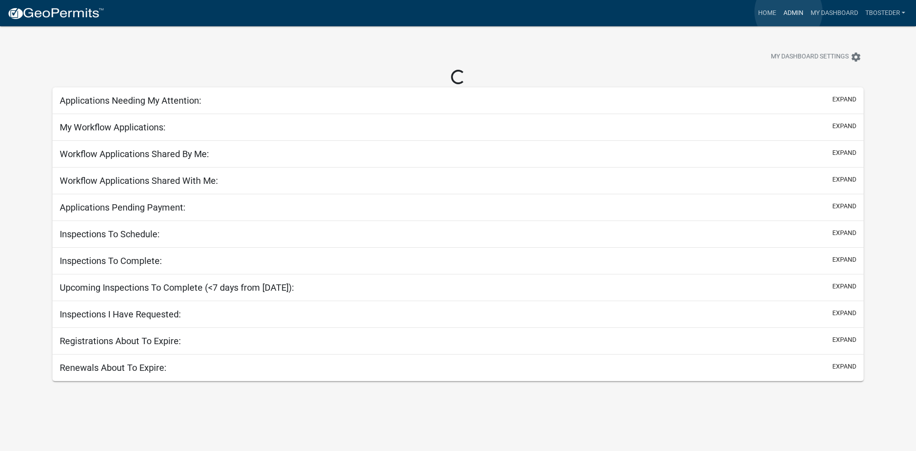
drag, startPoint x: 789, startPoint y: 12, endPoint x: 764, endPoint y: 43, distance: 40.3
click at [789, 12] on link "Admin" at bounding box center [793, 13] width 27 height 17
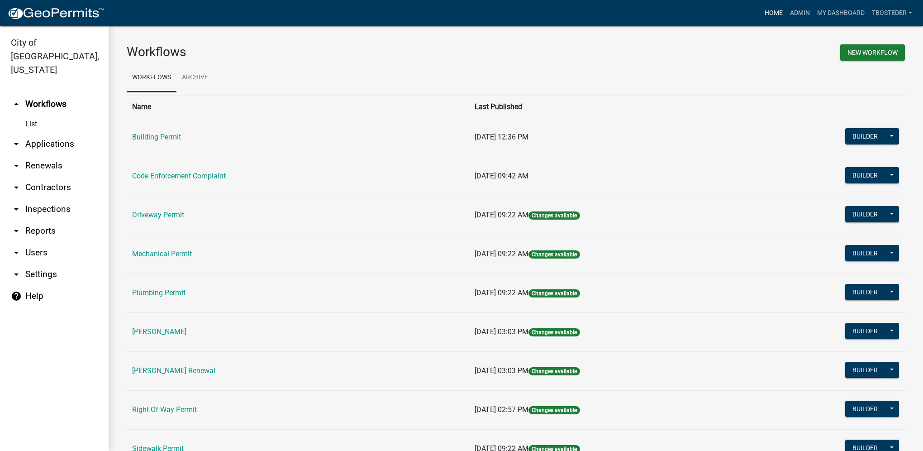
click at [779, 12] on link "Home" at bounding box center [773, 13] width 25 height 17
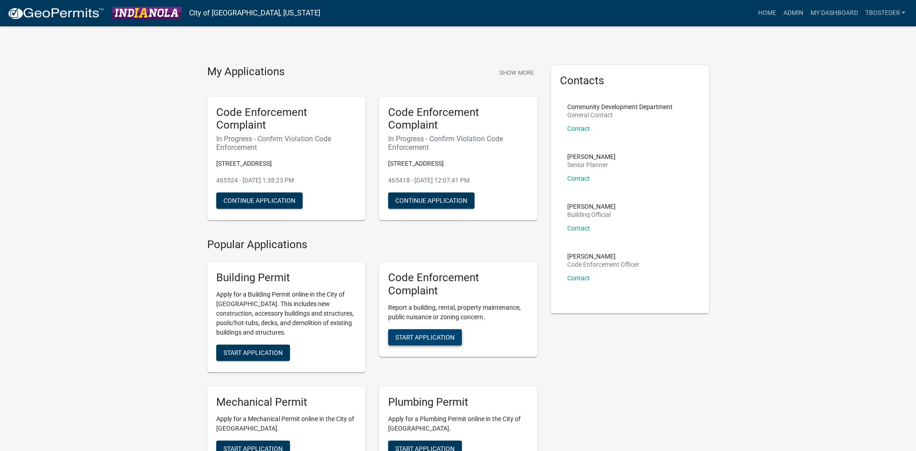
click at [427, 344] on button "Start Application" at bounding box center [425, 337] width 74 height 16
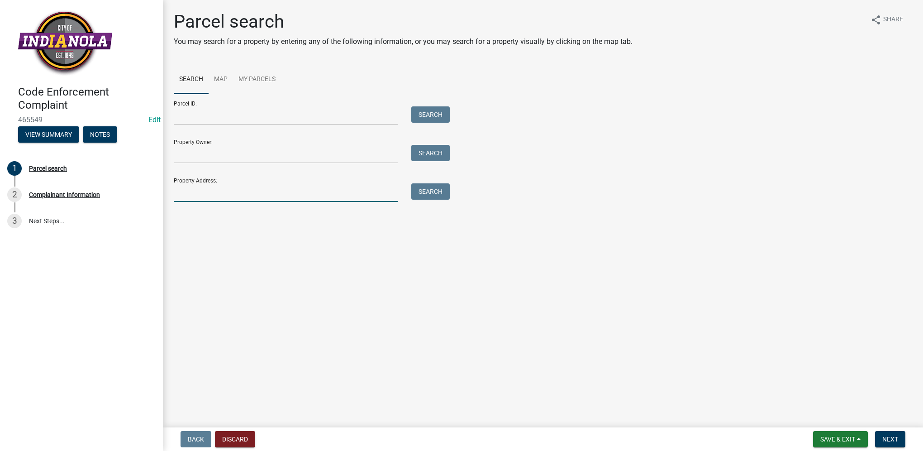
drag, startPoint x: 225, startPoint y: 194, endPoint x: 225, endPoint y: 181, distance: 12.7
click at [225, 194] on input "Property Address:" at bounding box center [286, 192] width 224 height 19
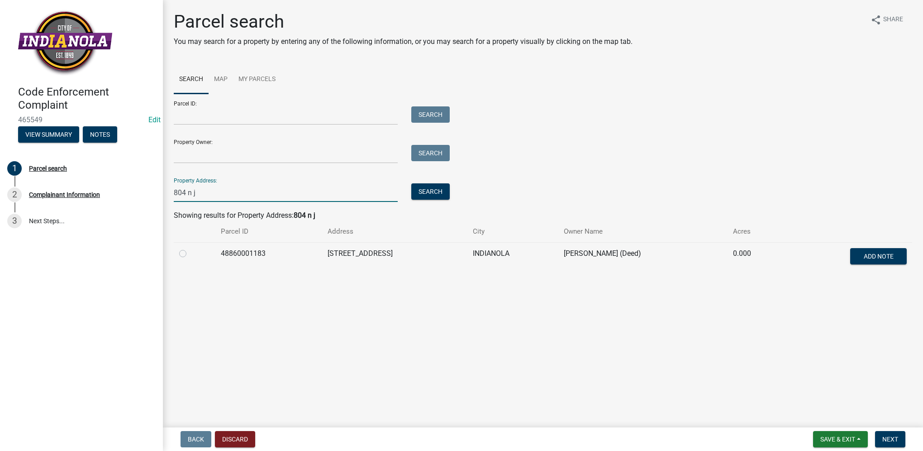
type input "804 n j"
click at [187, 253] on div at bounding box center [194, 253] width 31 height 11
click at [190, 248] on label at bounding box center [190, 248] width 0 height 0
click at [190, 253] on input "radio" at bounding box center [193, 251] width 6 height 6
radio input "true"
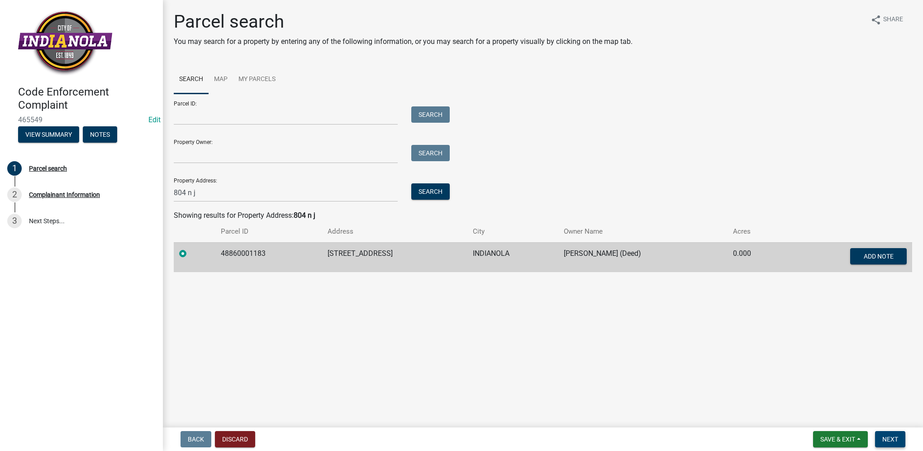
click at [890, 434] on button "Next" at bounding box center [890, 439] width 30 height 16
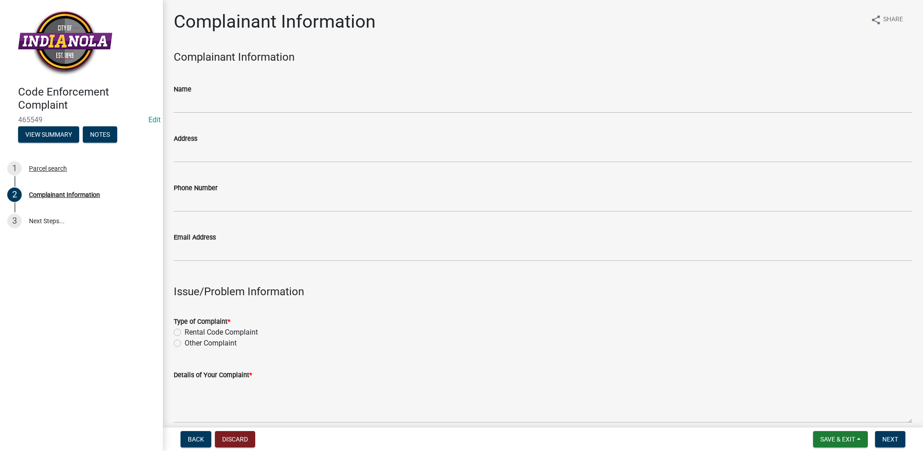
click at [185, 343] on label "Other Complaint" at bounding box center [211, 343] width 52 height 11
click at [185, 343] on input "Other Complaint" at bounding box center [188, 341] width 6 height 6
radio input "true"
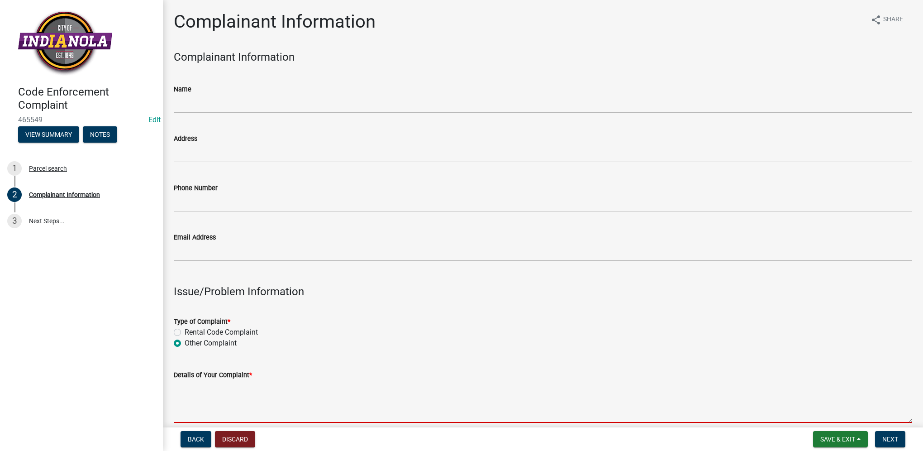
click at [202, 389] on textarea "Details of Your Complaint *" at bounding box center [543, 401] width 739 height 43
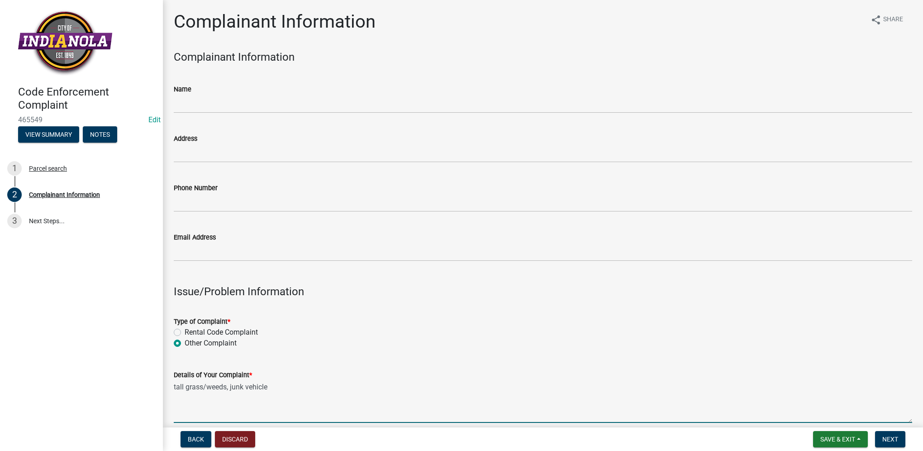
scroll to position [45, 0]
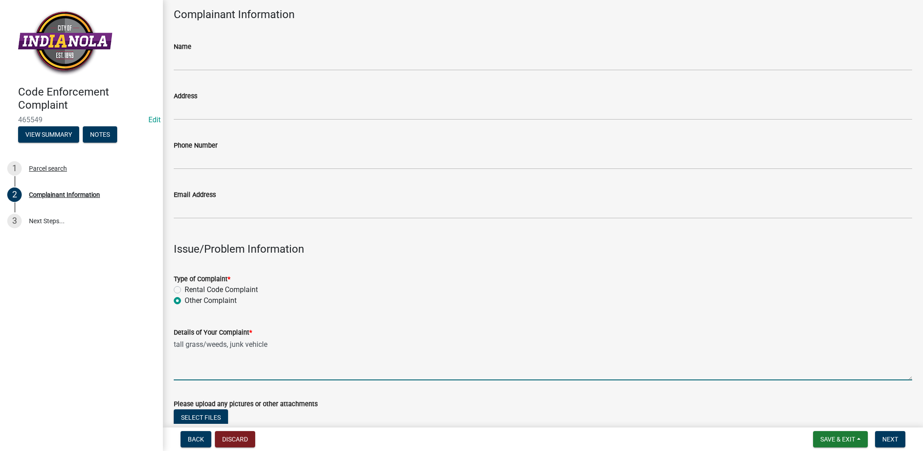
type textarea "tall grass/weeds, junk vehicle"
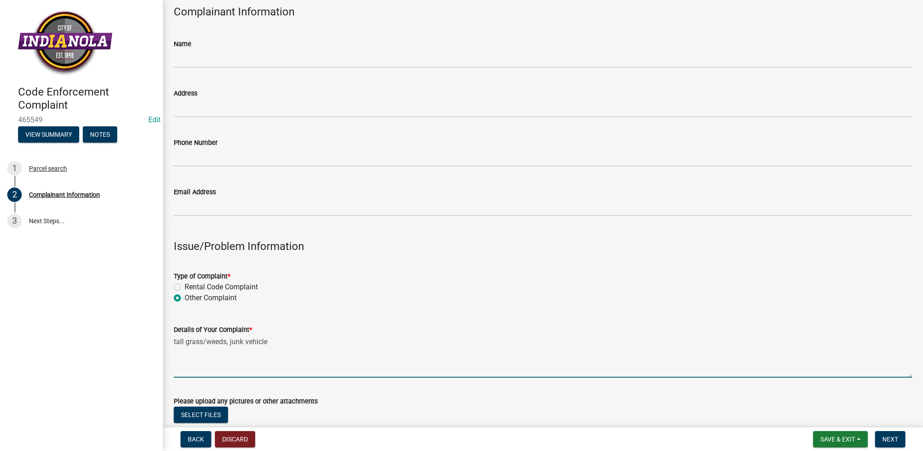
click at [368, 390] on form "Please upload any pictures or other attachments Select files Valid Document Typ…" at bounding box center [543, 414] width 739 height 58
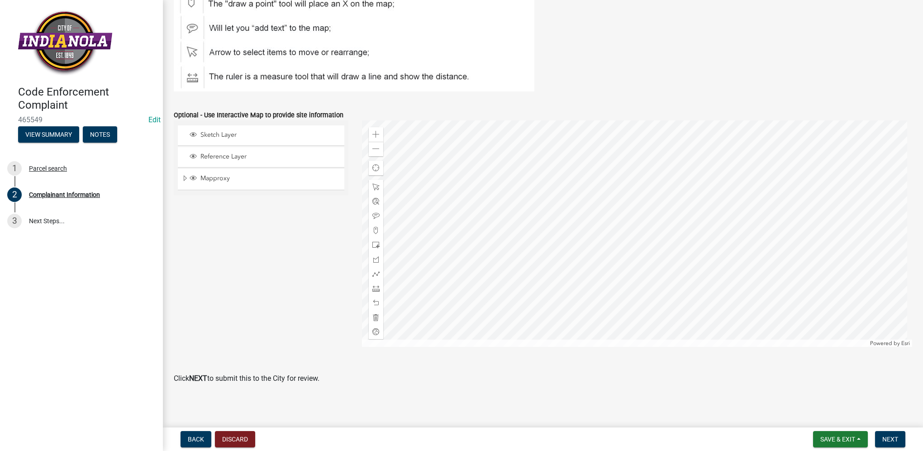
scroll to position [1031, 0]
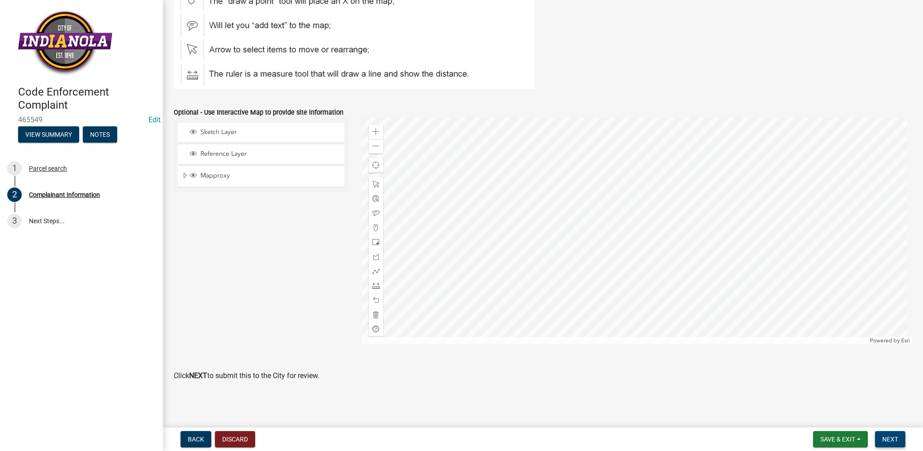
click at [892, 438] on span "Next" at bounding box center [890, 438] width 16 height 7
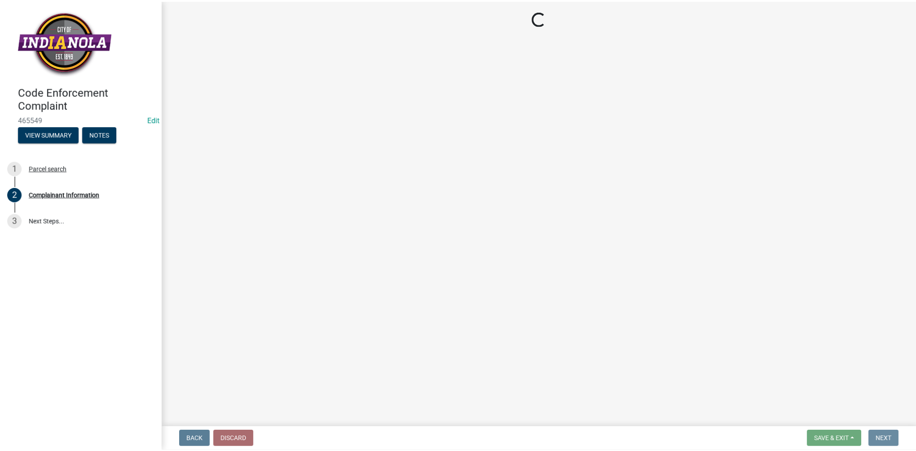
scroll to position [0, 0]
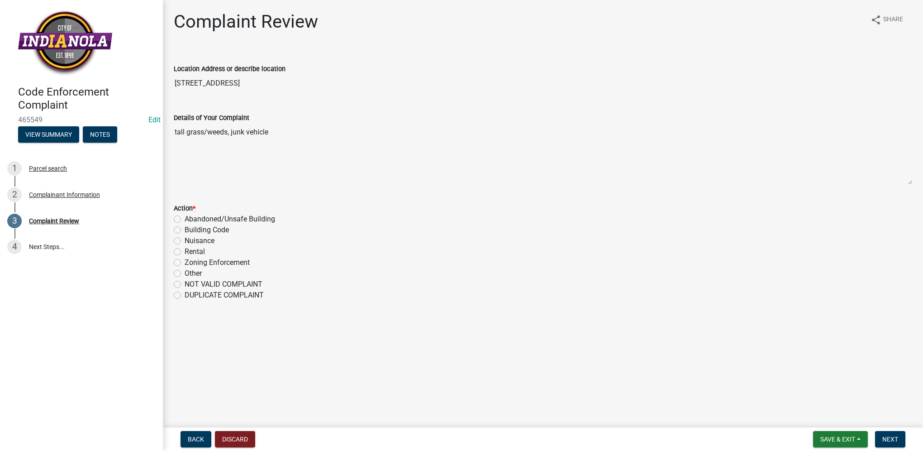
click at [205, 242] on label "Nuisance" at bounding box center [200, 240] width 30 height 11
click at [191, 241] on input "Nuisance" at bounding box center [188, 238] width 6 height 6
radio input "true"
click at [880, 433] on button "Next" at bounding box center [890, 439] width 30 height 16
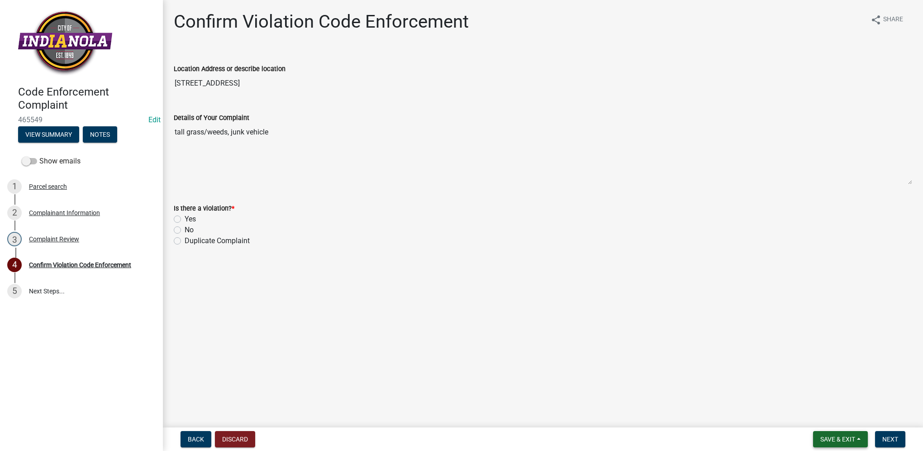
click at [816, 438] on button "Save & Exit" at bounding box center [840, 439] width 55 height 16
click at [806, 423] on button "Save & Exit" at bounding box center [832, 416] width 72 height 22
